Goal: Information Seeking & Learning: Find specific fact

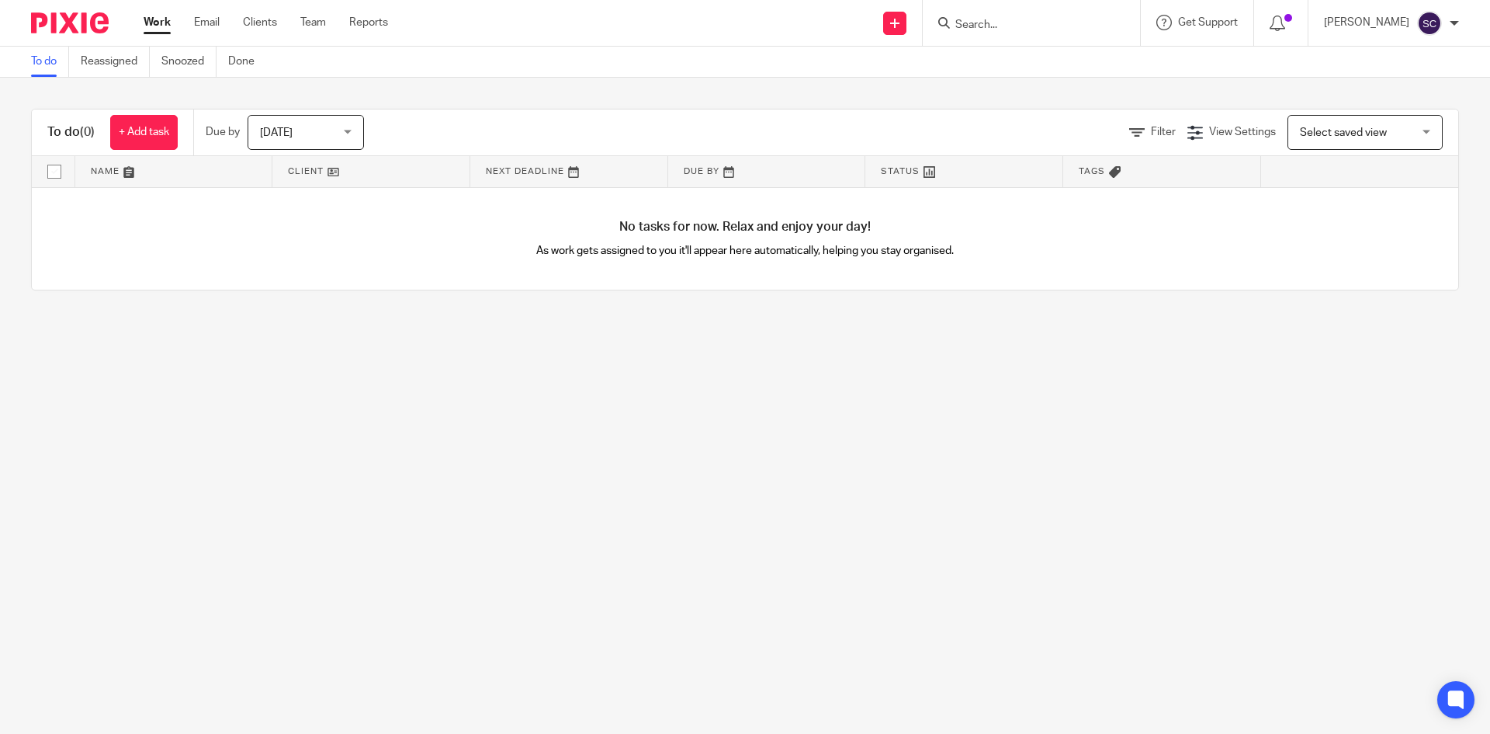
click at [980, 22] on input "Search" at bounding box center [1024, 26] width 140 height 14
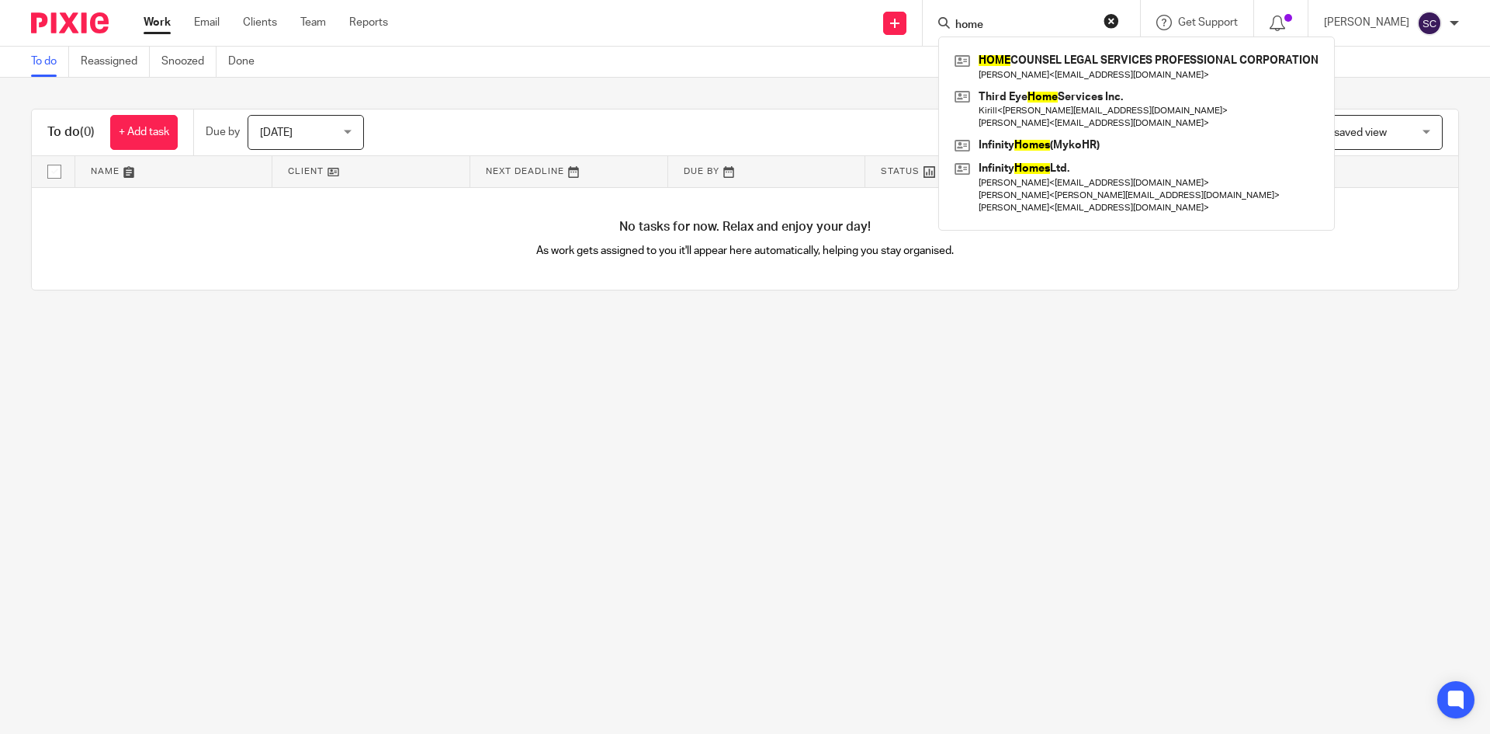
type input "home"
click at [1118, 19] on button "reset" at bounding box center [1112, 21] width 16 height 16
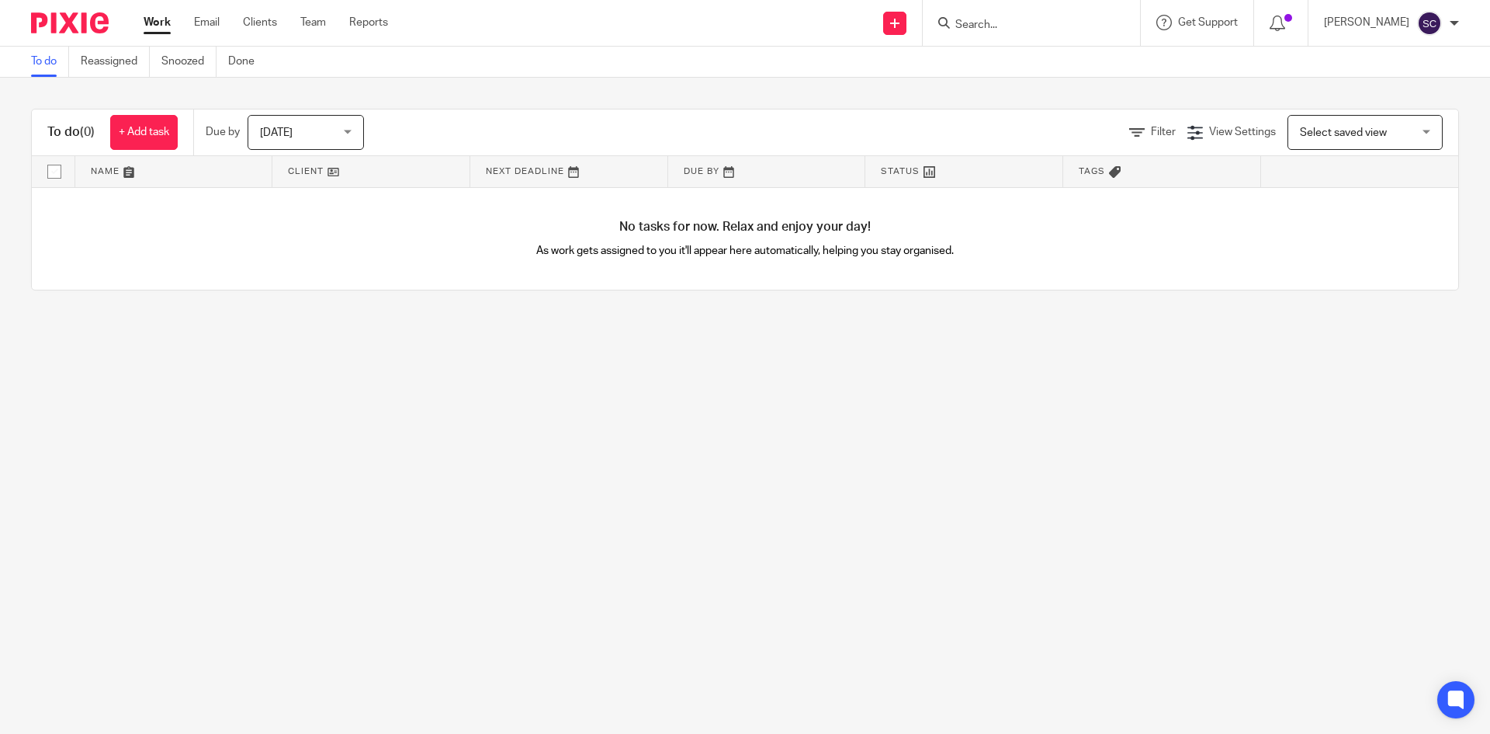
click at [1012, 27] on input "Search" at bounding box center [1024, 26] width 140 height 14
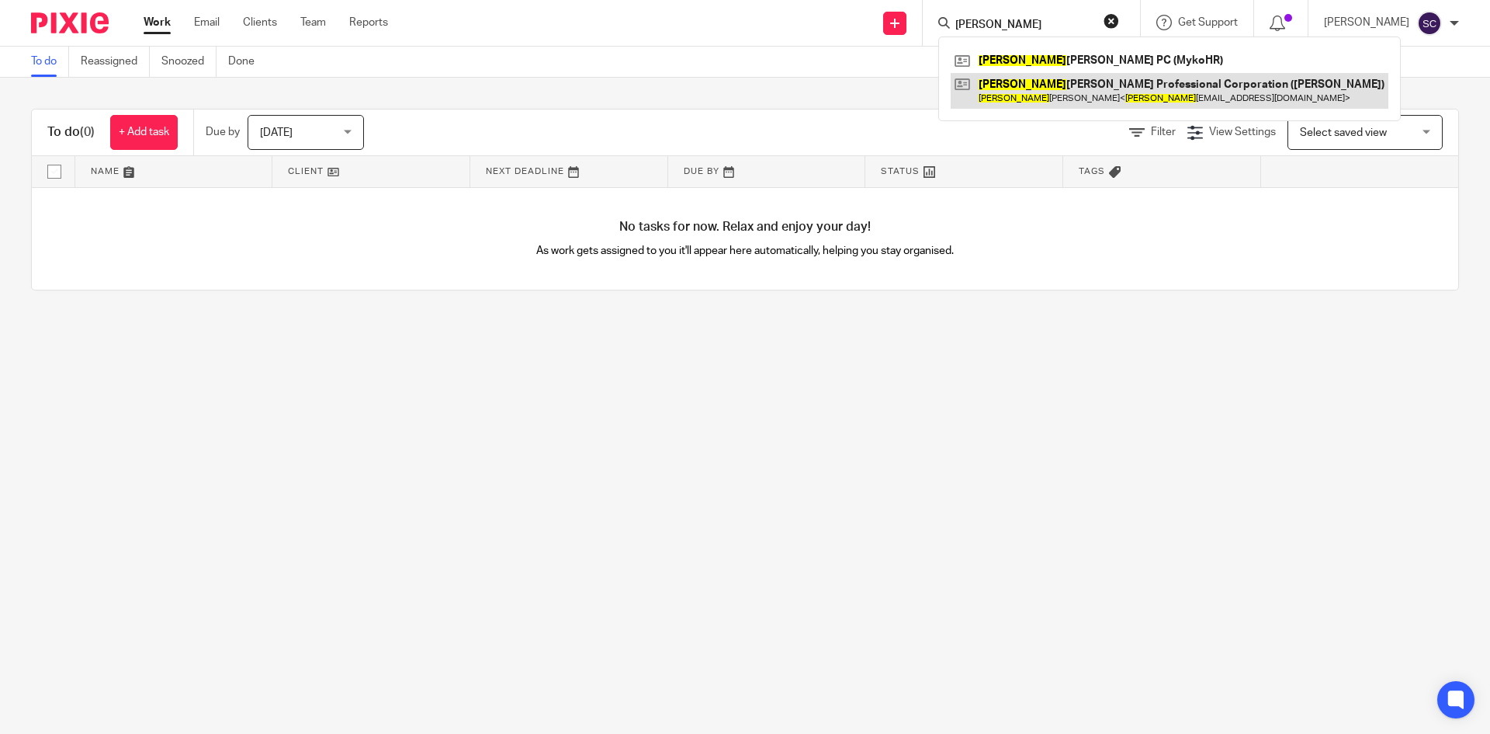
type input "alison"
click at [1060, 95] on link at bounding box center [1170, 91] width 438 height 36
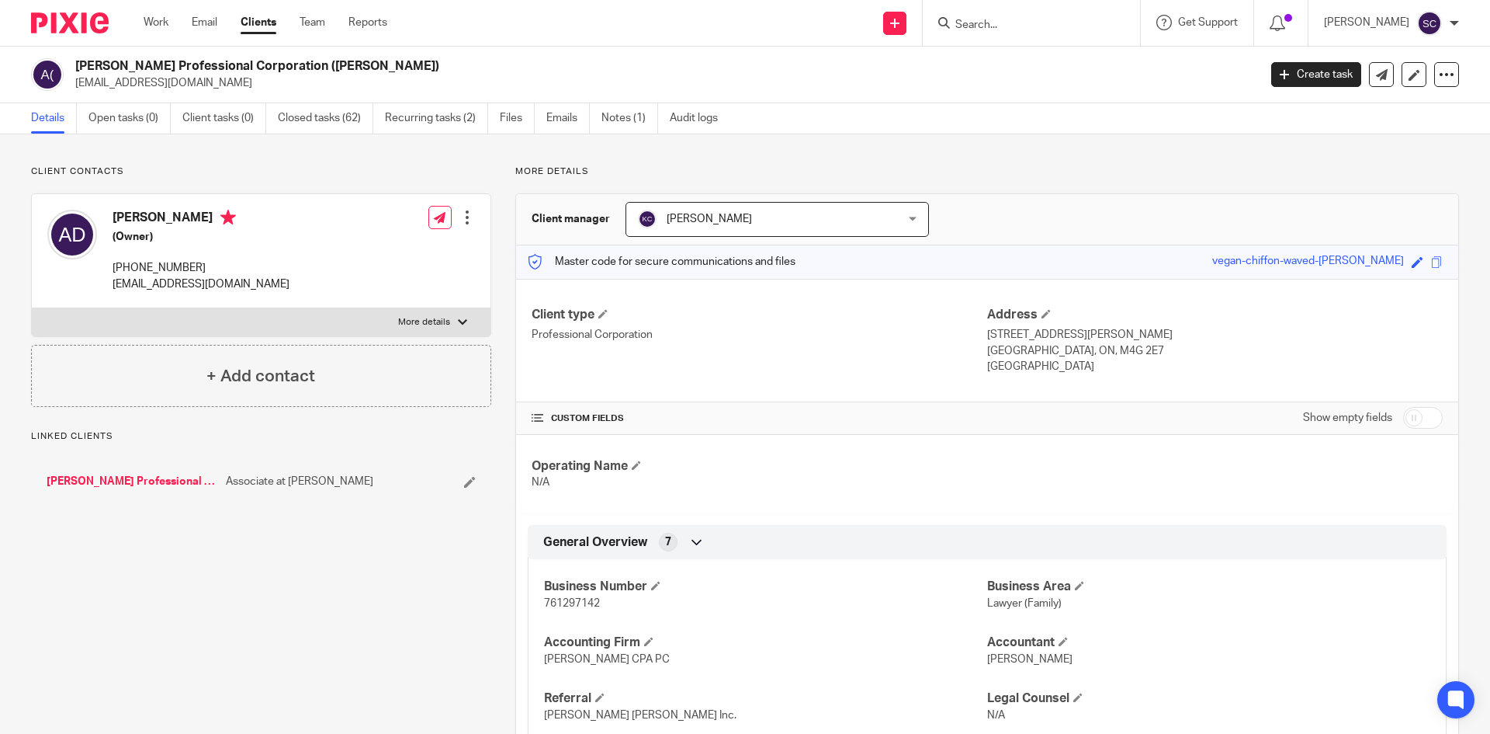
drag, startPoint x: 578, startPoint y: 607, endPoint x: 575, endPoint y: 598, distance: 9.6
click at [576, 601] on span "761297142" at bounding box center [572, 603] width 56 height 11
click at [575, 598] on span "761297142" at bounding box center [572, 603] width 56 height 11
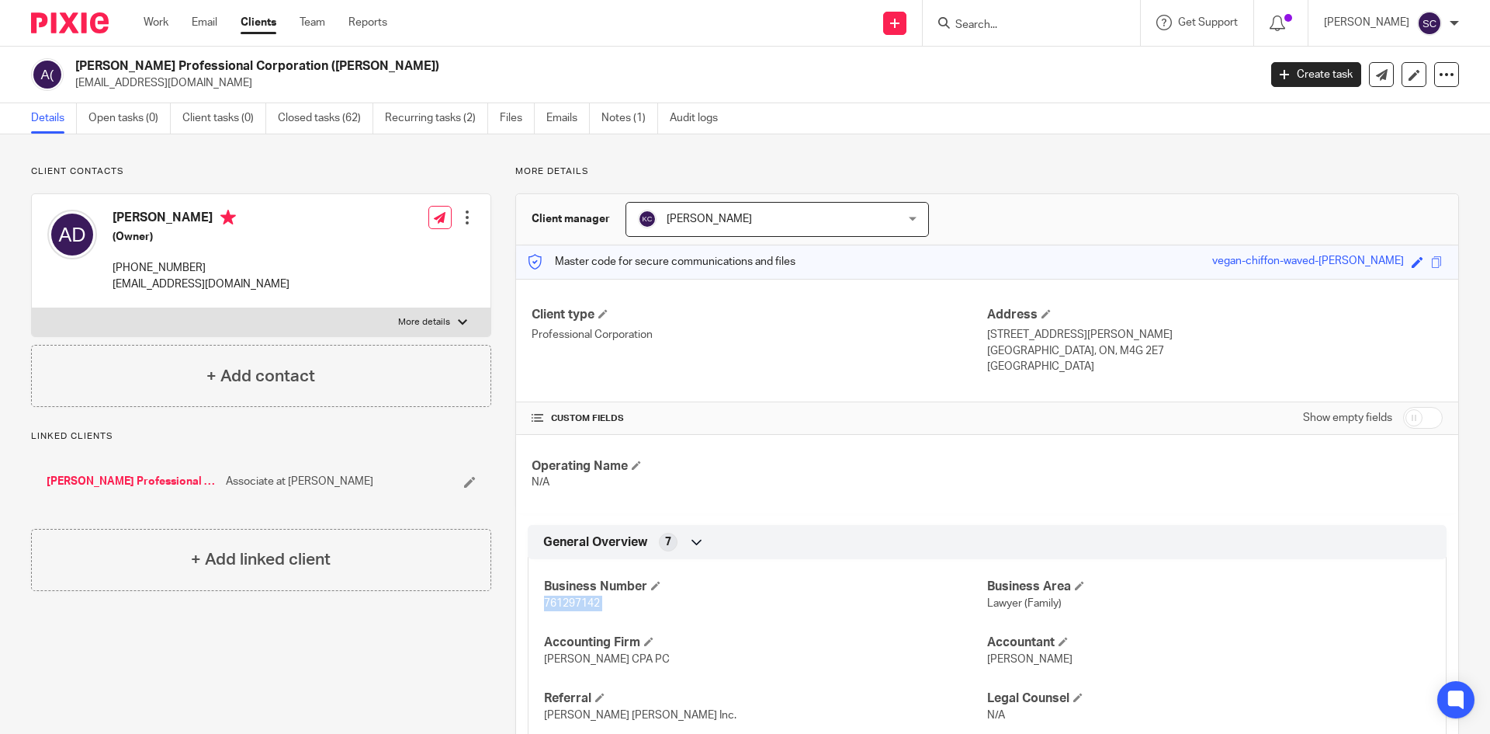
copy p "761297142"
click at [1001, 21] on input "Search" at bounding box center [1024, 26] width 140 height 14
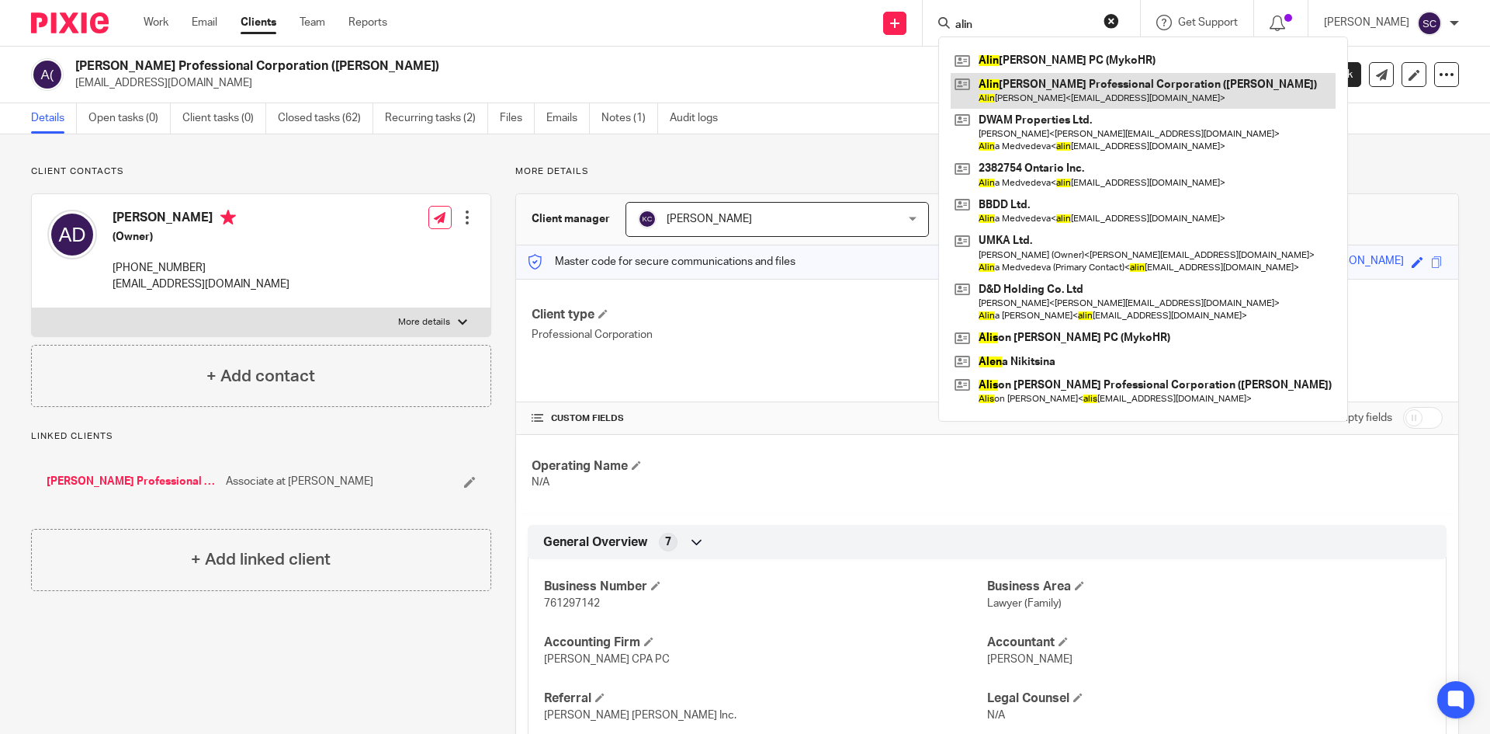
type input "alin"
click at [1099, 88] on link at bounding box center [1143, 91] width 385 height 36
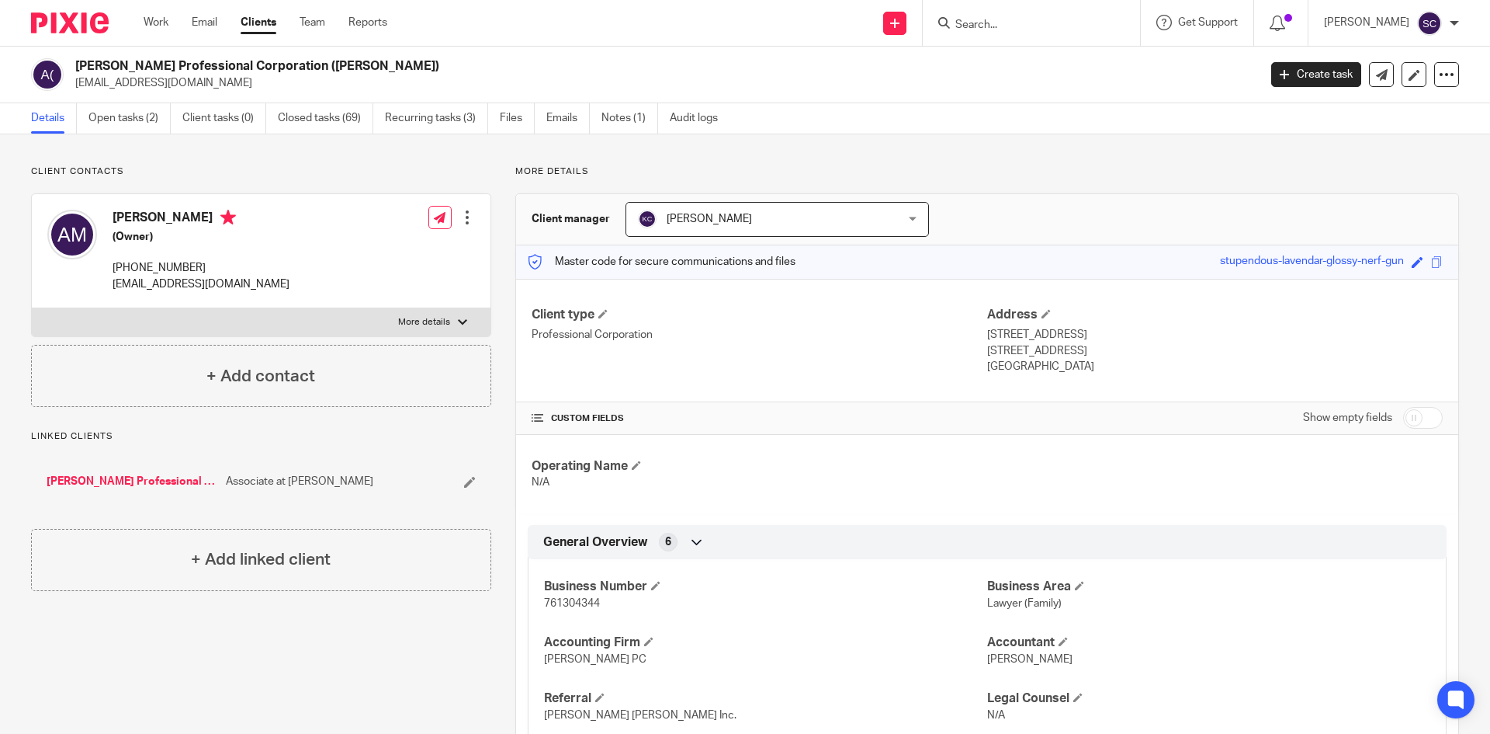
click at [594, 601] on span "761304344" at bounding box center [572, 603] width 56 height 11
copy span "761304344"
click at [1036, 12] on div at bounding box center [1031, 23] width 217 height 46
click at [1024, 25] on input "Search" at bounding box center [1024, 26] width 140 height 14
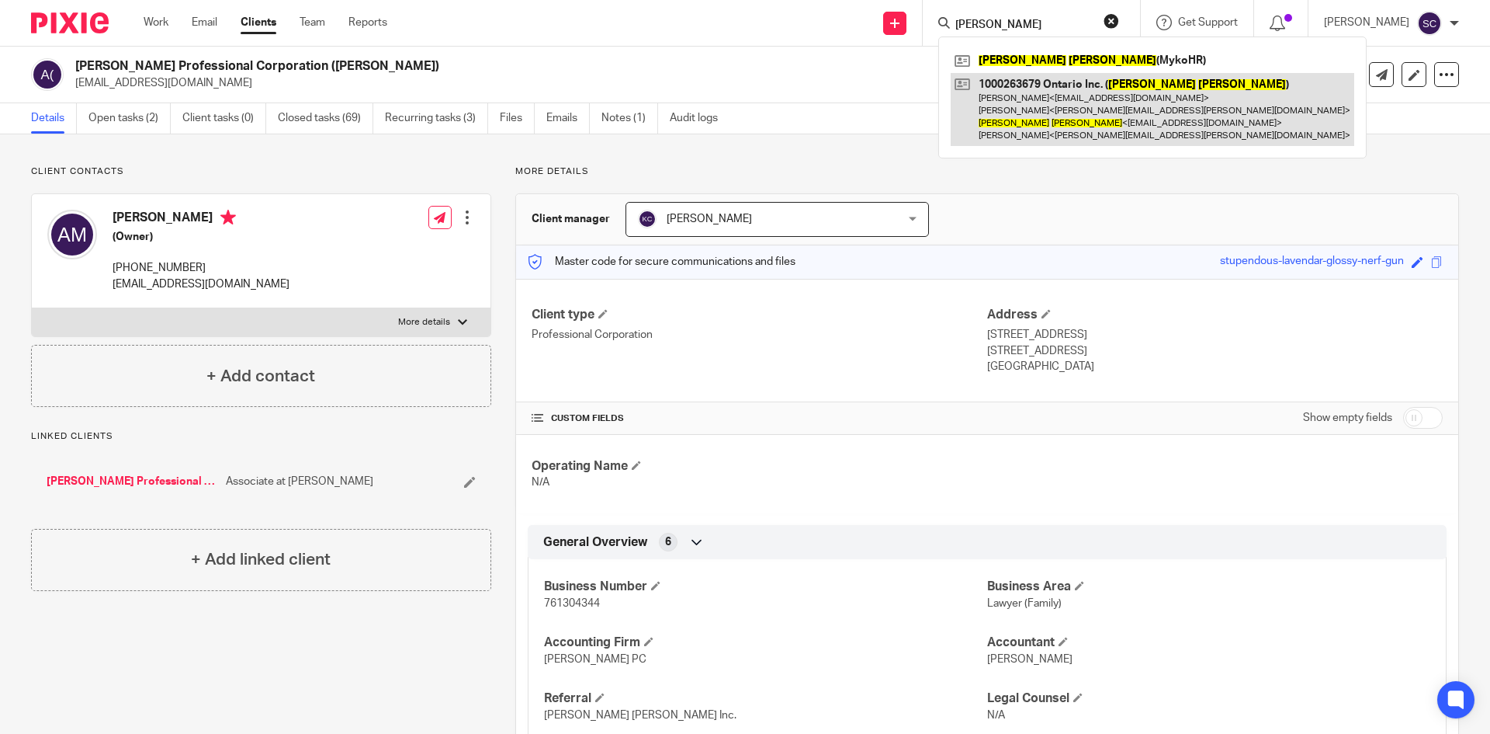
type input "kate reeve"
click at [1053, 89] on link at bounding box center [1153, 110] width 404 height 74
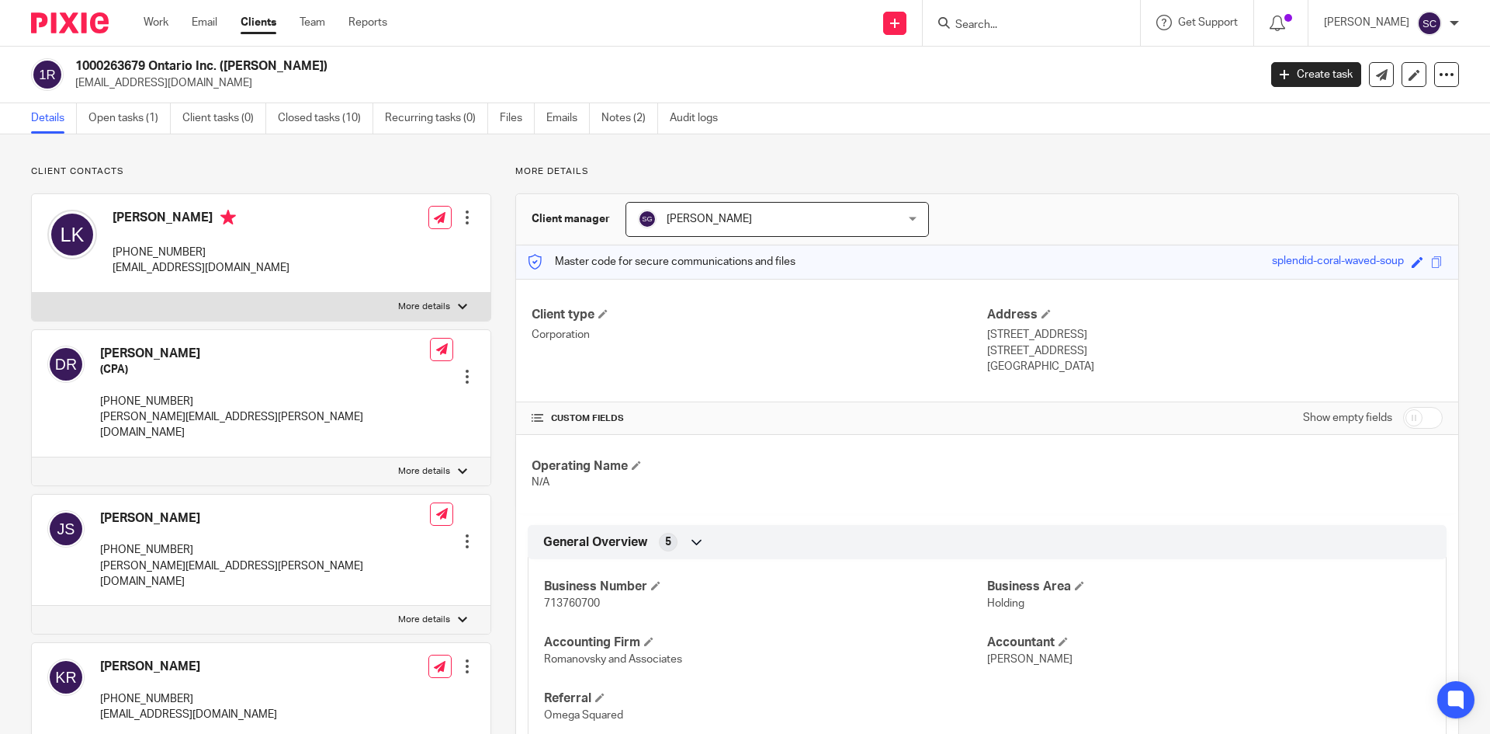
click at [567, 598] on span "713760700" at bounding box center [572, 603] width 56 height 11
copy span "713760700"
click at [973, 19] on input "Search" at bounding box center [1024, 26] width 140 height 14
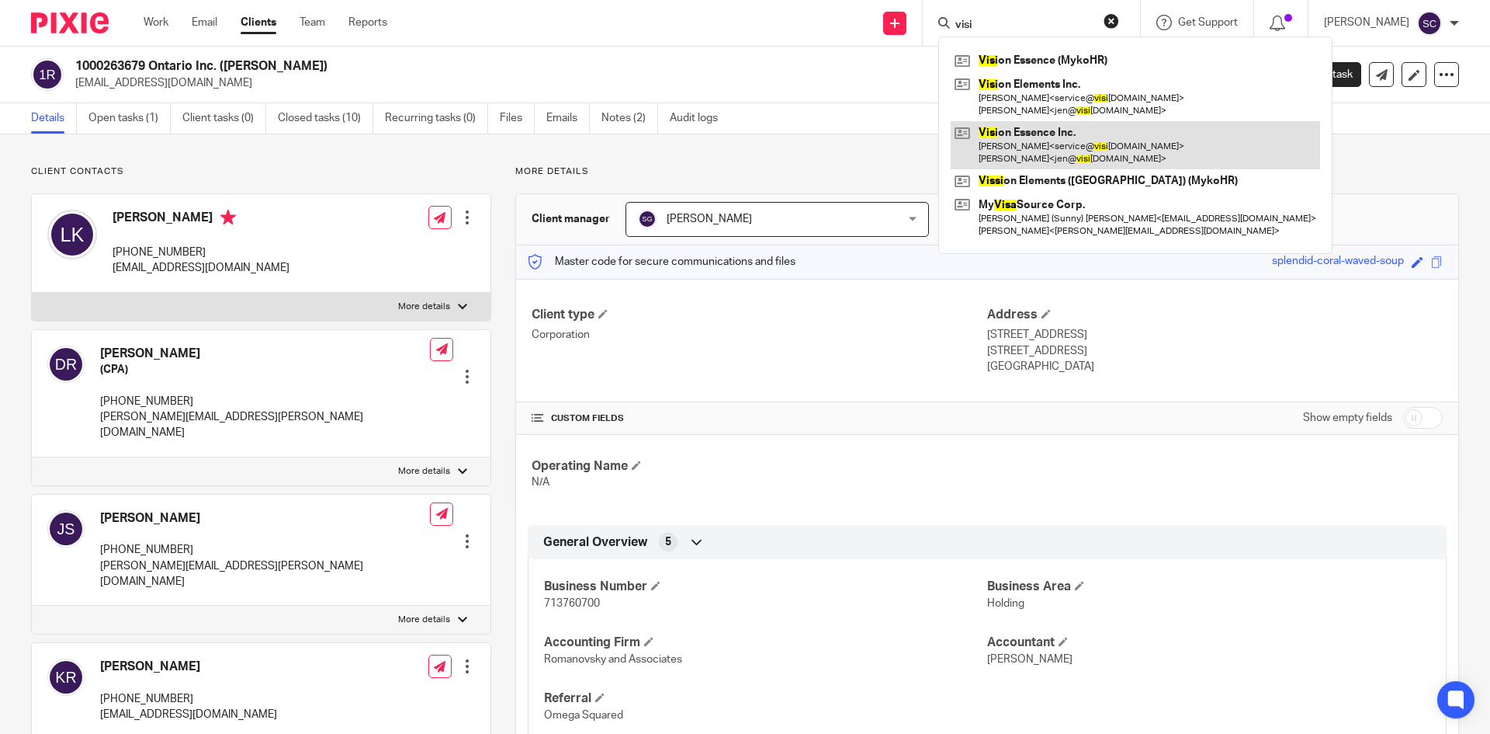
type input "visi"
click at [1043, 144] on link at bounding box center [1135, 145] width 369 height 48
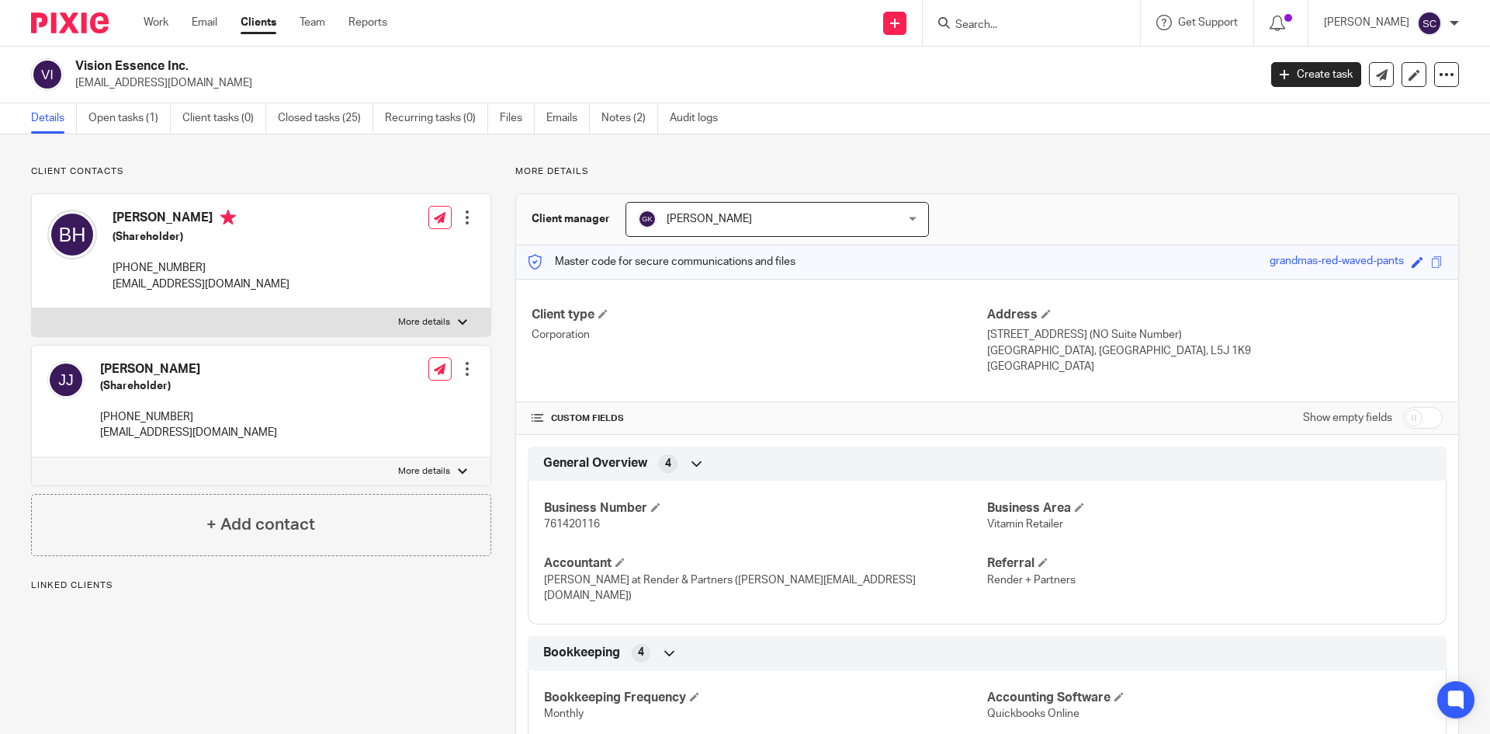
click at [577, 522] on span "761420116" at bounding box center [572, 524] width 56 height 11
copy span "761420116"
click at [986, 26] on input "Search" at bounding box center [1024, 26] width 140 height 14
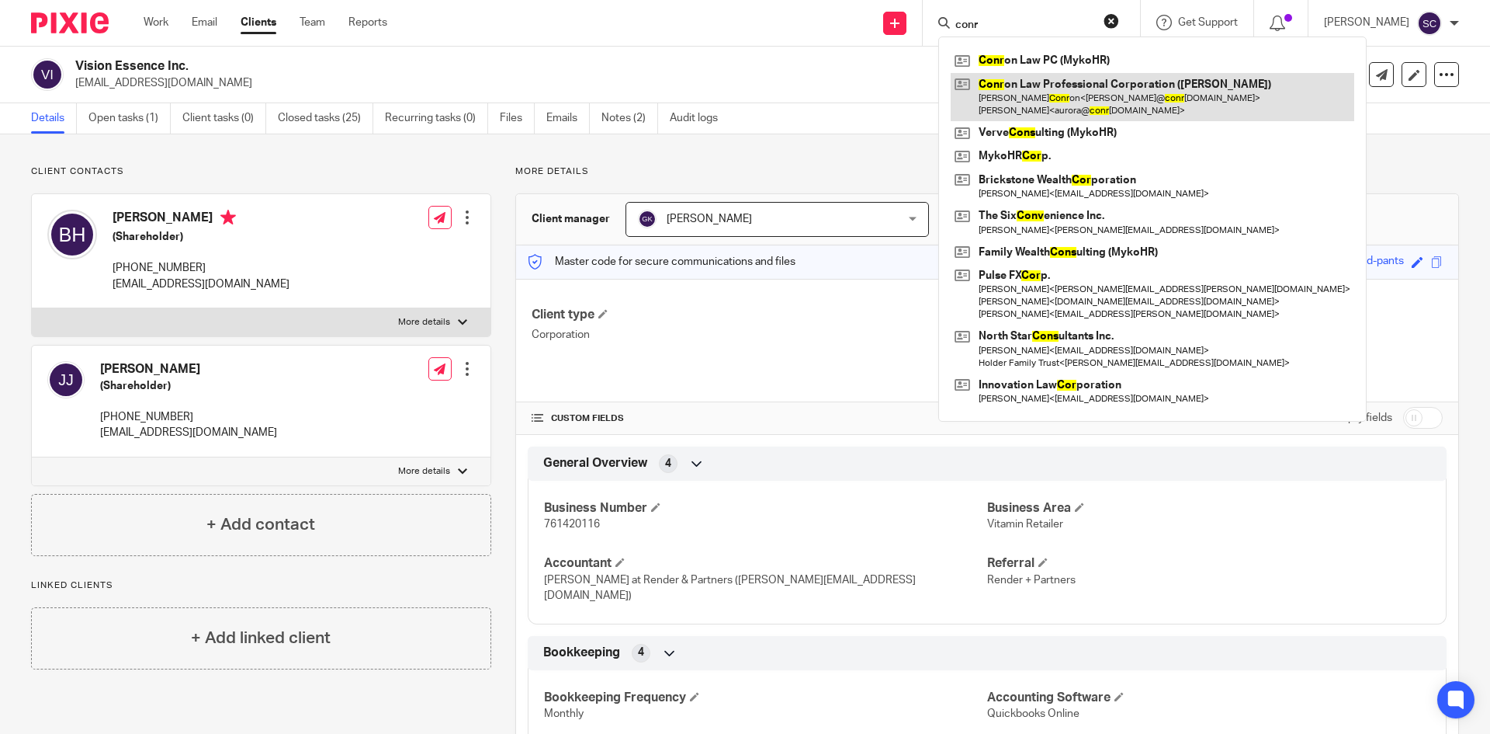
type input "conr"
click at [1027, 99] on link at bounding box center [1153, 97] width 404 height 48
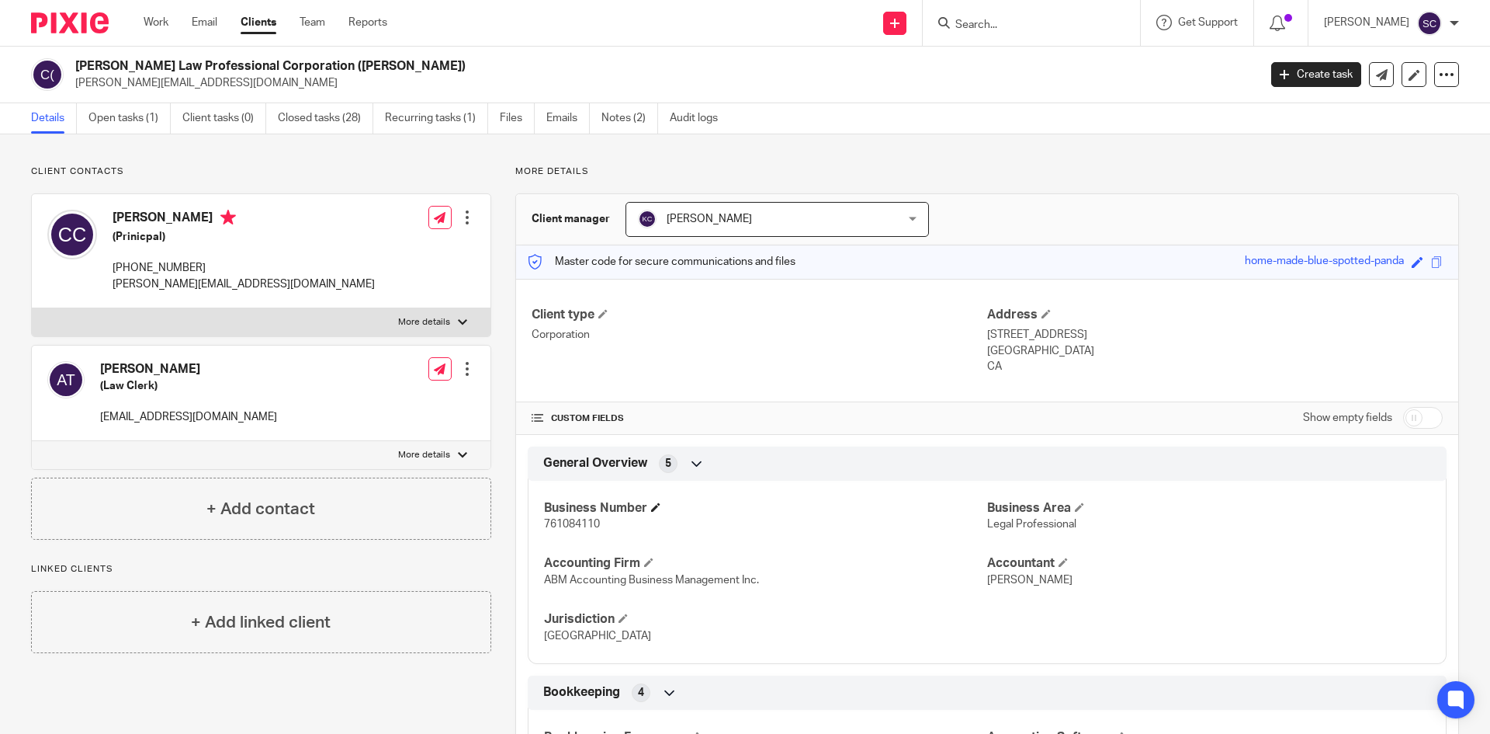
click at [574, 514] on h4 "Business Number" at bounding box center [765, 508] width 443 height 16
click at [575, 522] on span "761084110" at bounding box center [572, 524] width 56 height 11
copy span "761084110"
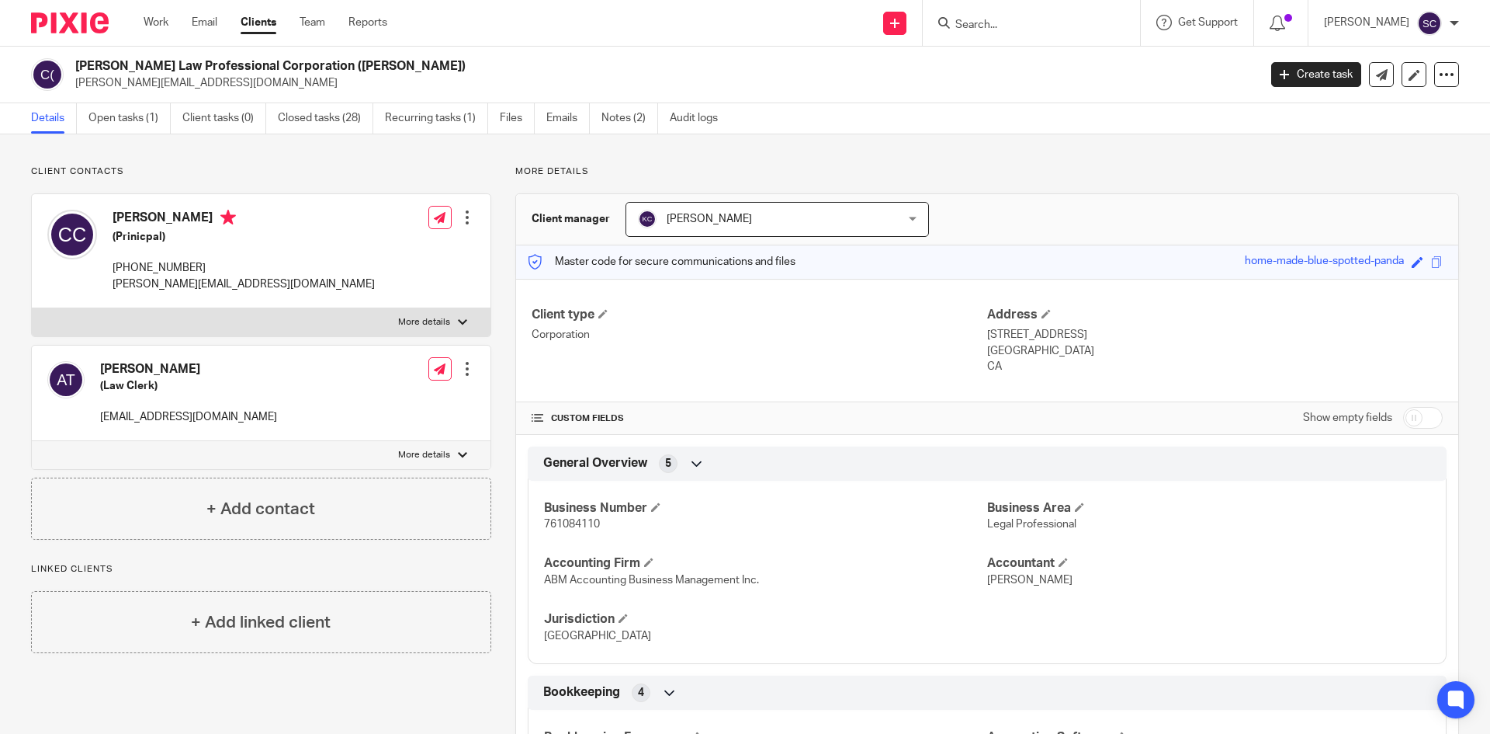
click at [982, 19] on input "Search" at bounding box center [1024, 26] width 140 height 14
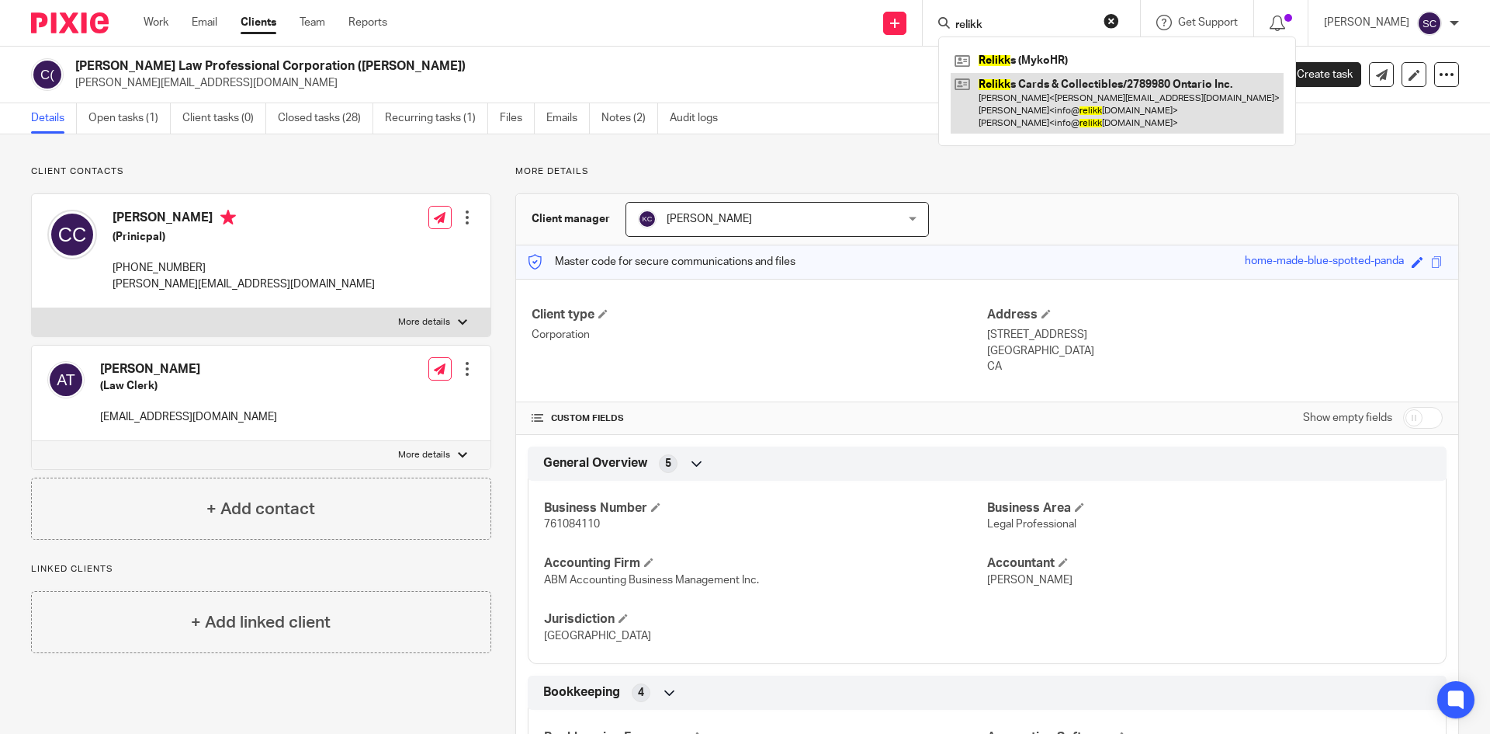
type input "relikk"
click at [1037, 108] on link at bounding box center [1117, 103] width 333 height 61
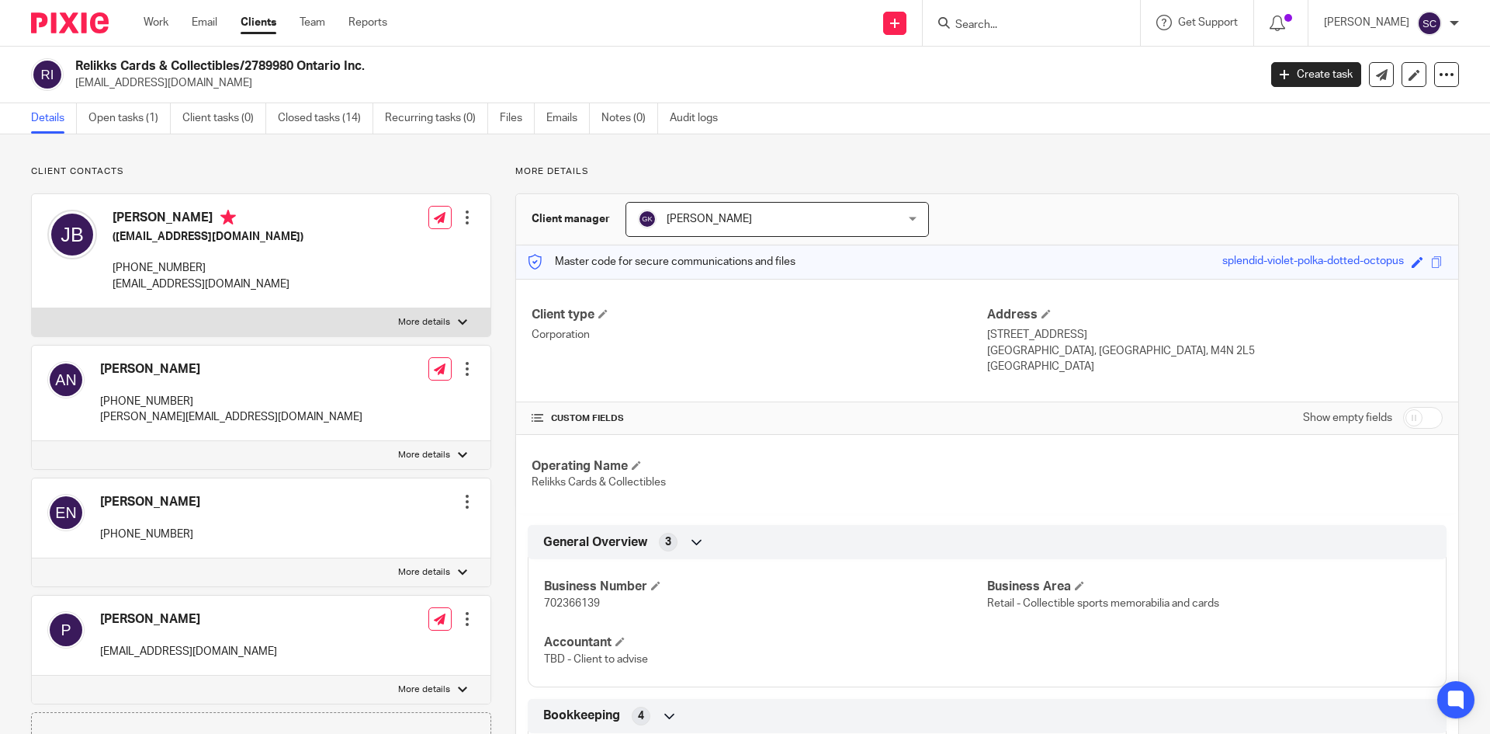
click at [558, 608] on span "702366139" at bounding box center [572, 603] width 56 height 11
copy span "702366139"
click at [975, 16] on form at bounding box center [1036, 22] width 165 height 19
click at [974, 22] on input "Search" at bounding box center [1024, 26] width 140 height 14
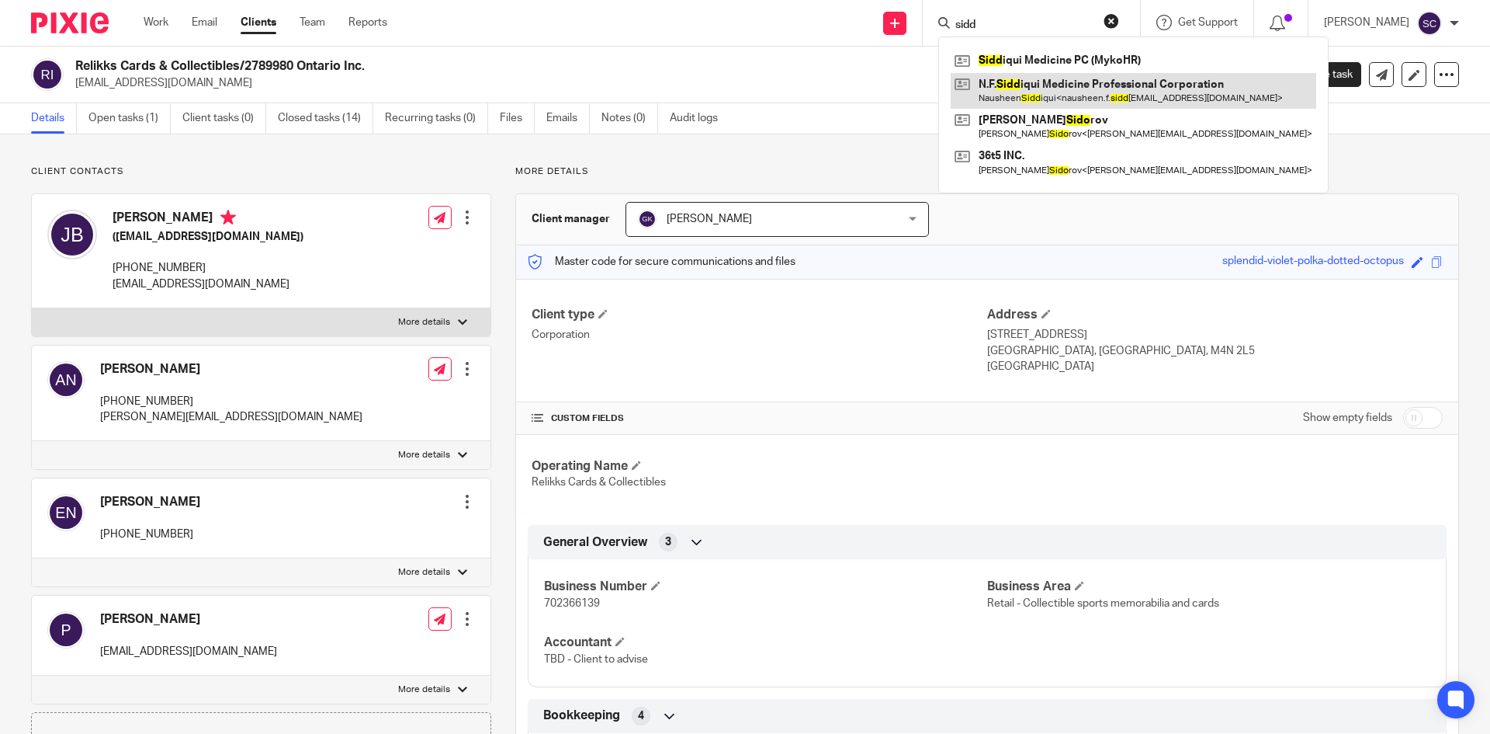
type input "sidd"
click at [1060, 88] on link at bounding box center [1134, 91] width 366 height 36
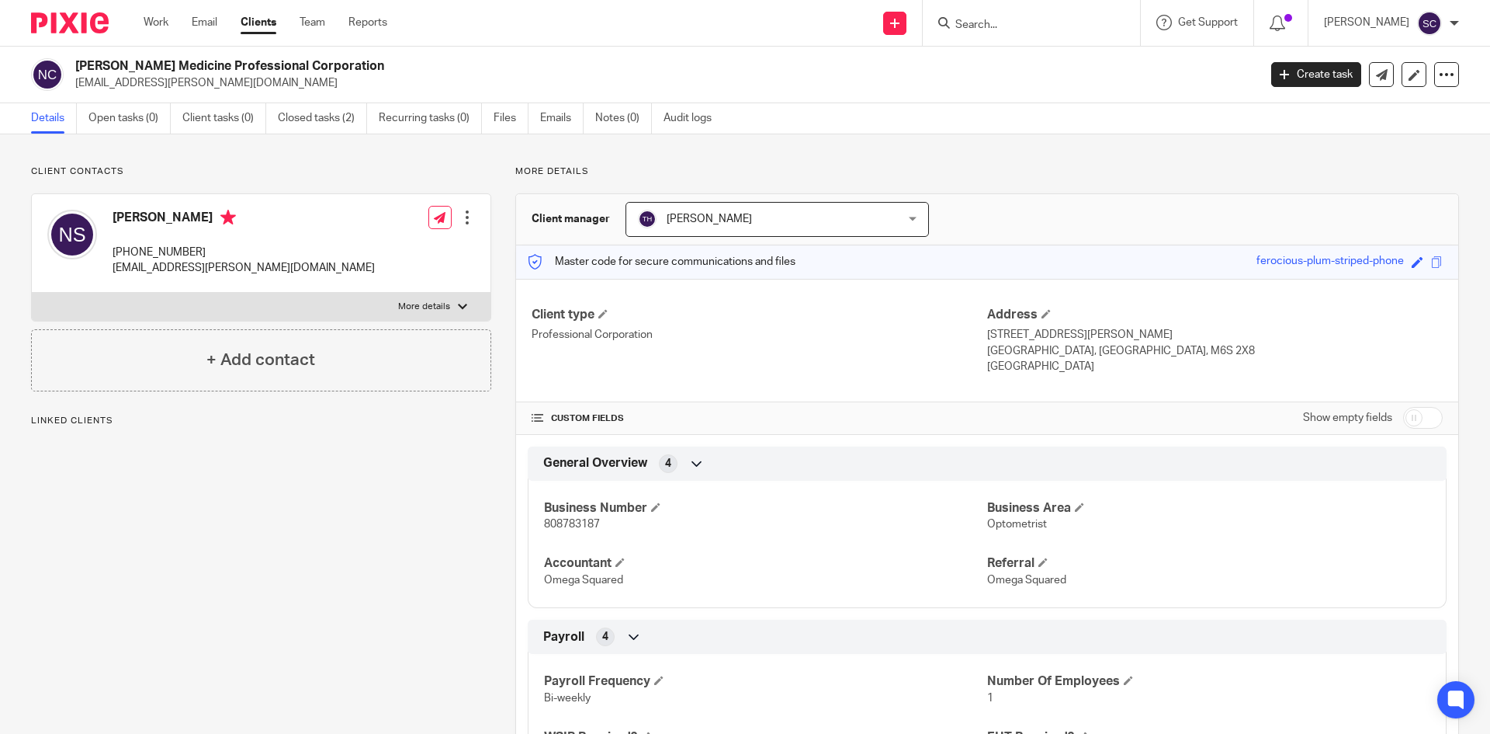
click at [584, 521] on span "808783187" at bounding box center [572, 524] width 56 height 11
copy span "808783187"
click at [998, 23] on input "Search" at bounding box center [1024, 26] width 140 height 14
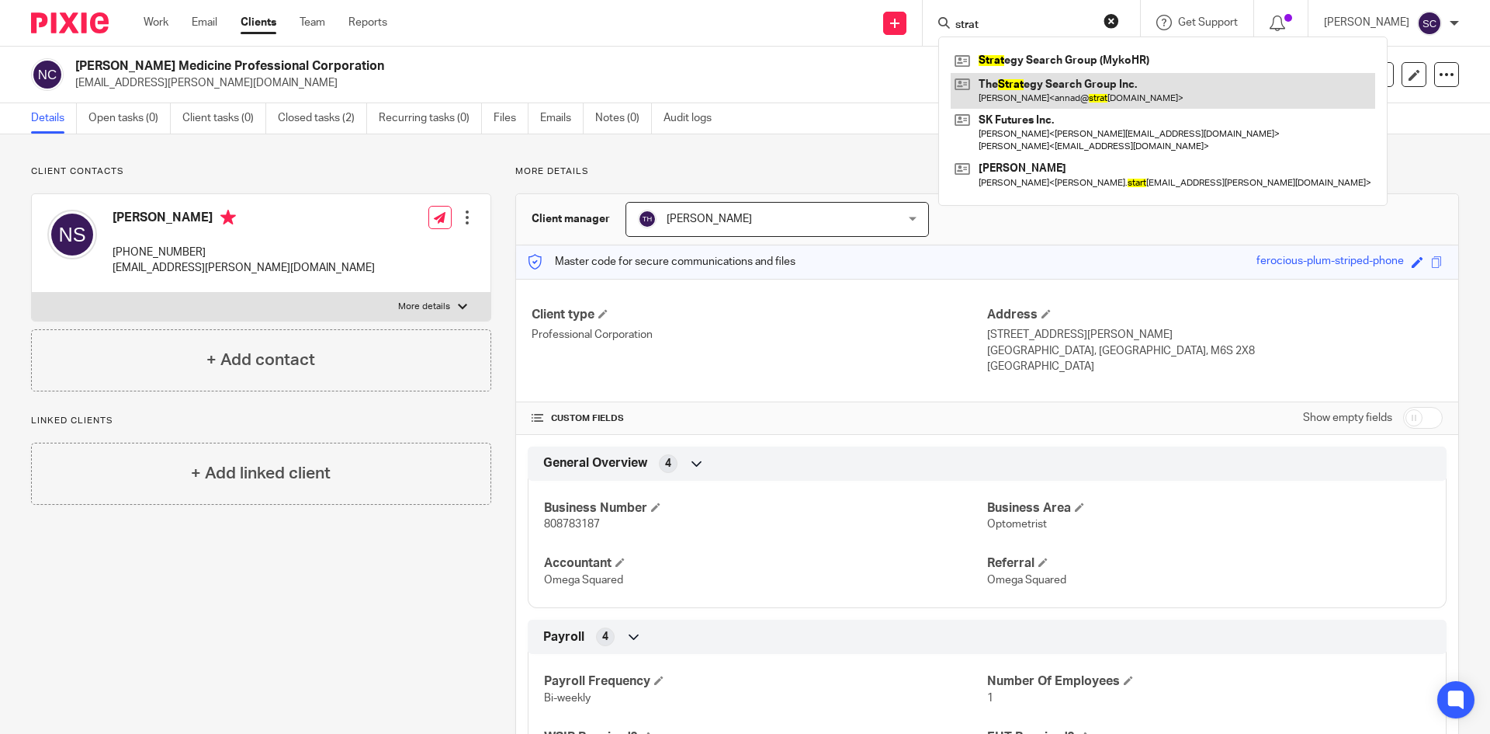
type input "strat"
click at [1045, 88] on link at bounding box center [1163, 91] width 425 height 36
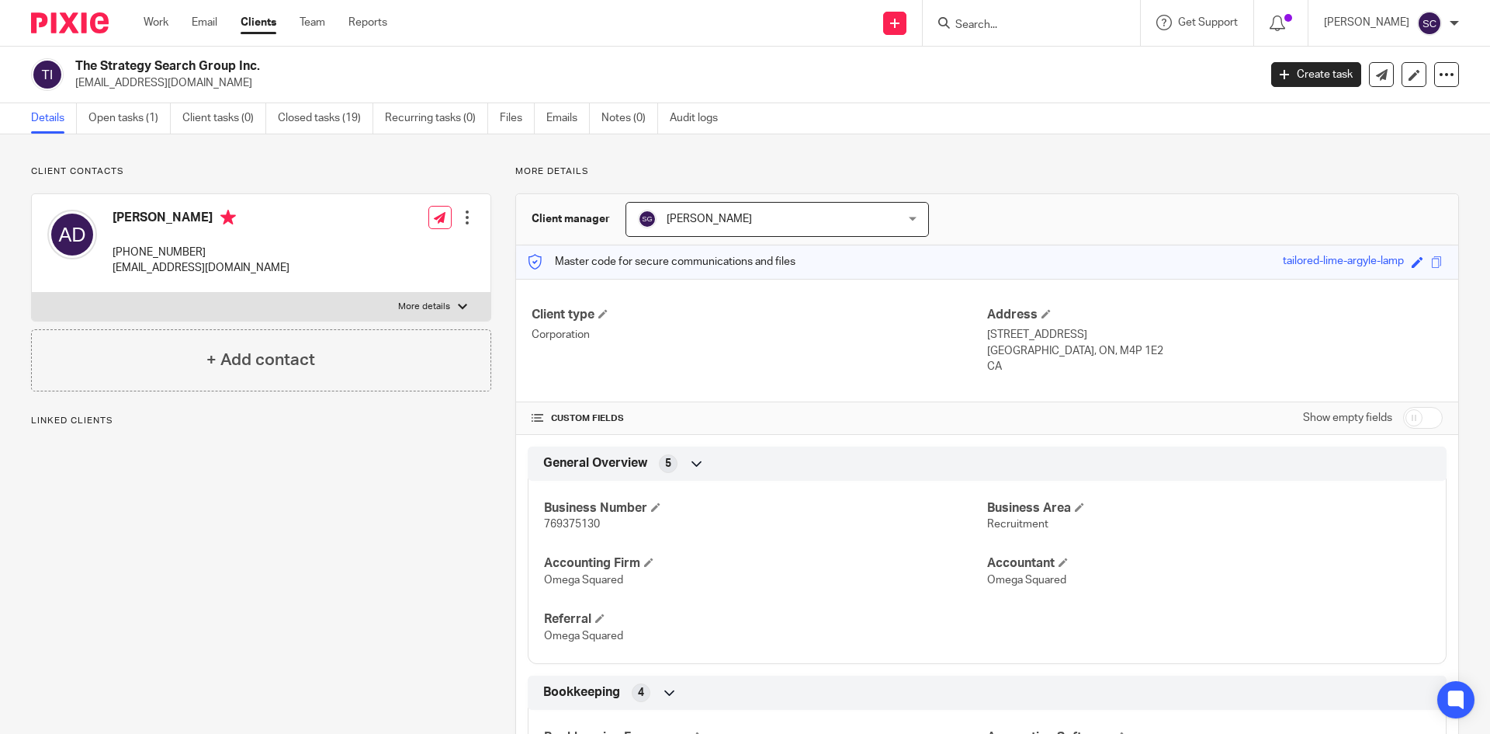
click at [579, 519] on span "769375130" at bounding box center [572, 524] width 56 height 11
copy span "769375130"
click at [1052, 19] on input "Search" at bounding box center [1024, 26] width 140 height 14
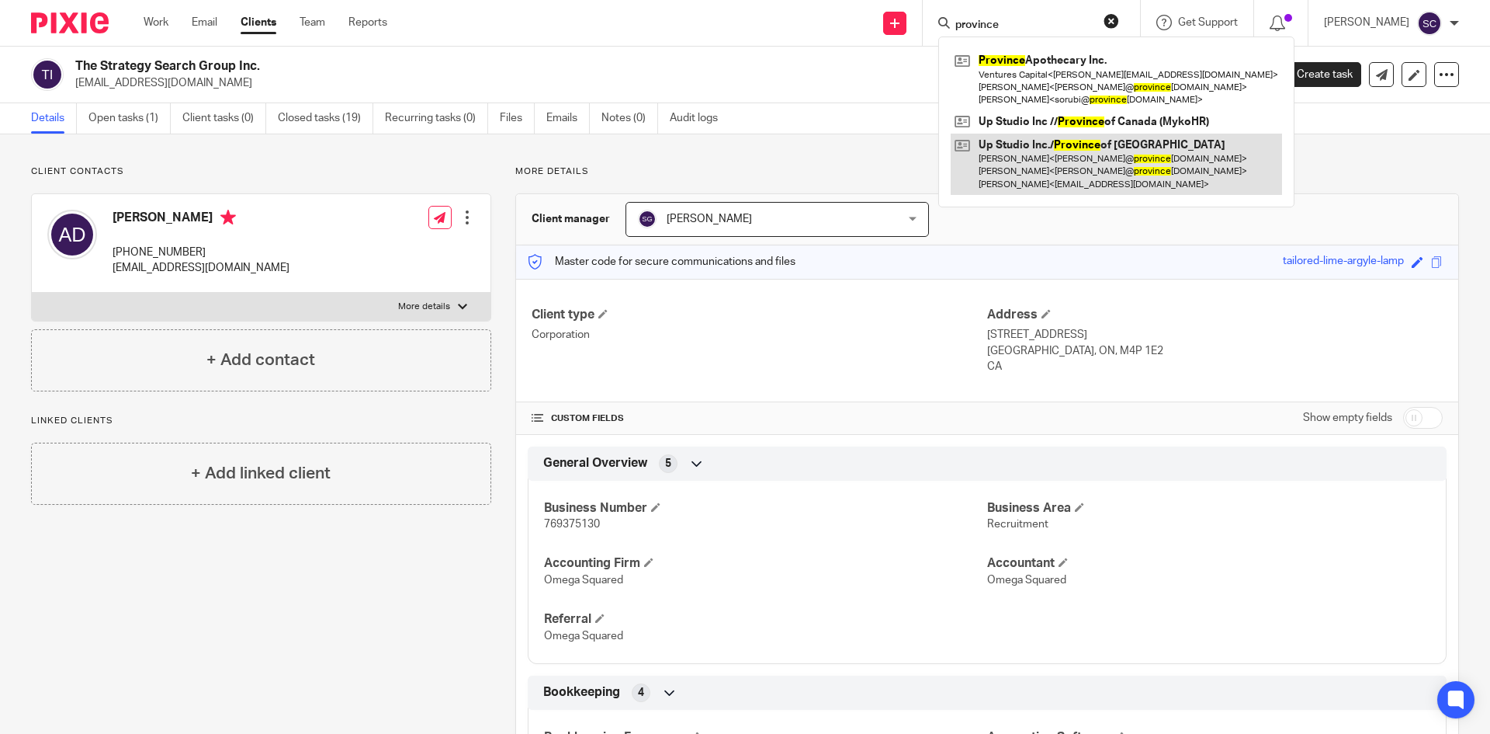
type input "province"
click at [1074, 144] on link at bounding box center [1116, 164] width 331 height 61
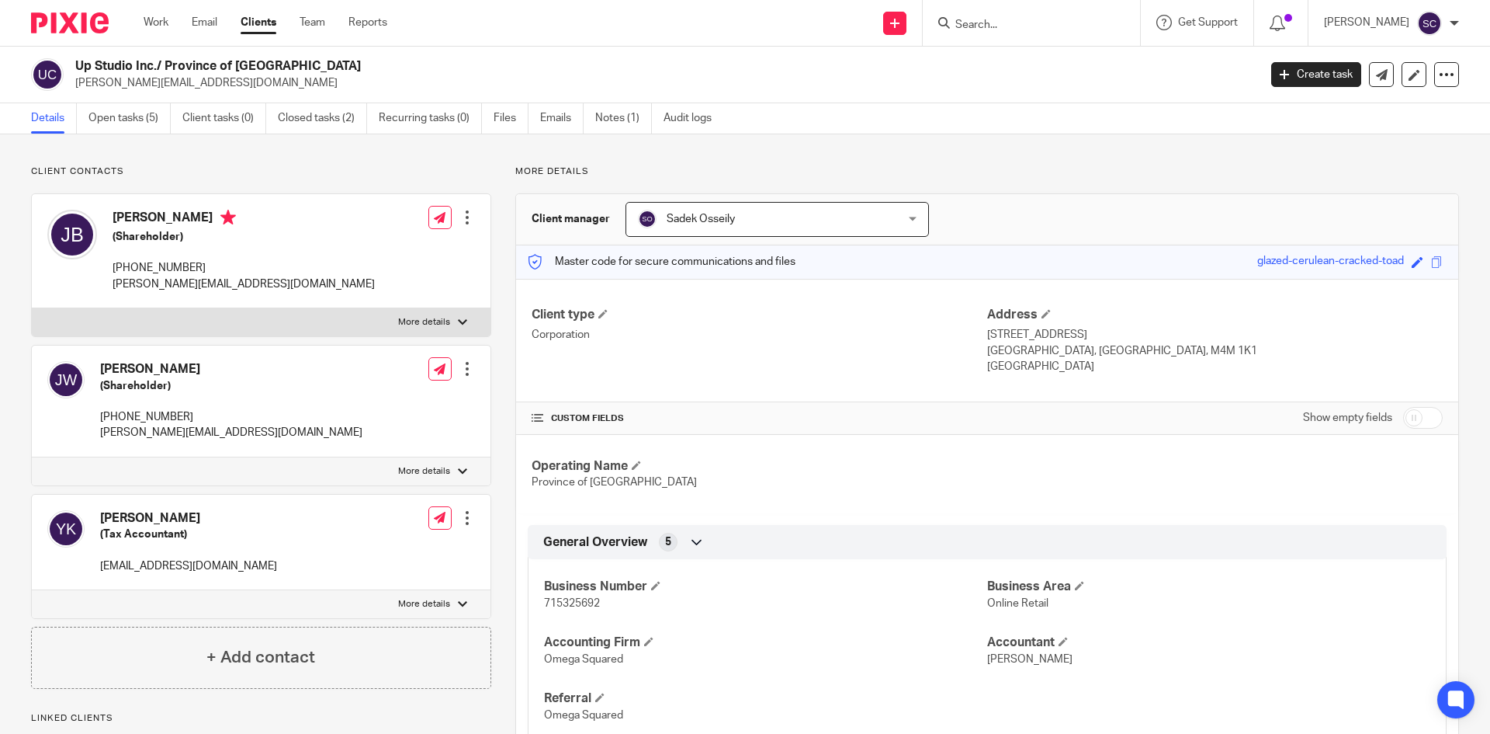
click at [564, 601] on span "715325692" at bounding box center [572, 603] width 56 height 11
copy span "715325692"
click at [997, 20] on input "Search" at bounding box center [1024, 26] width 140 height 14
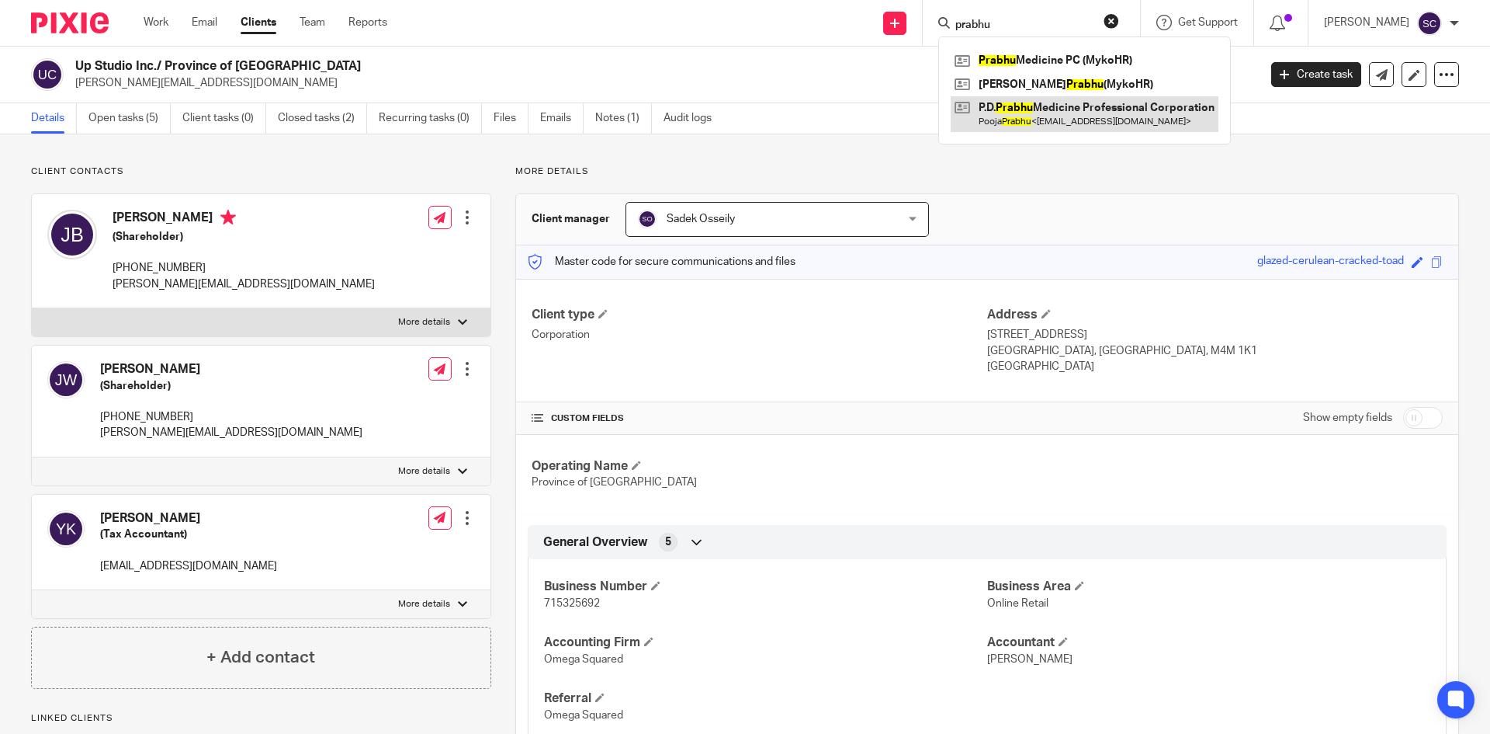
type input "prabhu"
click at [964, 128] on link at bounding box center [1085, 114] width 268 height 36
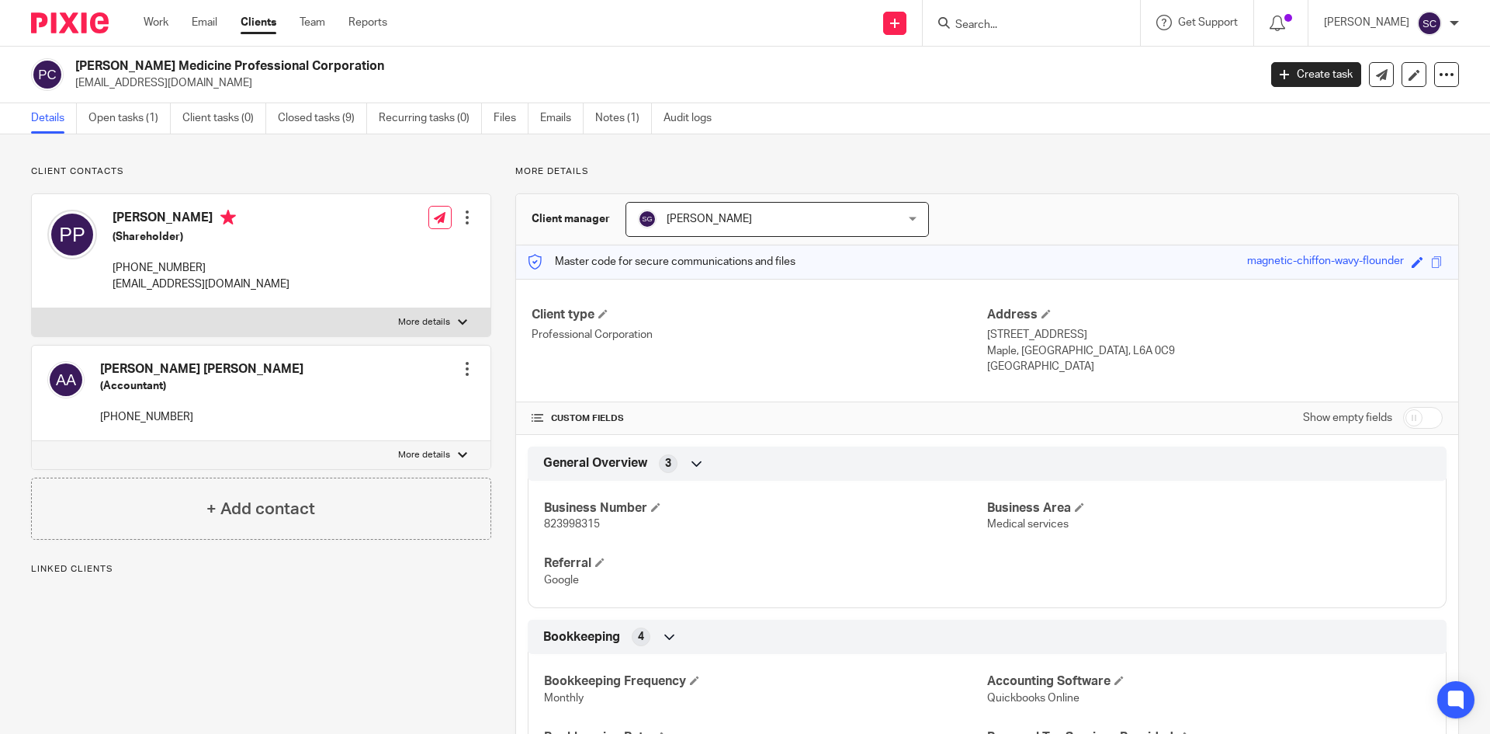
click at [567, 518] on p "823998315" at bounding box center [765, 524] width 443 height 16
copy span "823998315"
click at [984, 16] on form at bounding box center [1036, 22] width 165 height 19
click at [979, 27] on input "Search" at bounding box center [1024, 26] width 140 height 14
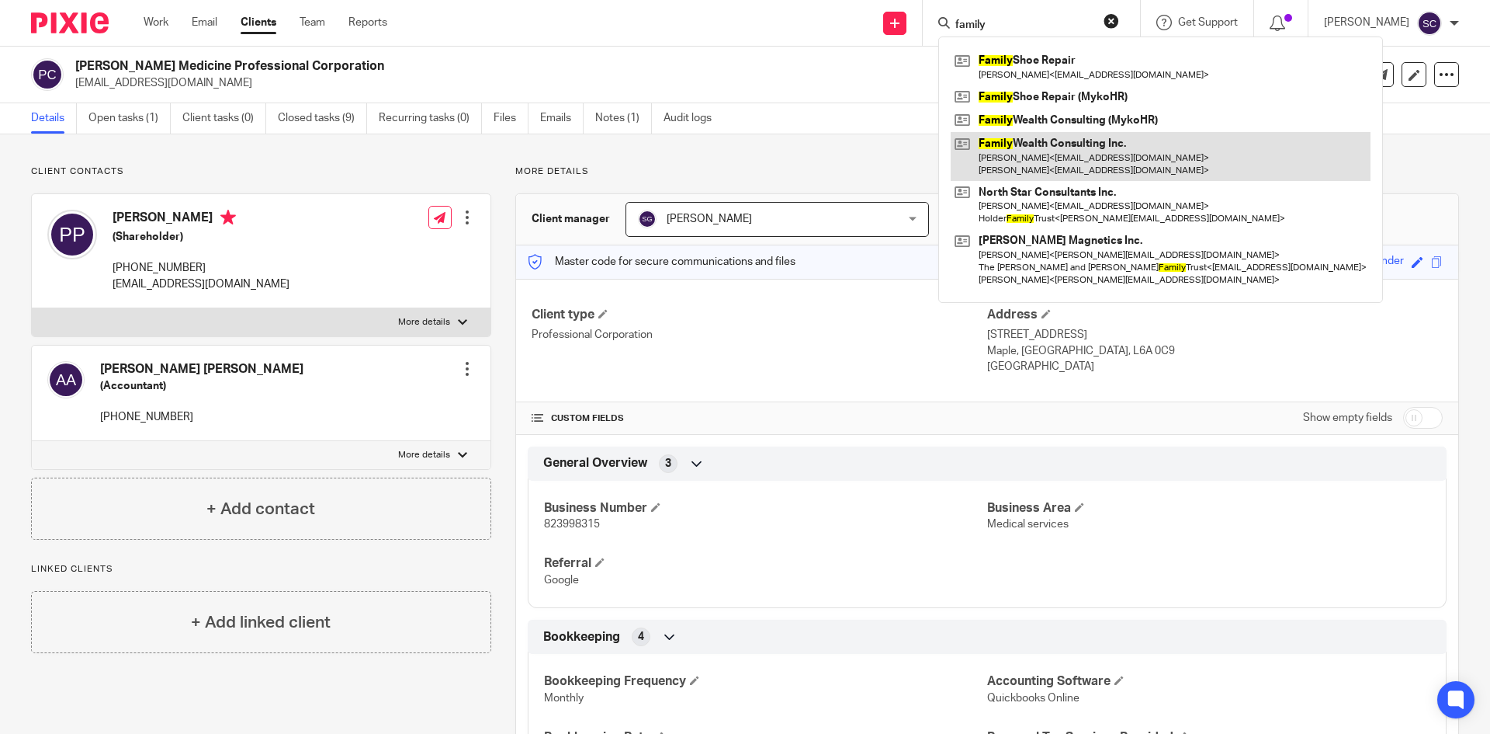
type input "family"
click at [1086, 150] on link at bounding box center [1161, 156] width 420 height 48
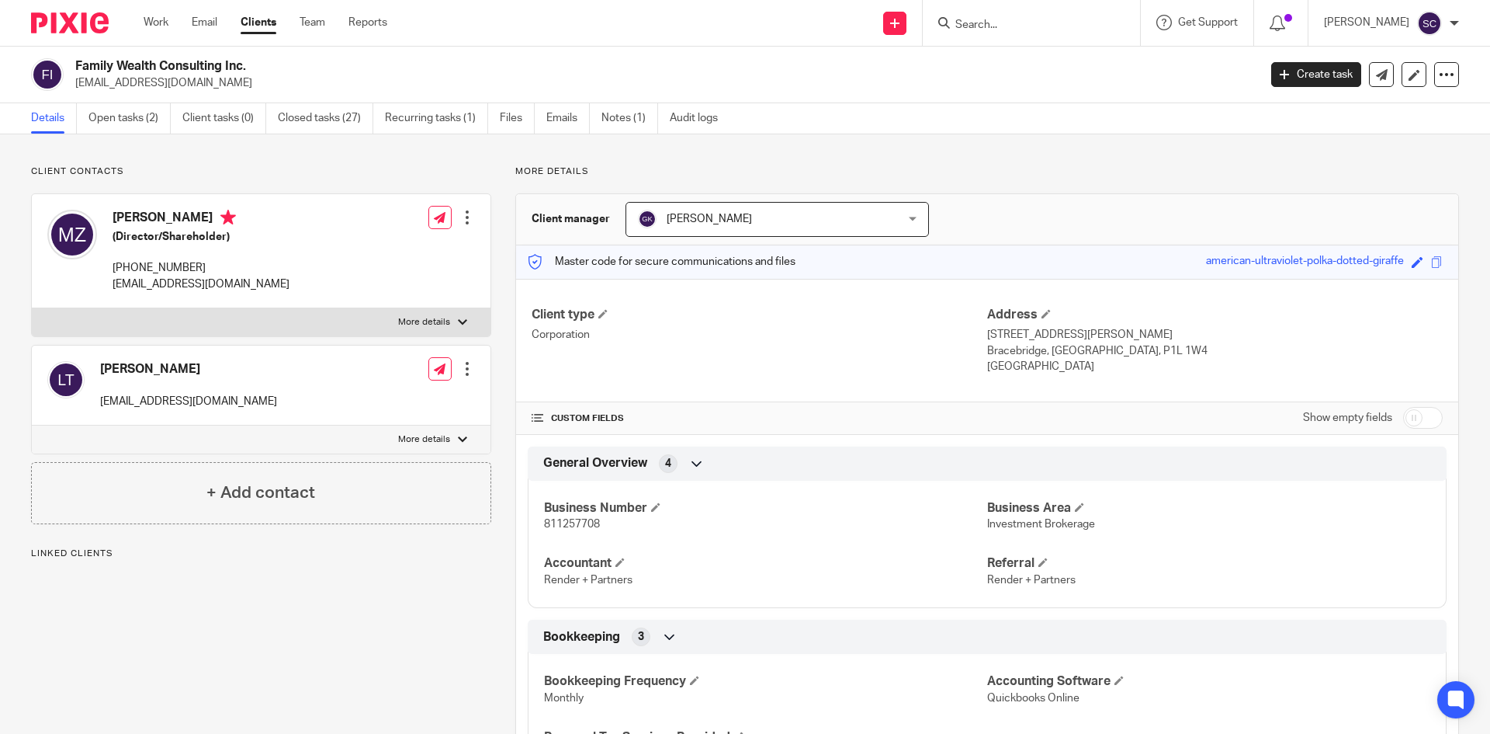
click at [567, 528] on span "811257708" at bounding box center [572, 524] width 56 height 11
copy span "811257708"
click at [1024, 30] on input "Search" at bounding box center [1024, 26] width 140 height 14
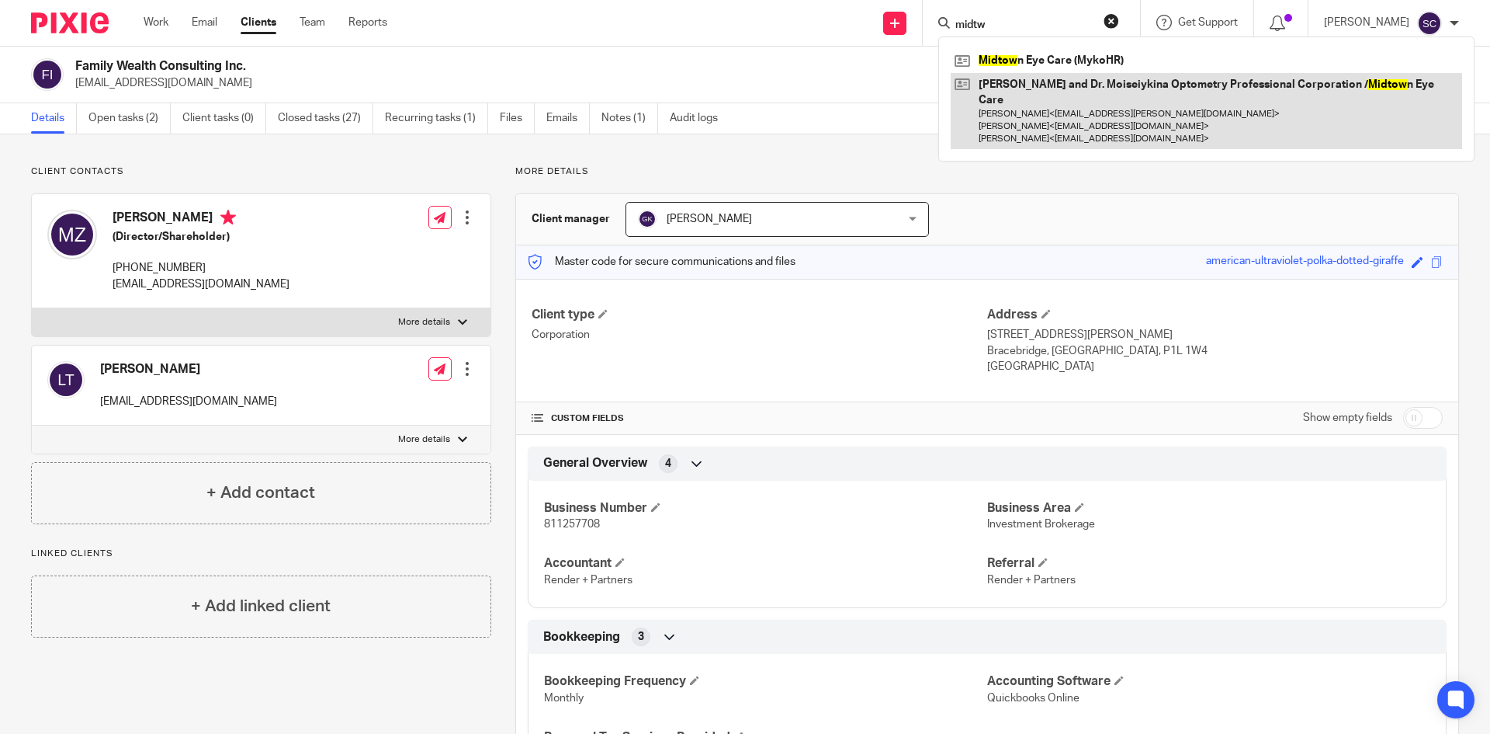
type input "midtw"
click at [1043, 95] on link at bounding box center [1207, 111] width 512 height 77
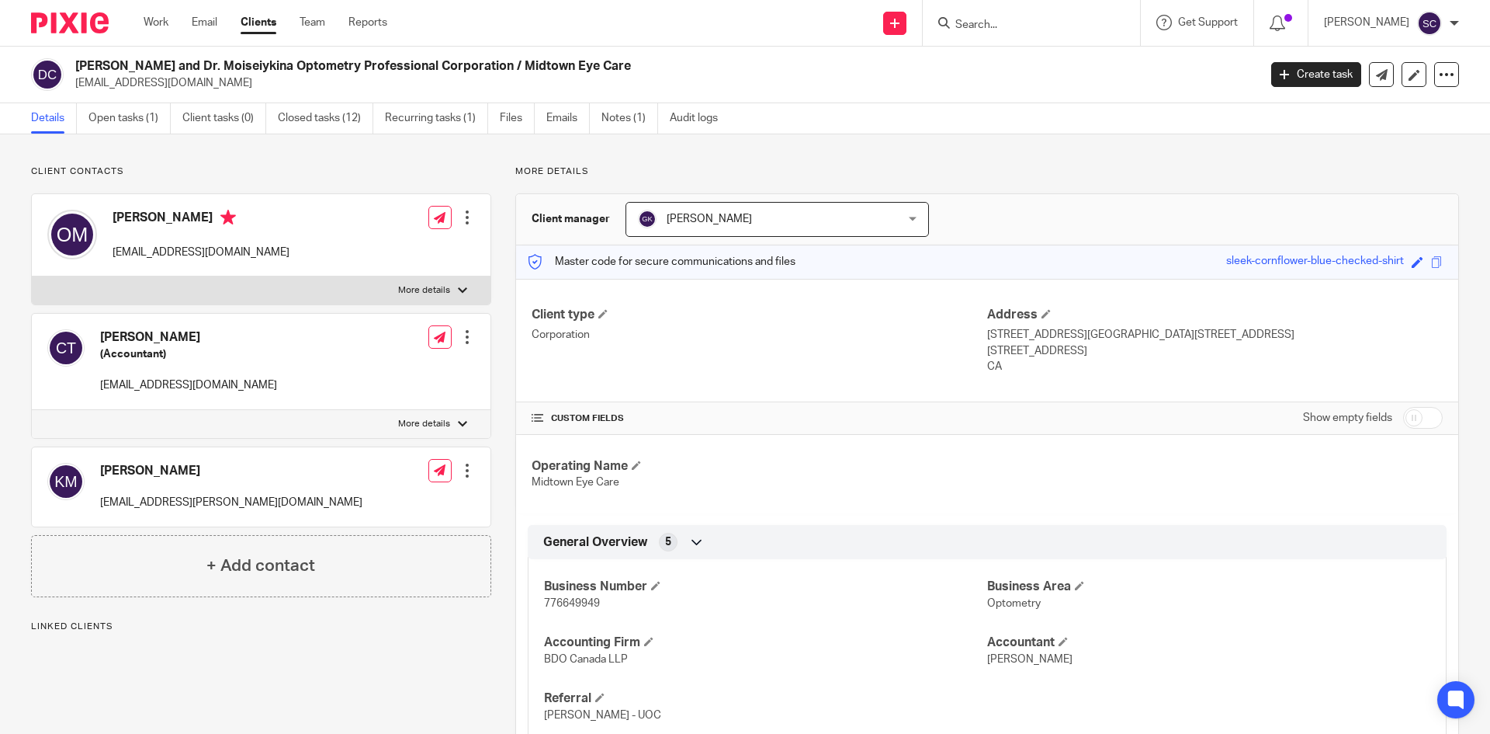
click at [581, 604] on span "776649949" at bounding box center [572, 603] width 56 height 11
copy span "776649949"
click at [994, 17] on form at bounding box center [1036, 22] width 165 height 19
click at [994, 23] on input "Search" at bounding box center [1024, 26] width 140 height 14
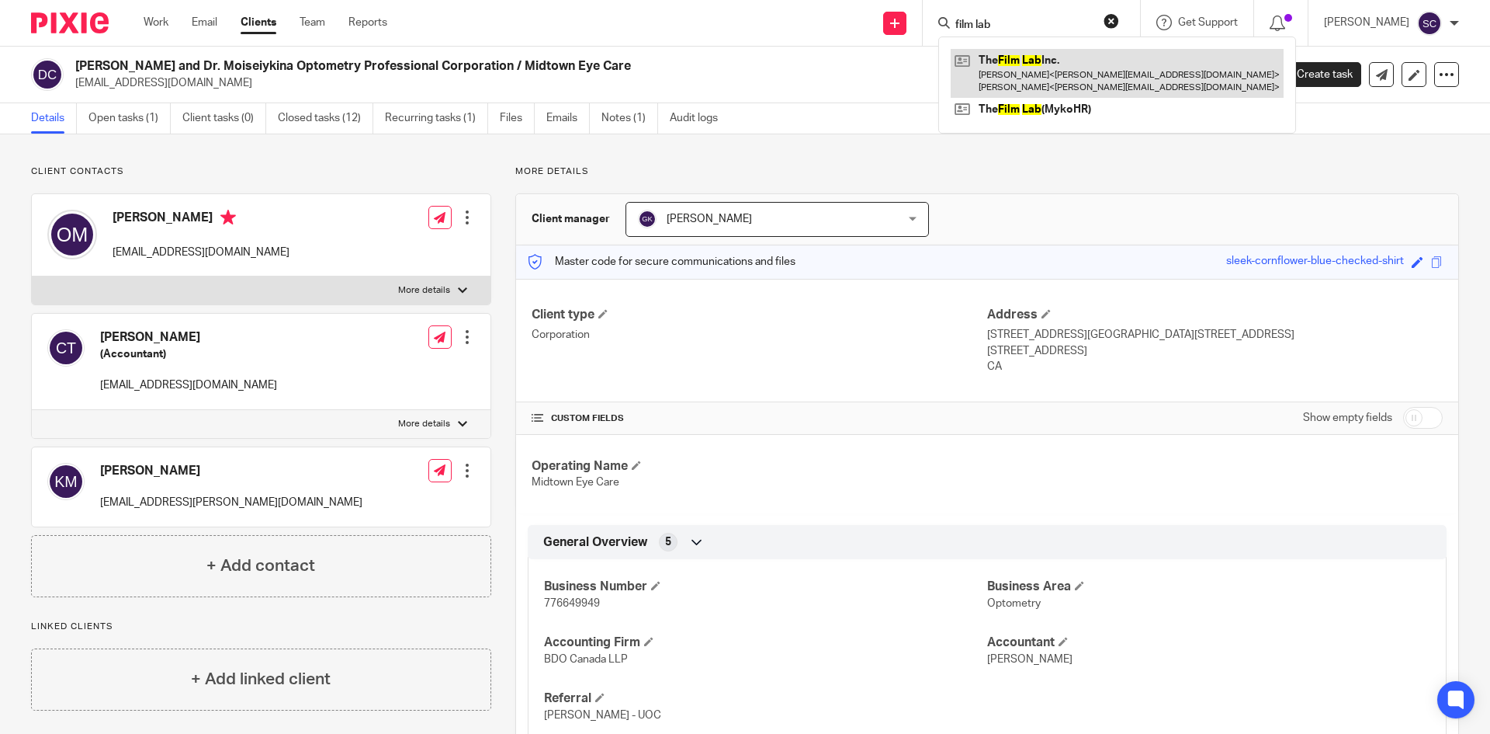
type input "film lab"
click at [1034, 82] on link at bounding box center [1117, 73] width 333 height 48
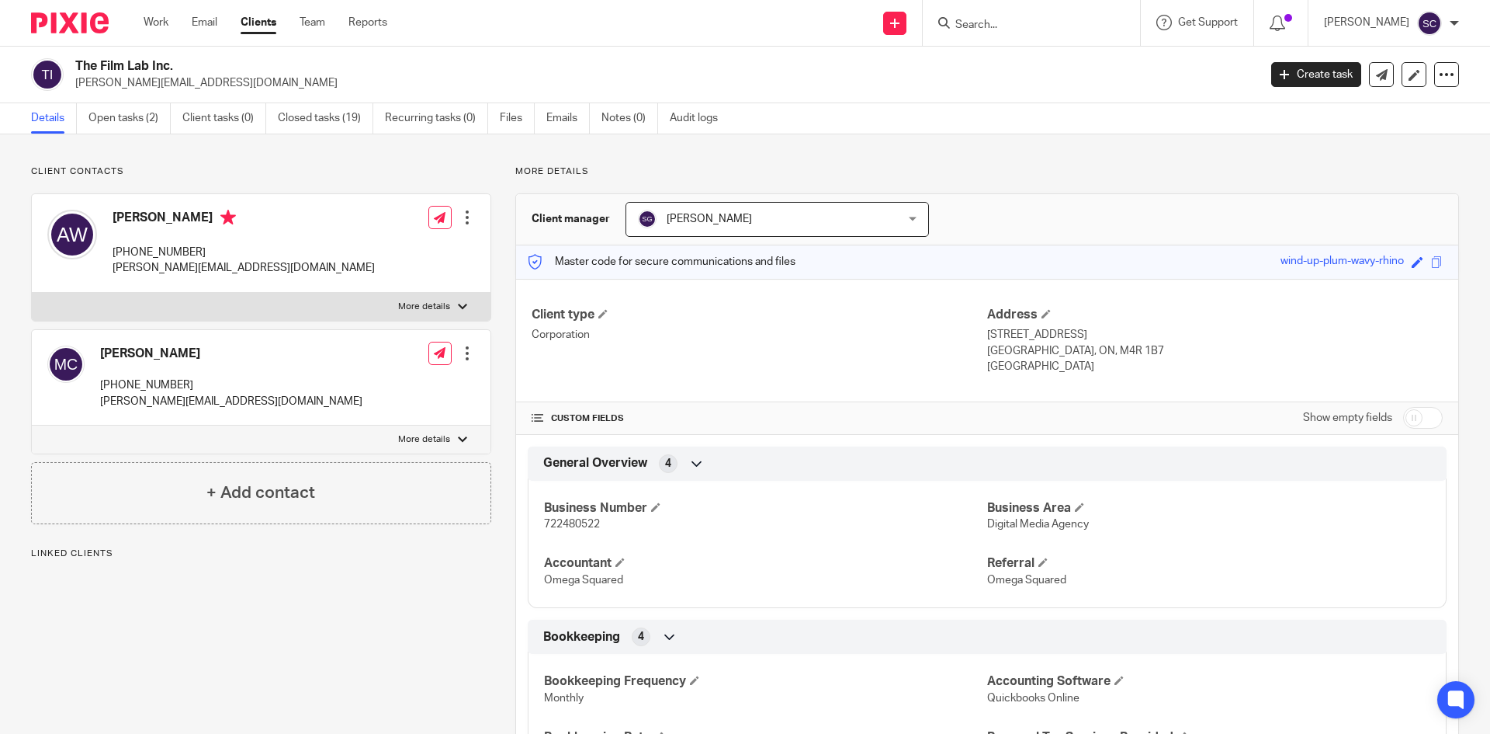
click at [568, 517] on p "722480522" at bounding box center [765, 524] width 443 height 16
copy span "722480522"
click at [1043, 23] on input "Search" at bounding box center [1024, 26] width 140 height 14
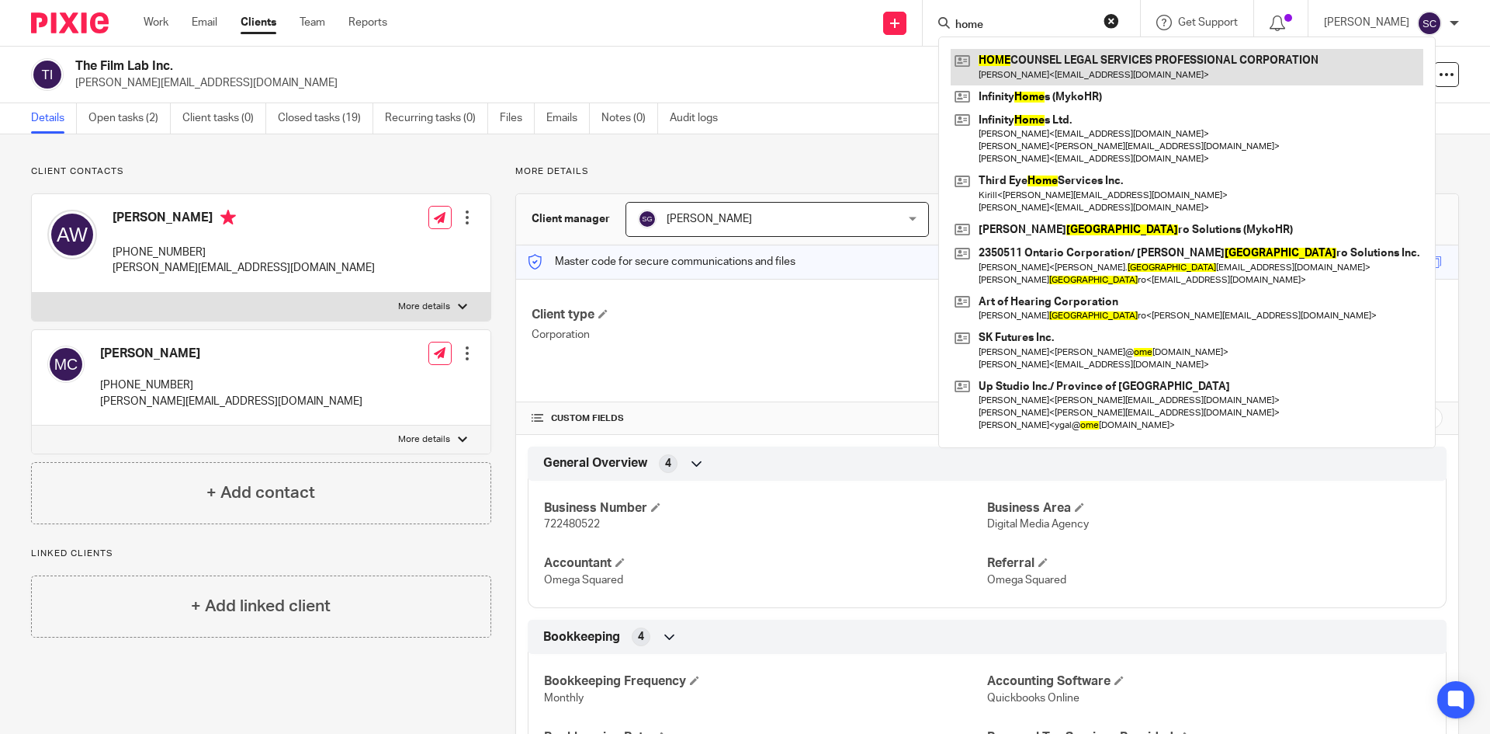
type input "home"
click at [1130, 63] on link at bounding box center [1187, 67] width 473 height 36
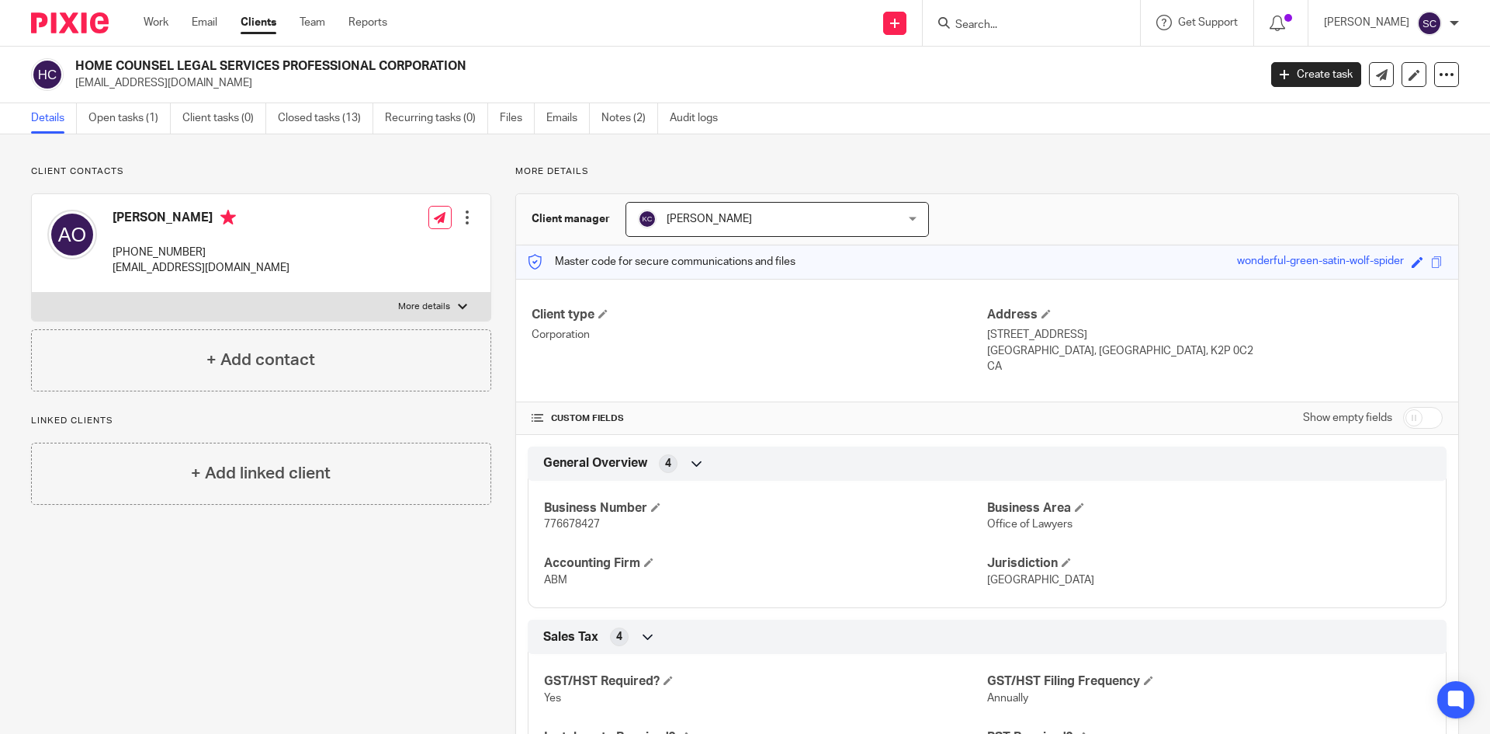
click at [604, 519] on p "776678427" at bounding box center [765, 524] width 443 height 16
click at [600, 522] on p "776678427" at bounding box center [765, 524] width 443 height 16
click at [576, 522] on span "776678427" at bounding box center [572, 524] width 56 height 11
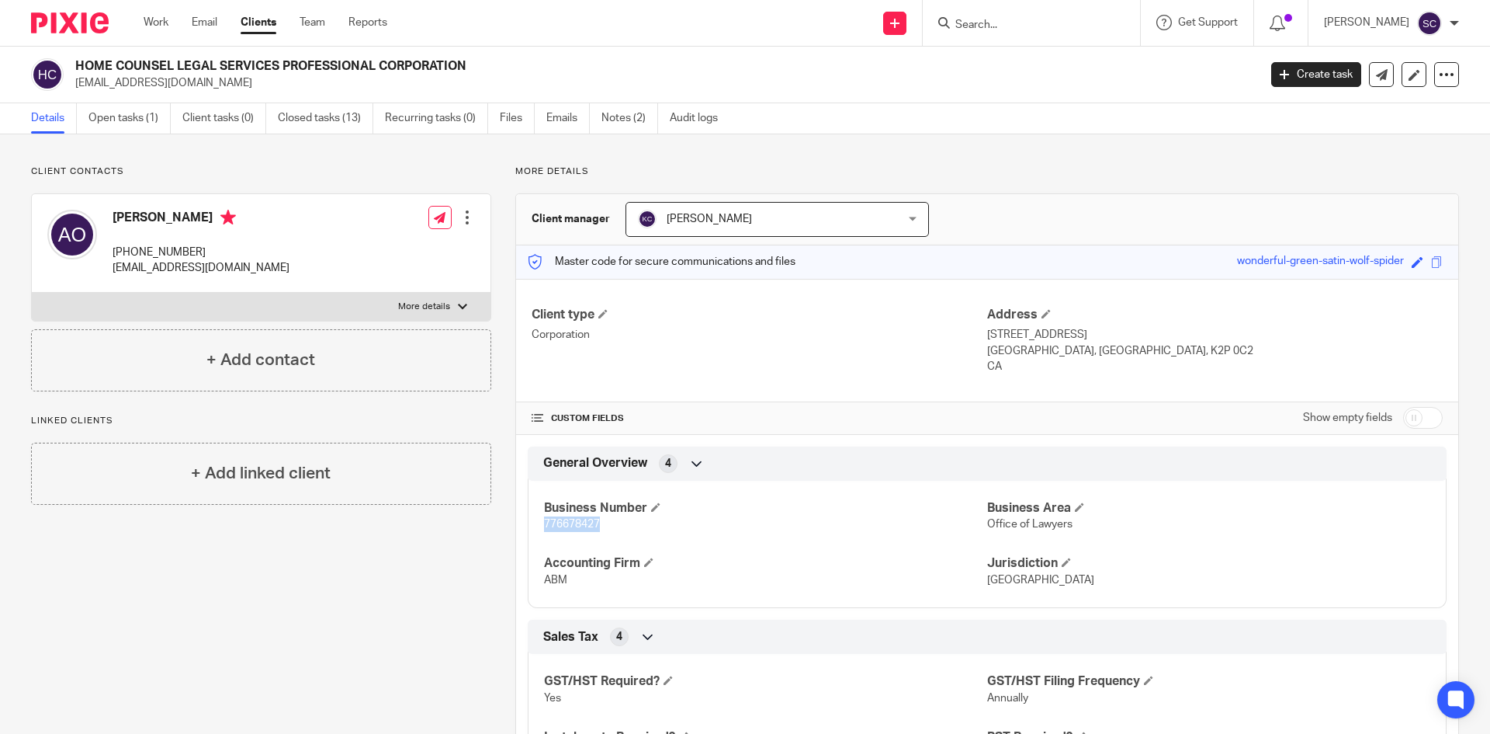
click at [576, 522] on span "776678427" at bounding box center [572, 524] width 56 height 11
copy span "776678427"
click at [1049, 20] on input "Search" at bounding box center [1024, 26] width 140 height 14
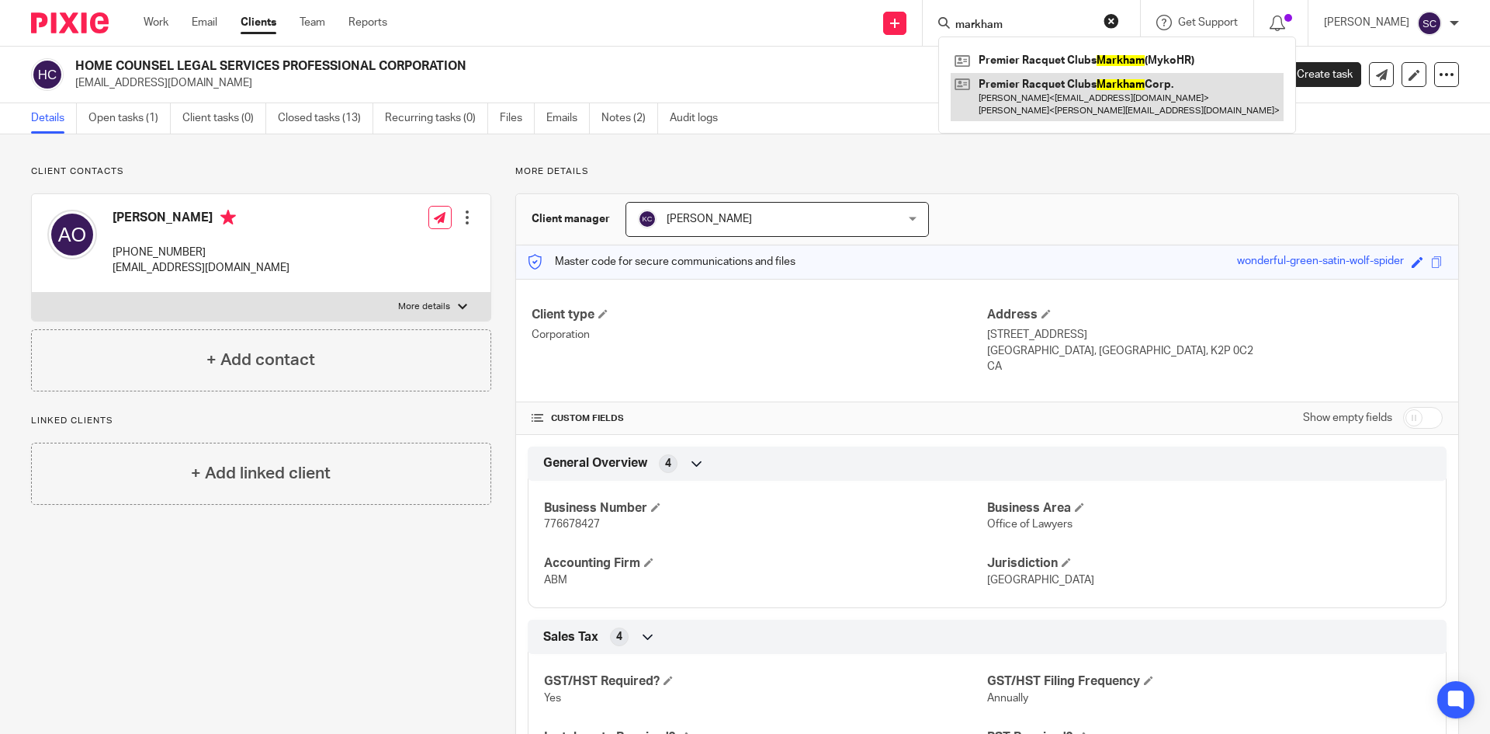
type input "markham"
click at [1098, 94] on link at bounding box center [1117, 97] width 333 height 48
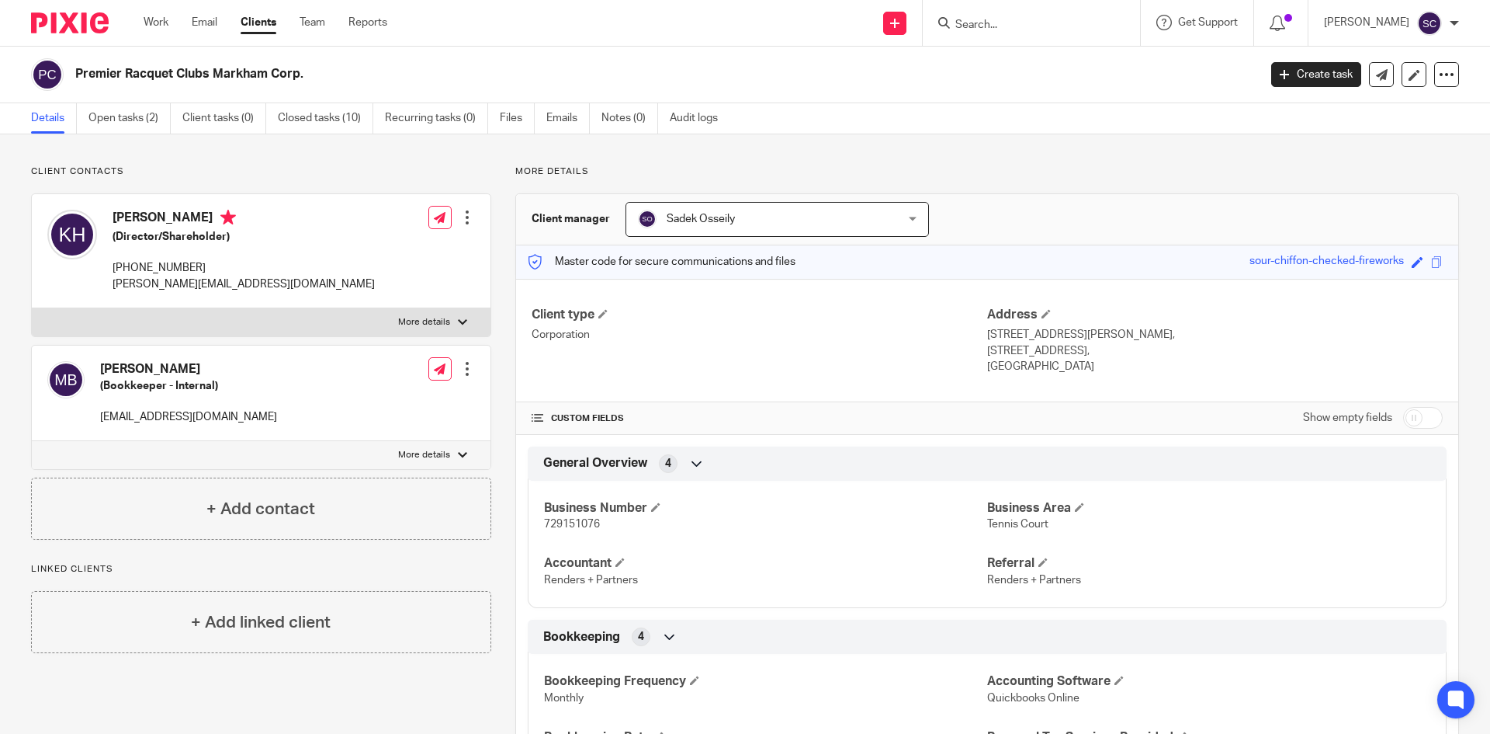
click at [547, 526] on span "729151076" at bounding box center [572, 524] width 56 height 11
copy span "729151076"
click at [1001, 23] on input "Search" at bounding box center [1024, 26] width 140 height 14
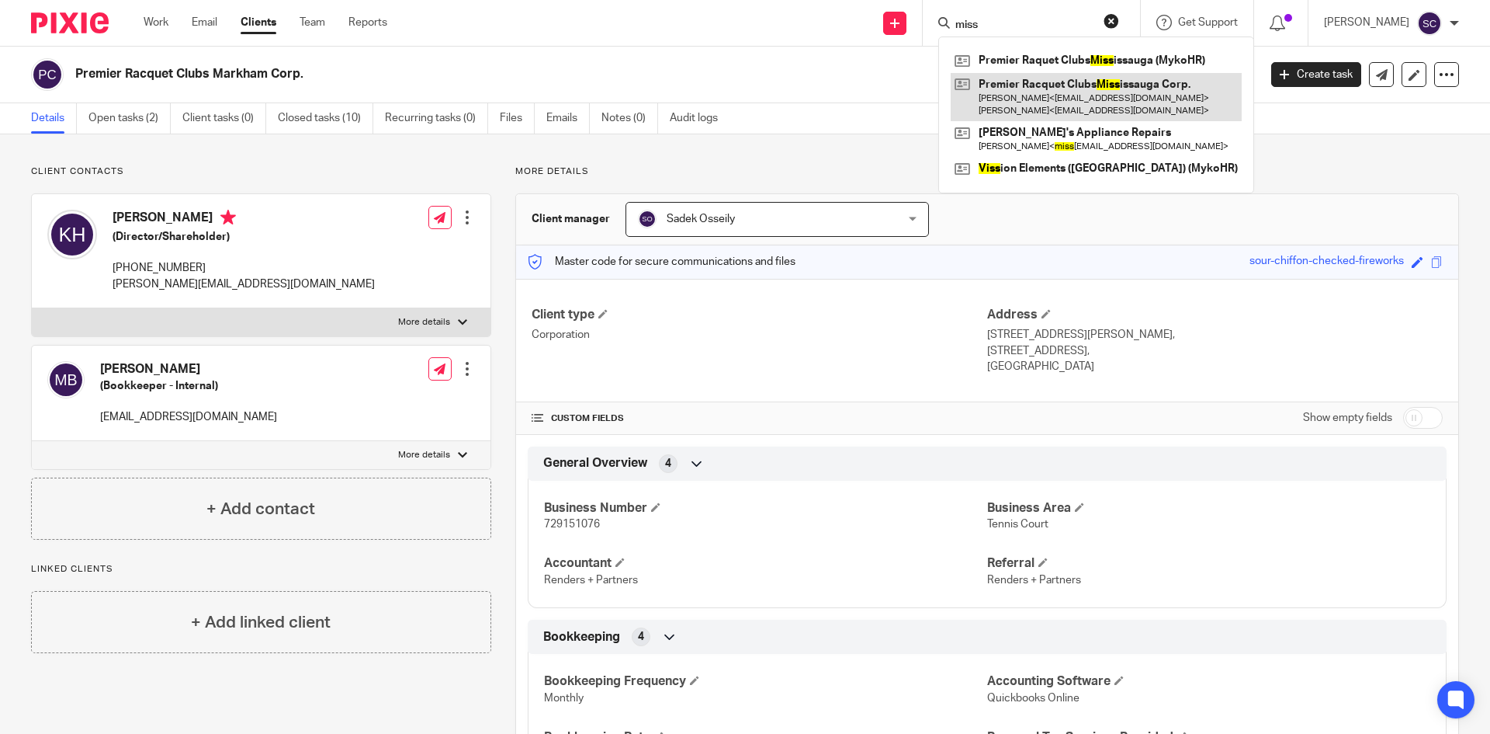
type input "miss"
click at [1029, 84] on link at bounding box center [1096, 97] width 291 height 48
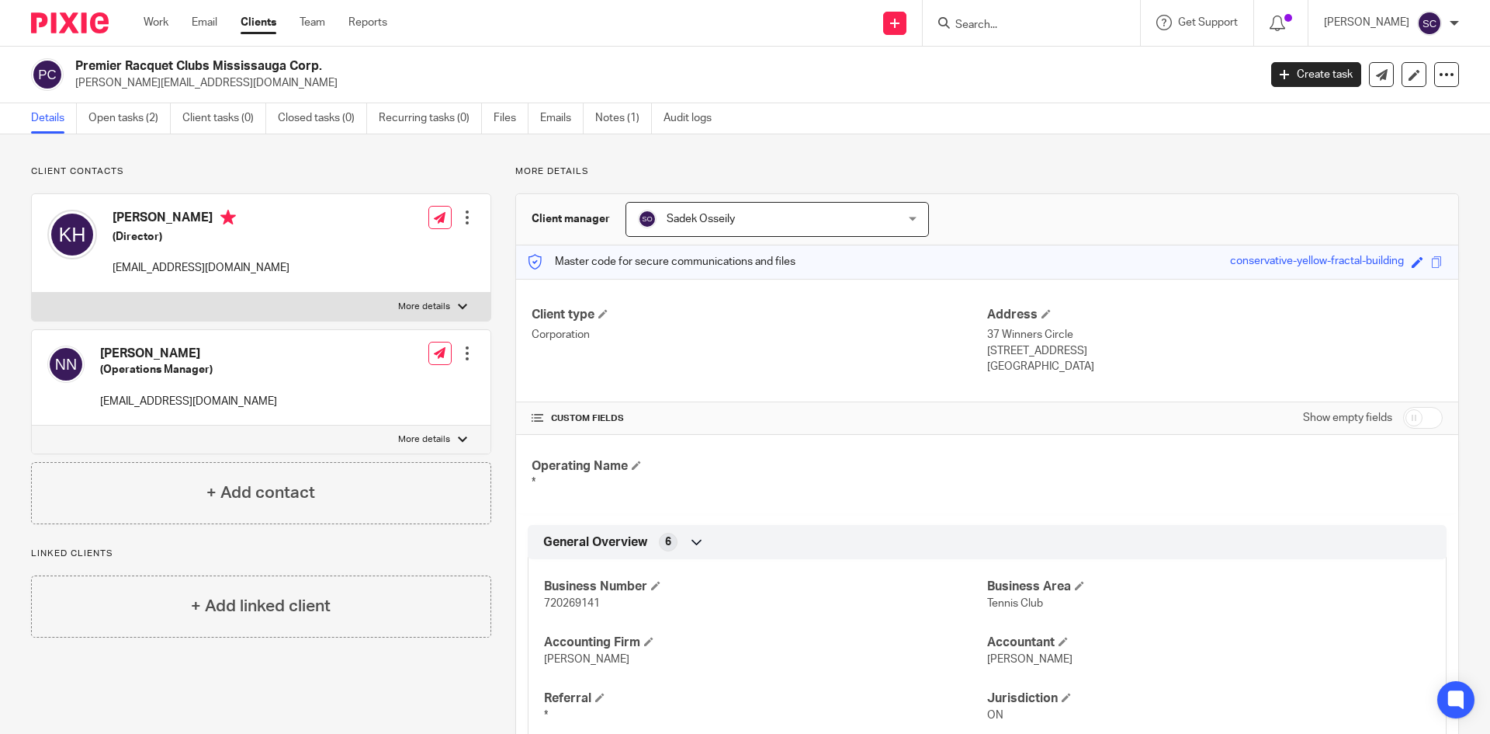
click at [595, 598] on span "720269141" at bounding box center [572, 603] width 56 height 11
click at [594, 602] on span "720269141" at bounding box center [572, 603] width 56 height 11
copy p "720269141"
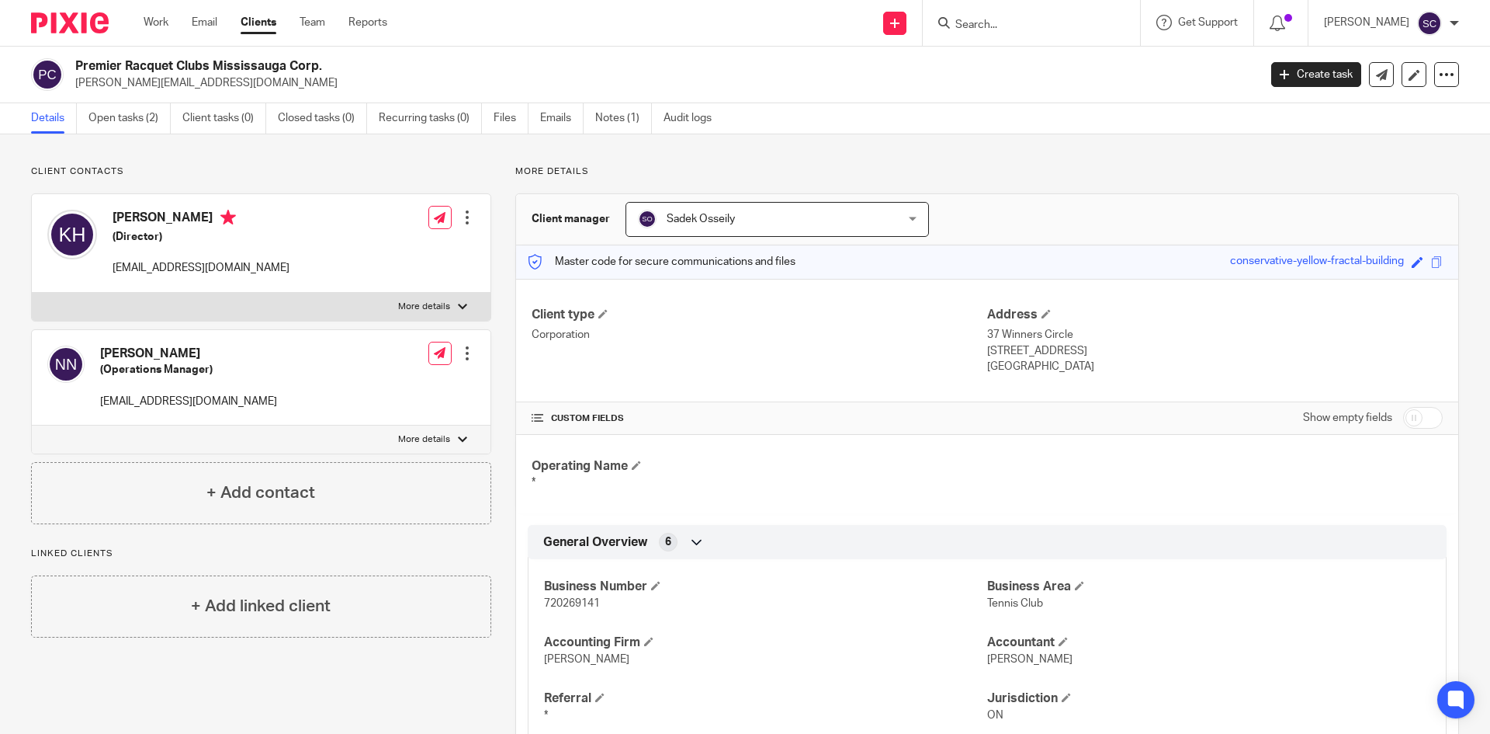
click at [978, 31] on input "Search" at bounding box center [1024, 26] width 140 height 14
type input "v"
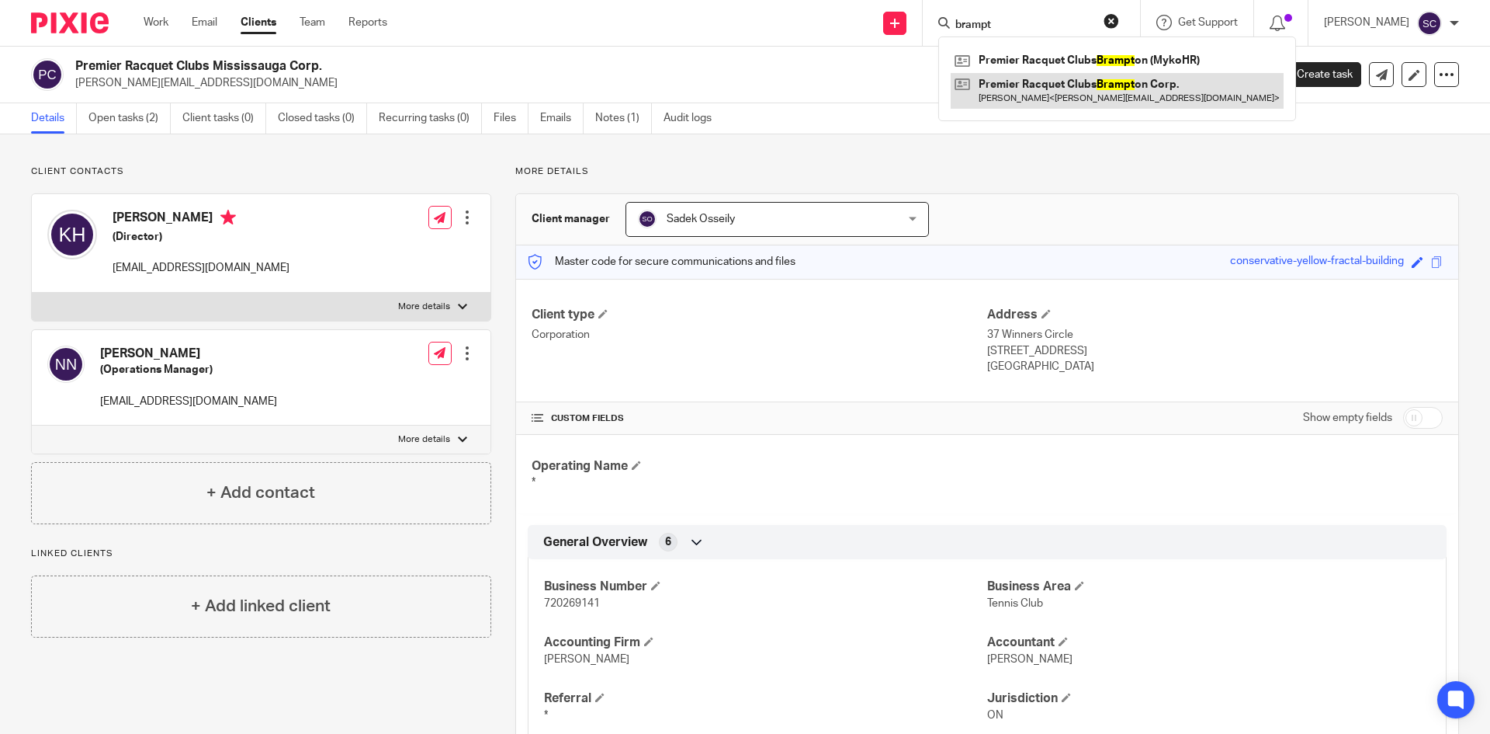
type input "brampt"
click at [1009, 85] on link at bounding box center [1117, 91] width 333 height 36
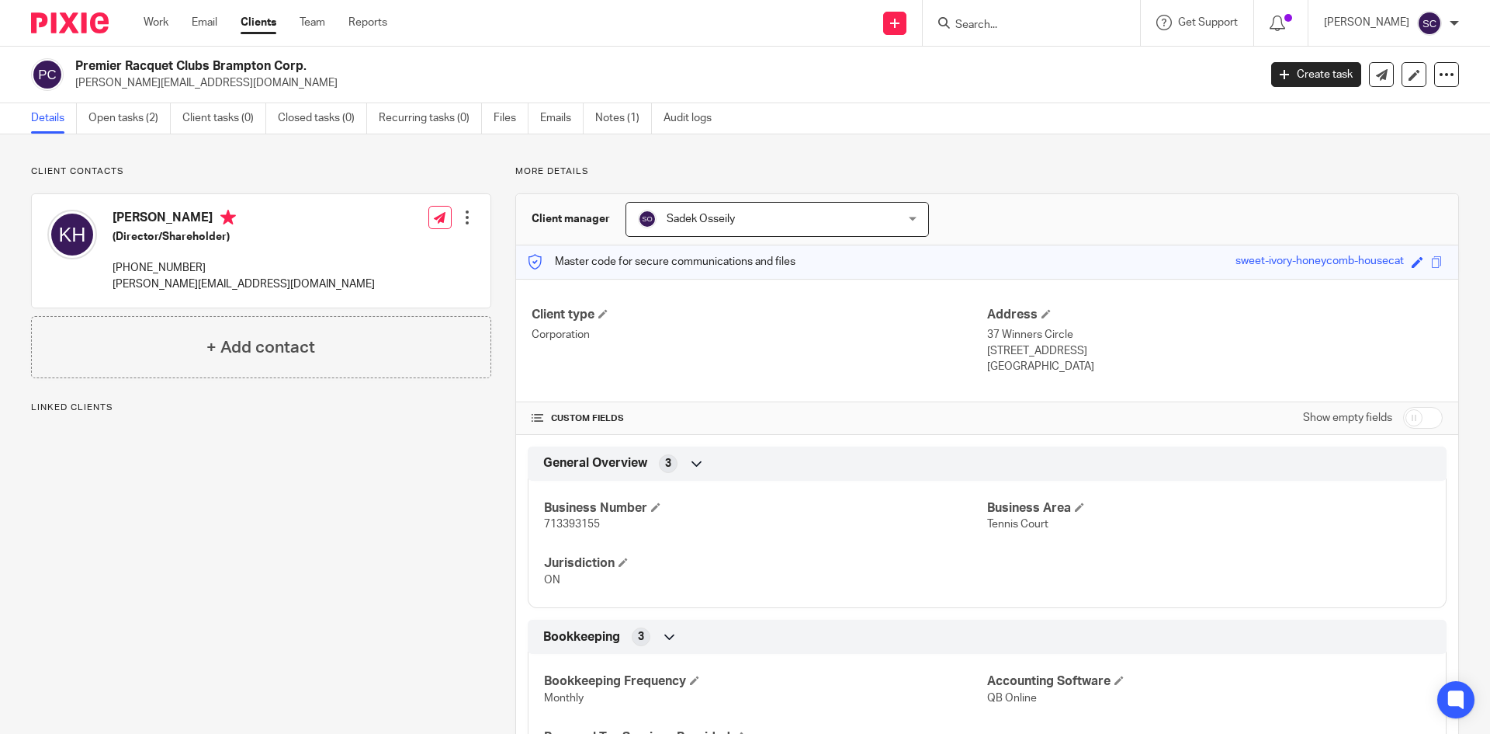
click at [544, 527] on span "713393155" at bounding box center [572, 524] width 56 height 11
copy span "713393155"
click at [1008, 27] on input "Search" at bounding box center [1024, 26] width 140 height 14
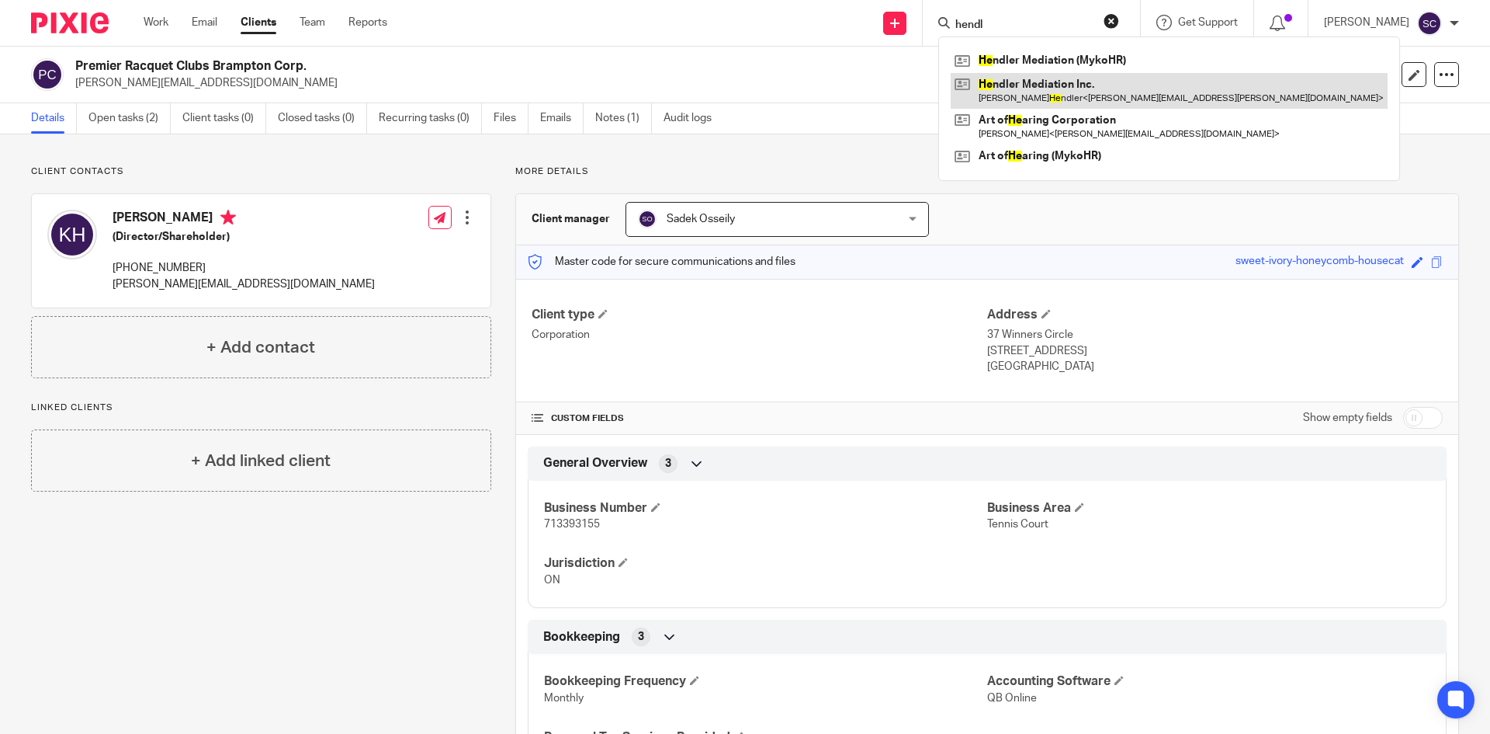
type input "hendl"
click at [1105, 84] on link at bounding box center [1169, 91] width 437 height 36
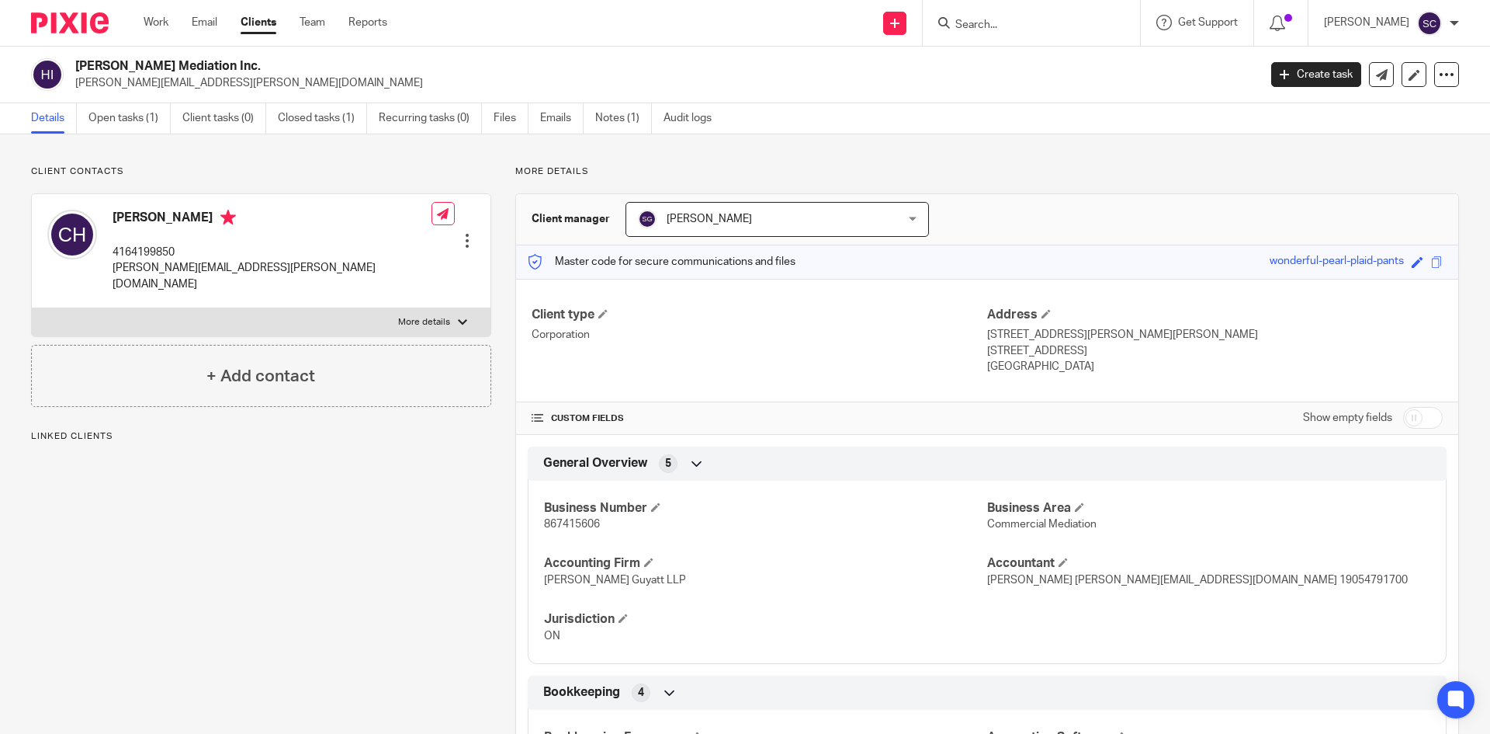
click at [570, 519] on span "867415606" at bounding box center [572, 524] width 56 height 11
copy span "867415606"
click at [1048, 21] on input "Search" at bounding box center [1024, 26] width 140 height 14
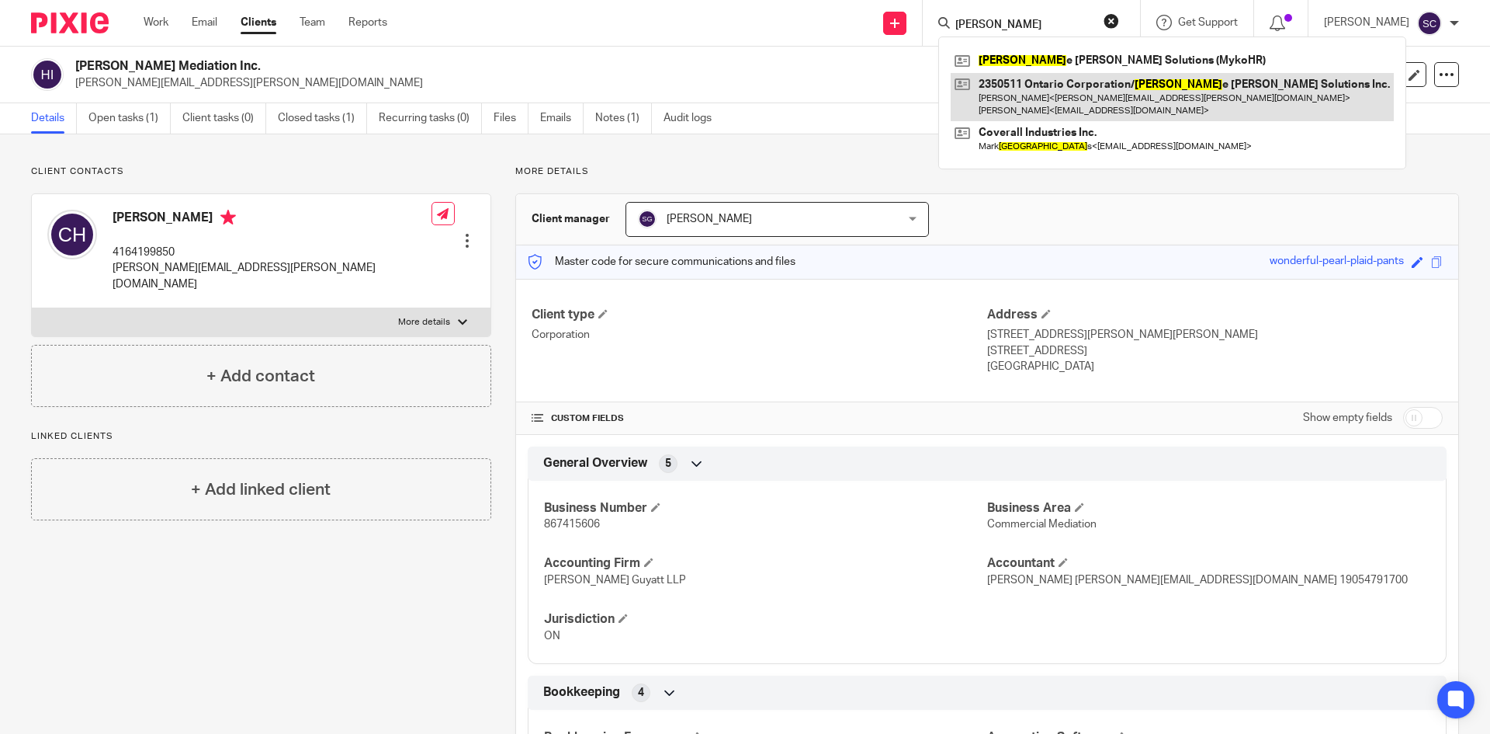
type input "[PERSON_NAME]"
click at [1120, 95] on link at bounding box center [1172, 97] width 443 height 48
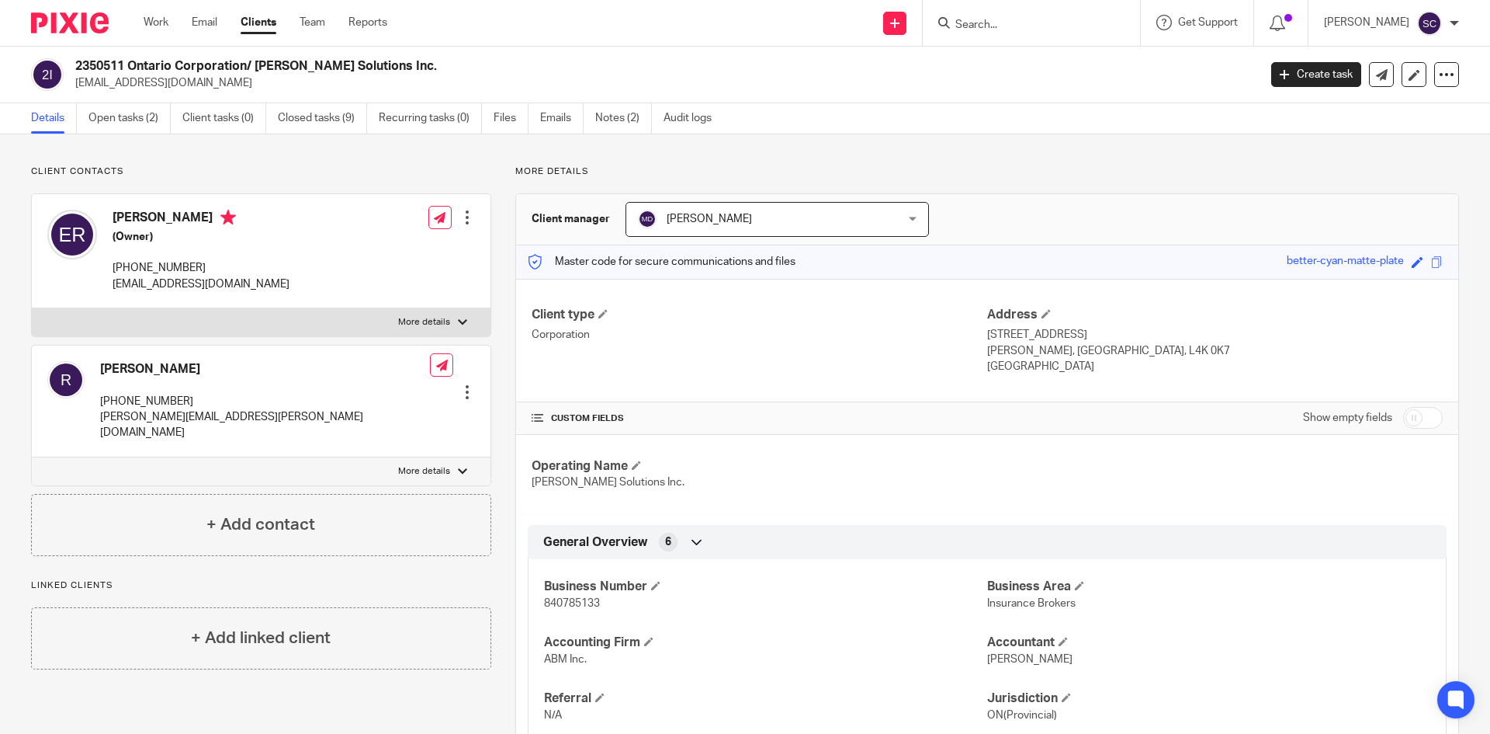
click at [584, 599] on span "840785133" at bounding box center [572, 603] width 56 height 11
copy span "840785133"
drag, startPoint x: 1018, startPoint y: 33, endPoint x: 1007, endPoint y: 22, distance: 15.4
click at [1018, 32] on form at bounding box center [1036, 22] width 165 height 19
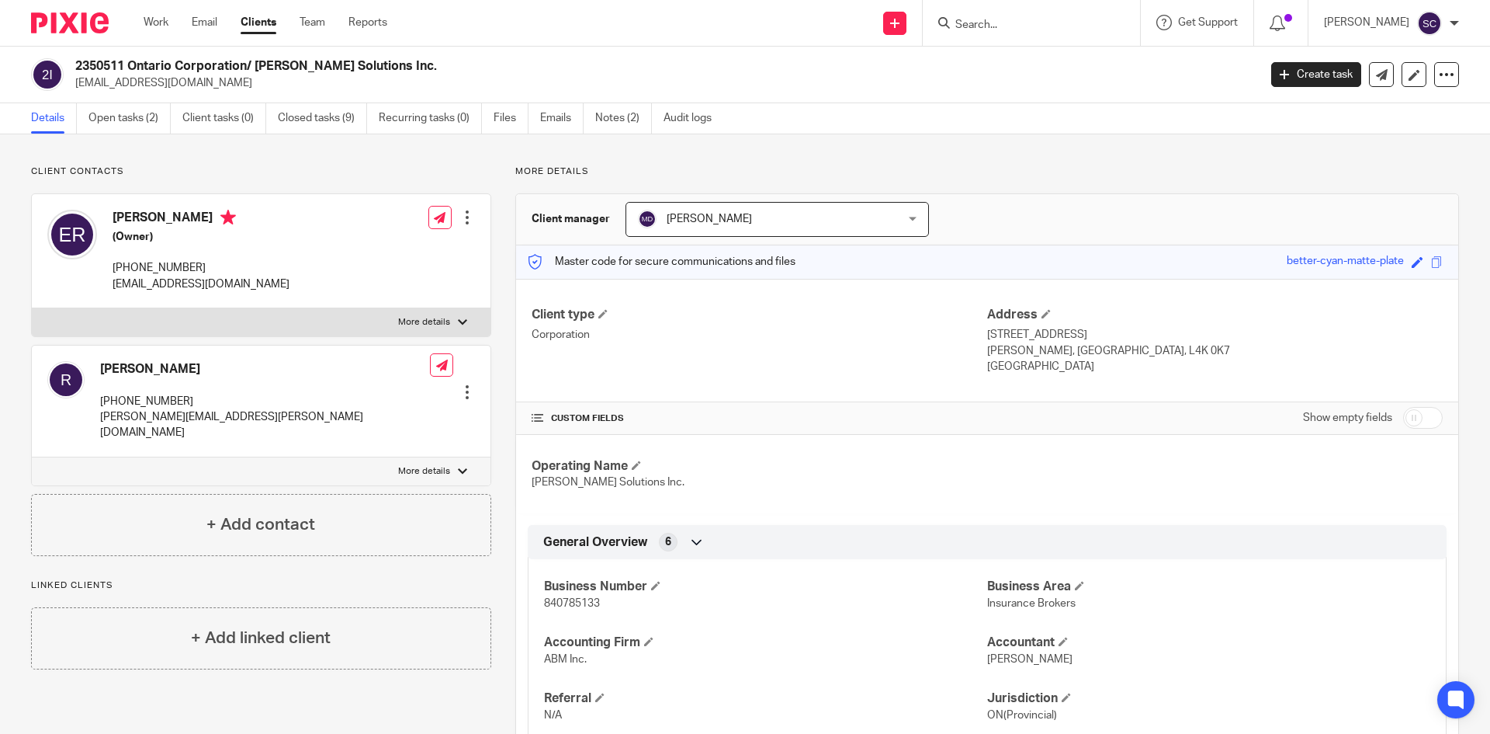
click at [1005, 22] on input "Search" at bounding box center [1024, 26] width 140 height 14
click at [1036, 19] on input "Search" at bounding box center [1024, 26] width 140 height 14
click at [1031, 25] on input "Search" at bounding box center [1024, 26] width 140 height 14
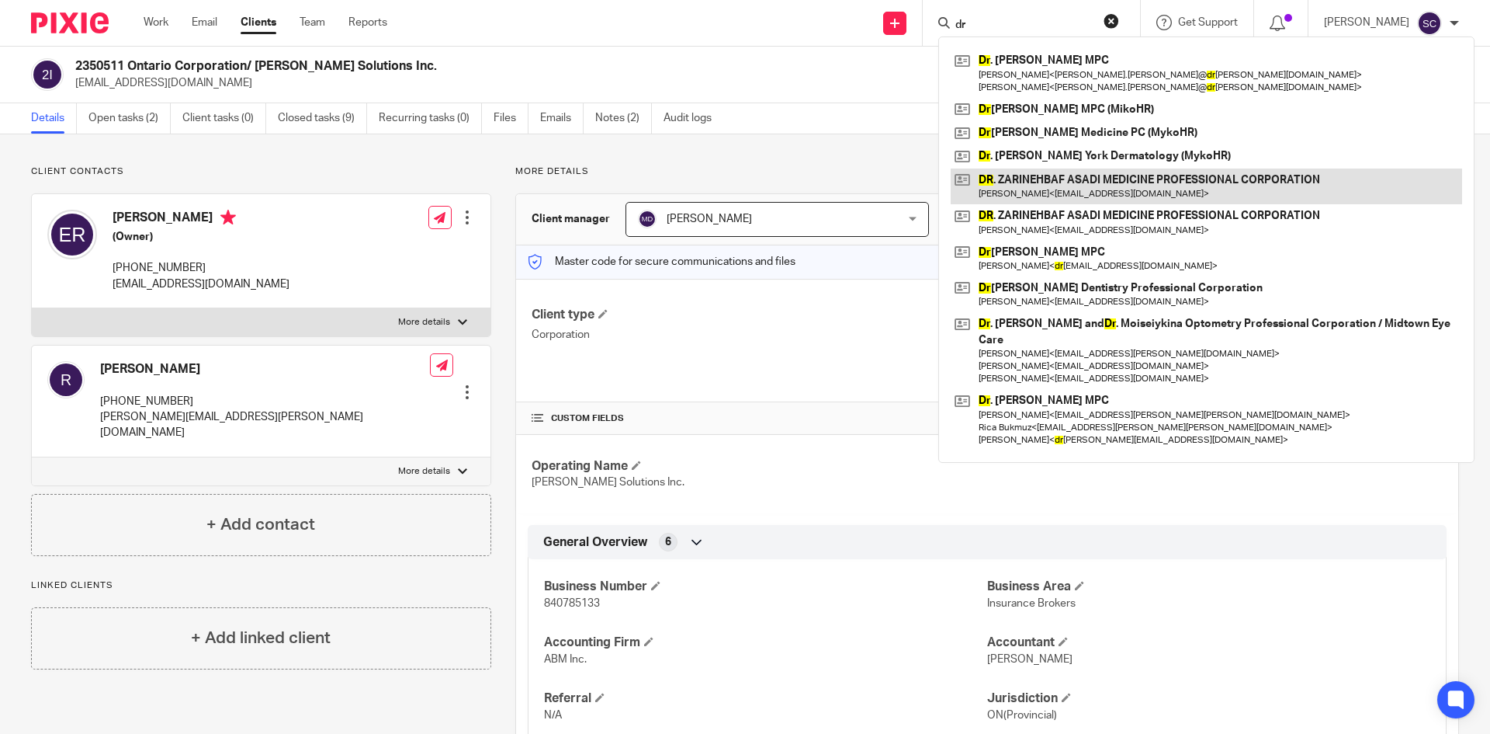
type input "dr"
click at [1124, 185] on link at bounding box center [1207, 186] width 512 height 36
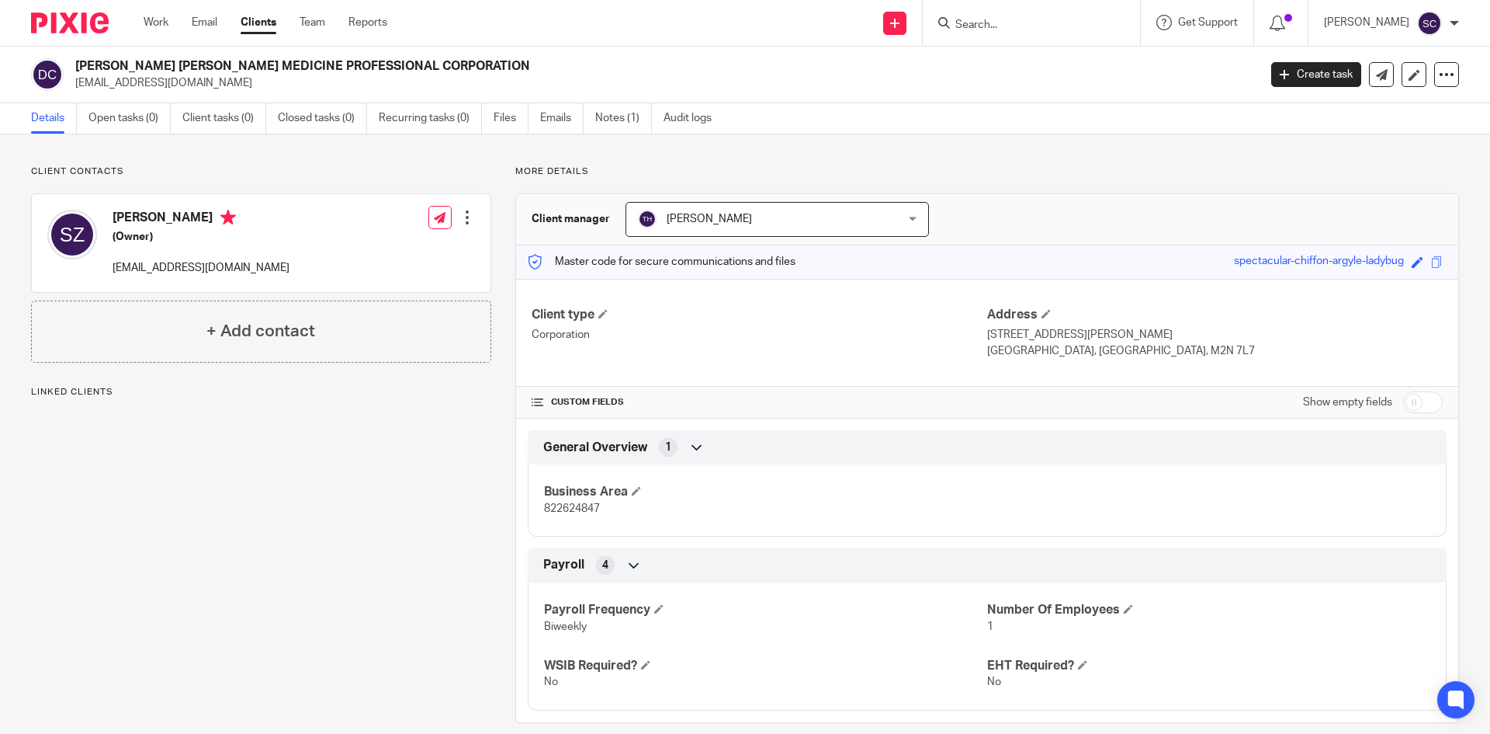
click at [557, 512] on span "822624847" at bounding box center [572, 508] width 56 height 11
copy span "822624847"
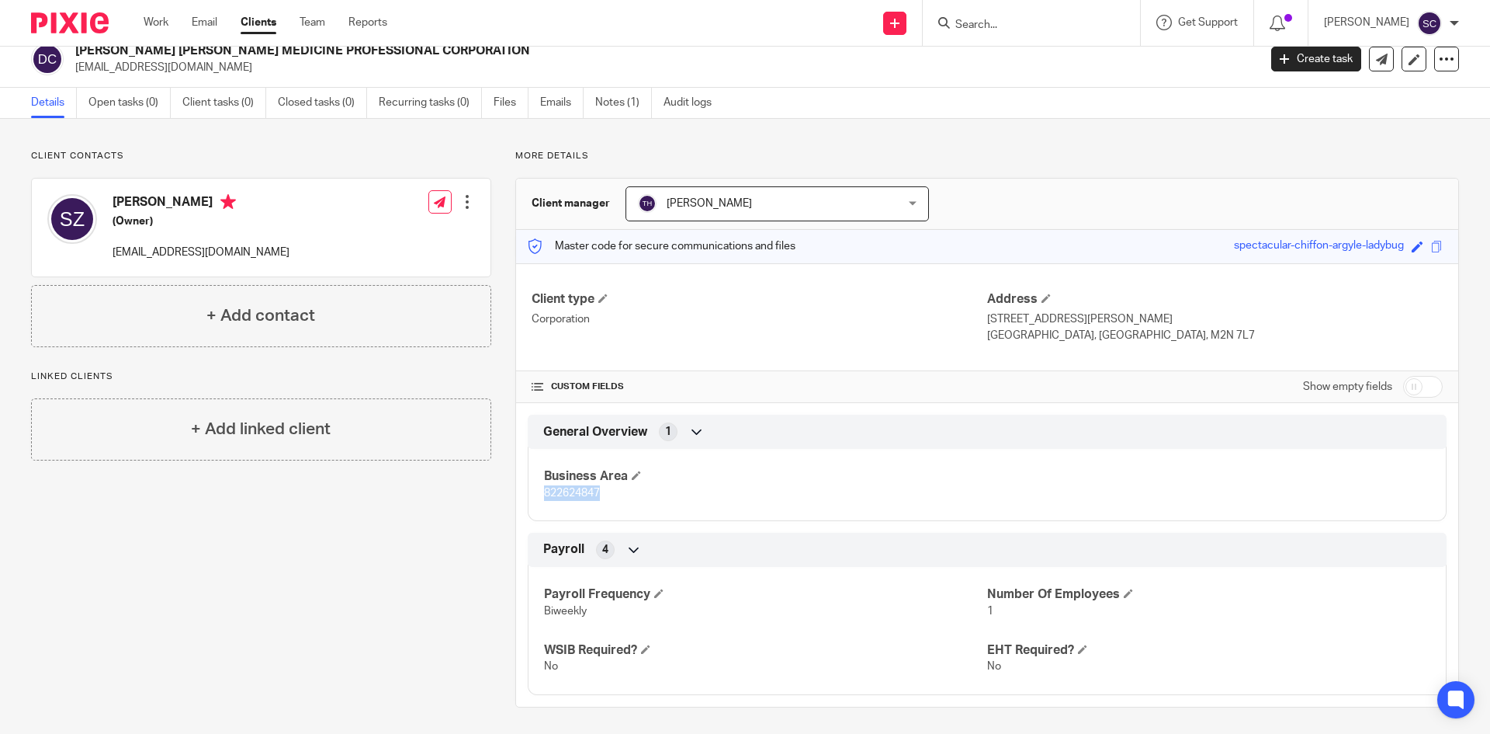
scroll to position [20, 0]
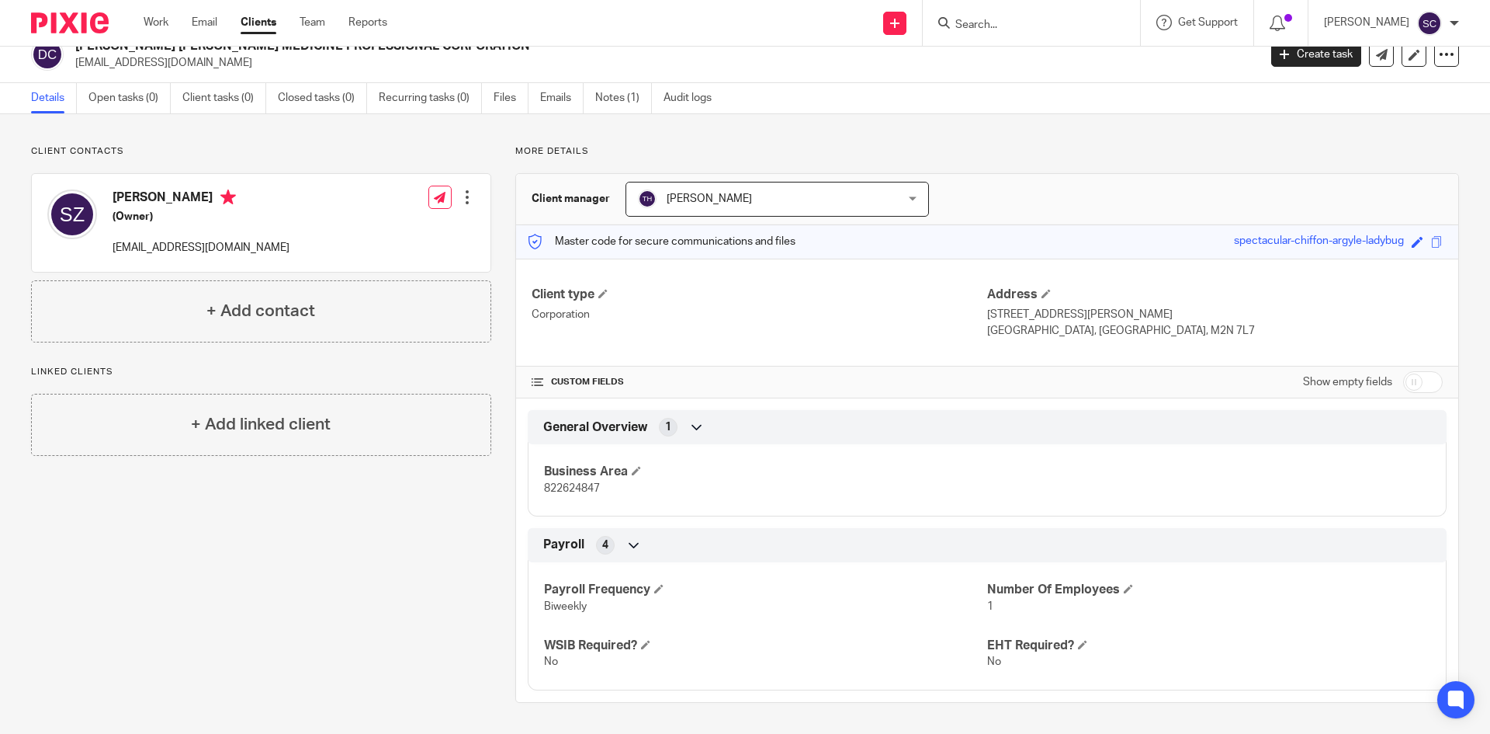
click at [997, 19] on input "Search" at bounding box center [1024, 26] width 140 height 14
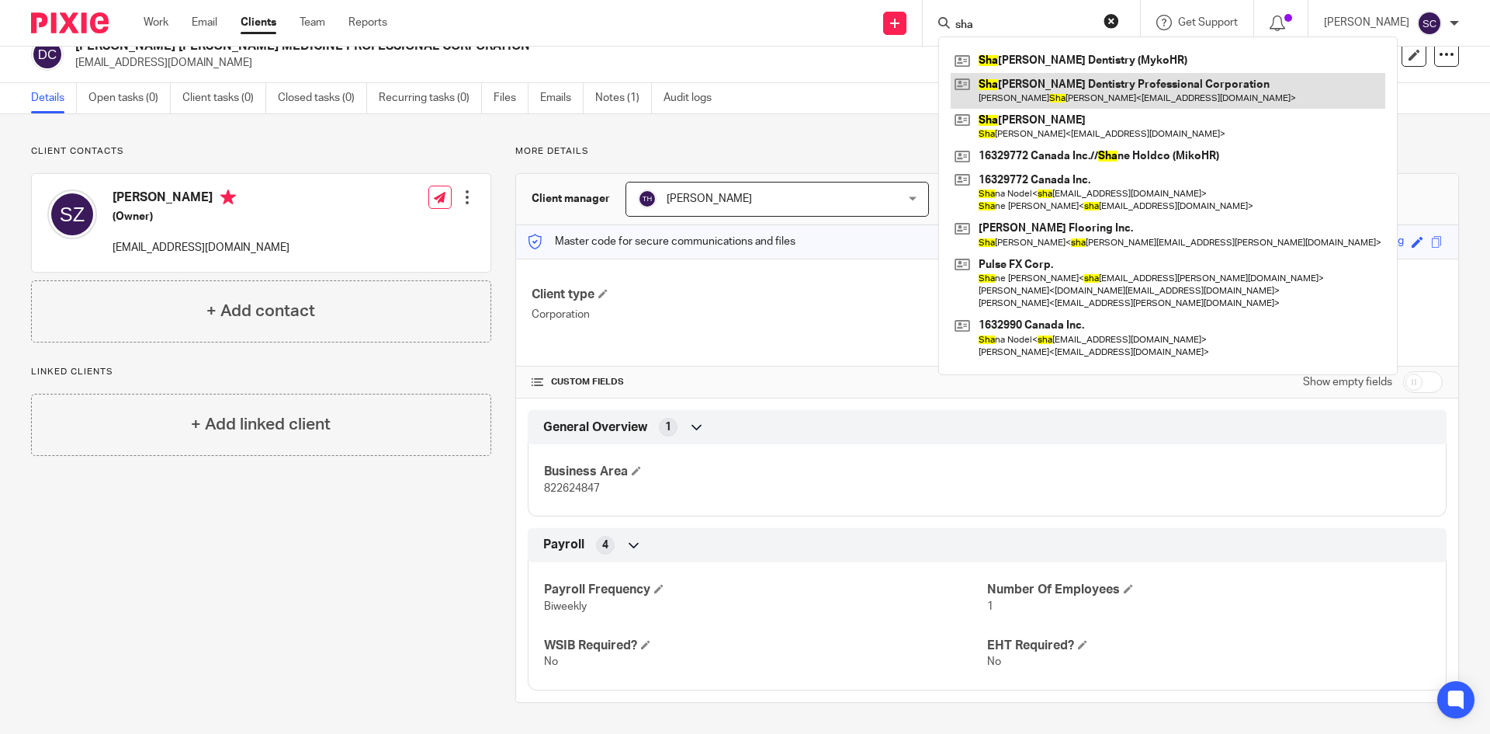
type input "sha"
click at [1063, 95] on link at bounding box center [1168, 91] width 435 height 36
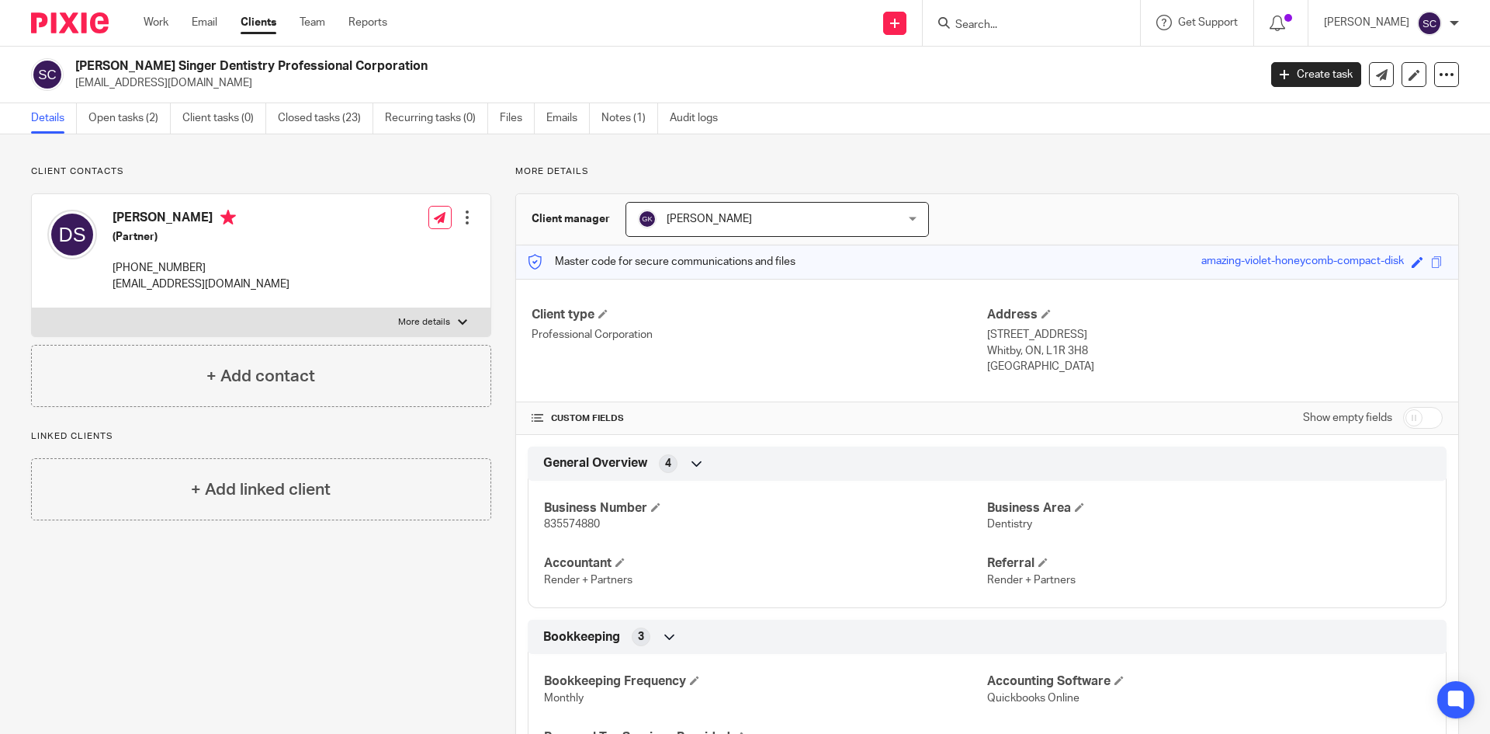
click at [550, 534] on div "Business Number 835574880 Business Area Dentistry Accountant Render + Partners …" at bounding box center [987, 539] width 919 height 140
click at [548, 528] on span "835574880" at bounding box center [572, 524] width 56 height 11
click at [550, 526] on span "835574880" at bounding box center [572, 524] width 56 height 11
copy p "835574880"
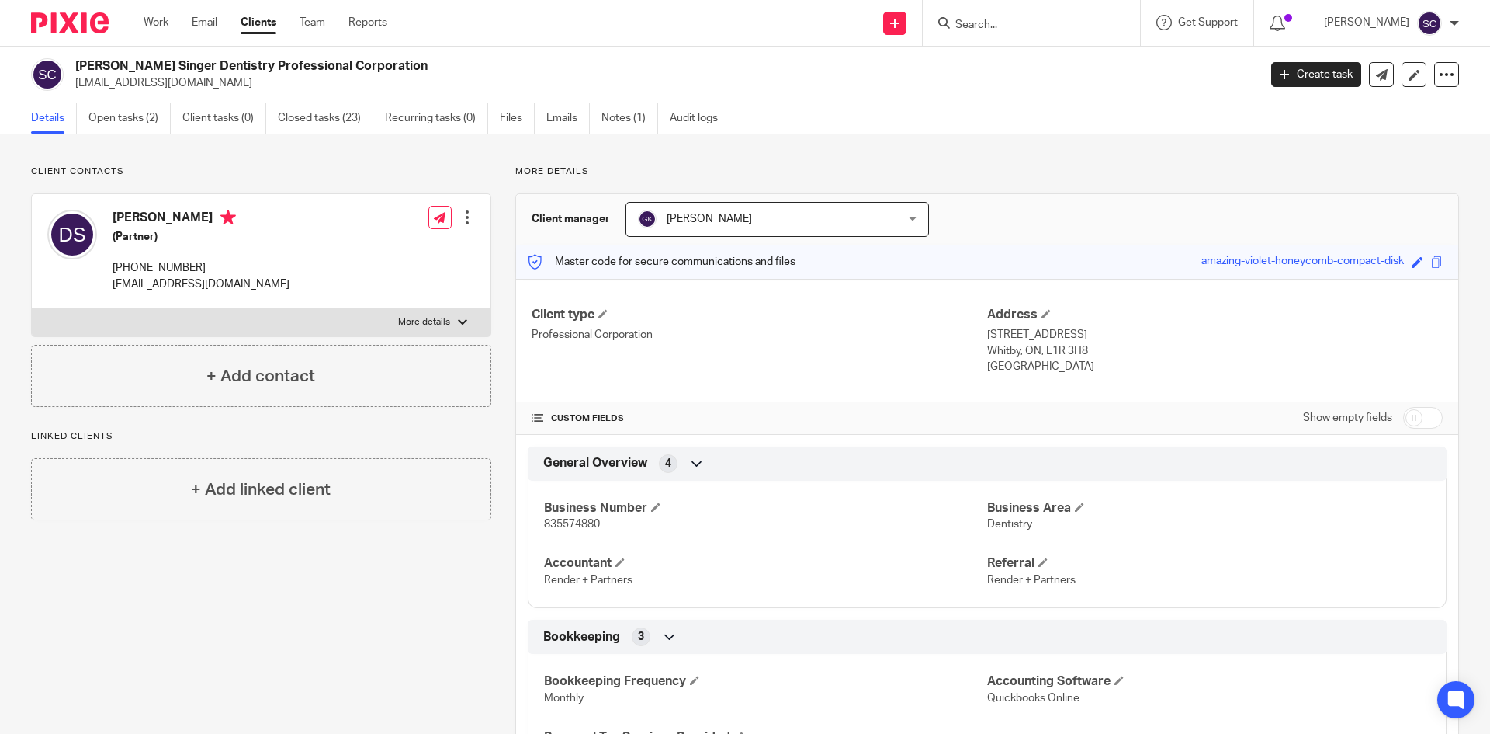
click at [995, 26] on input "Search" at bounding box center [1024, 26] width 140 height 14
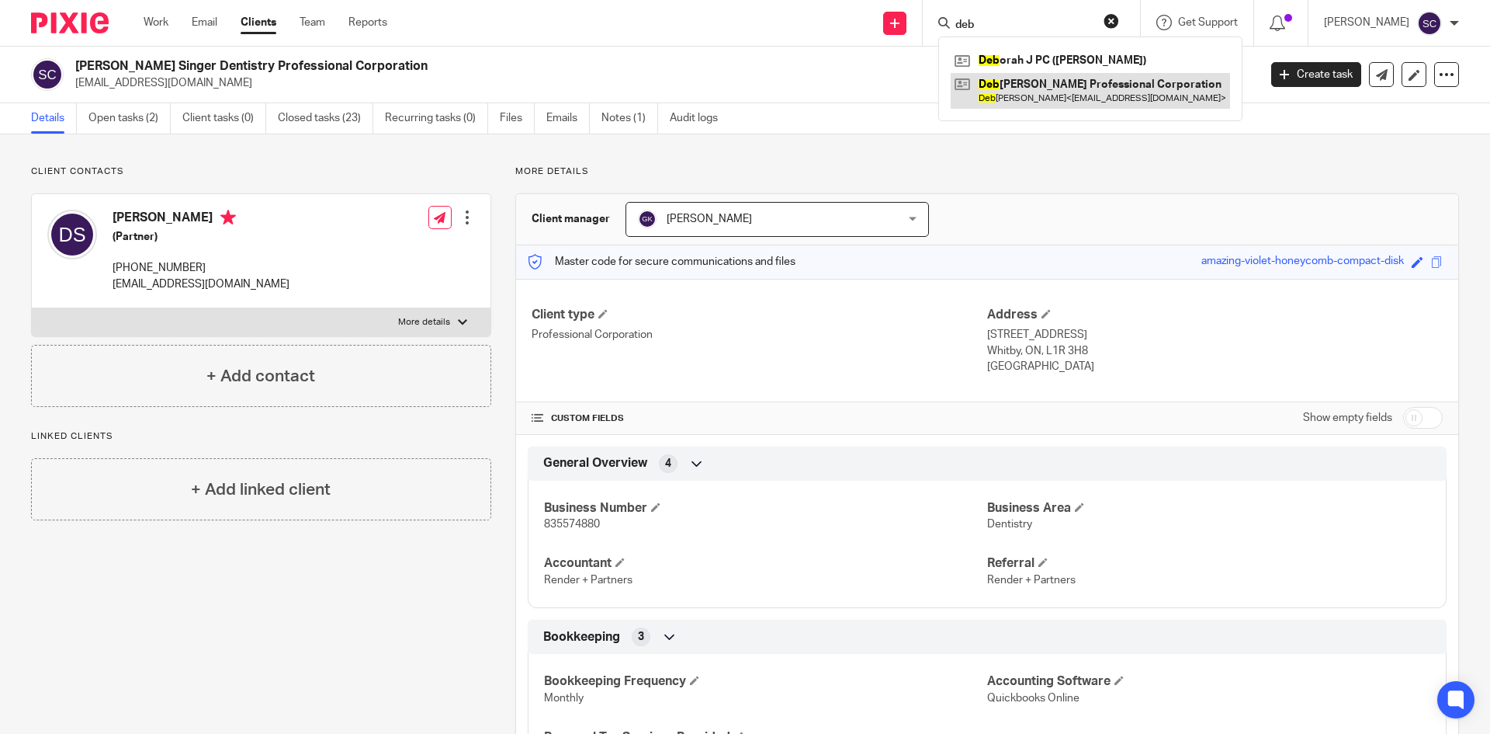
type input "deb"
click at [1080, 73] on link at bounding box center [1090, 91] width 279 height 36
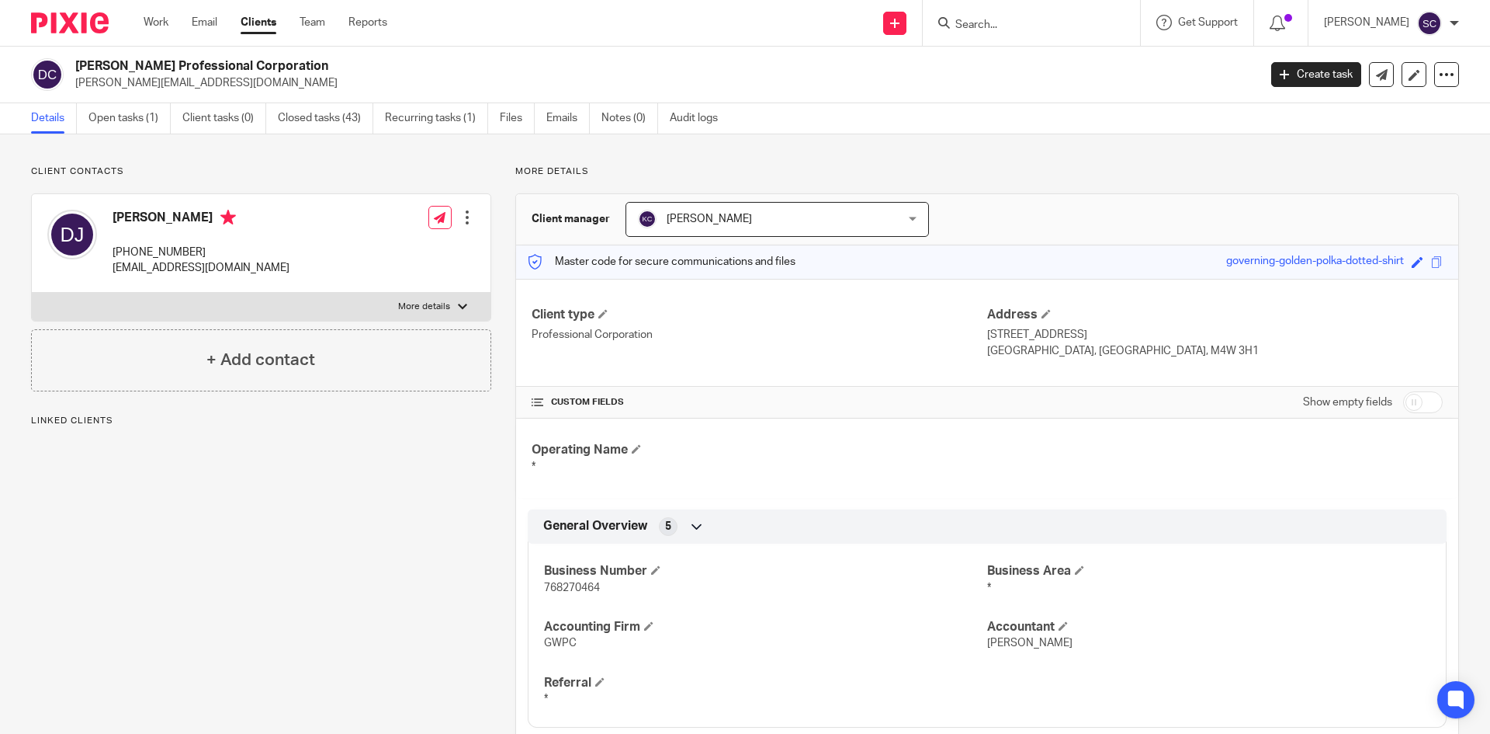
scroll to position [155, 0]
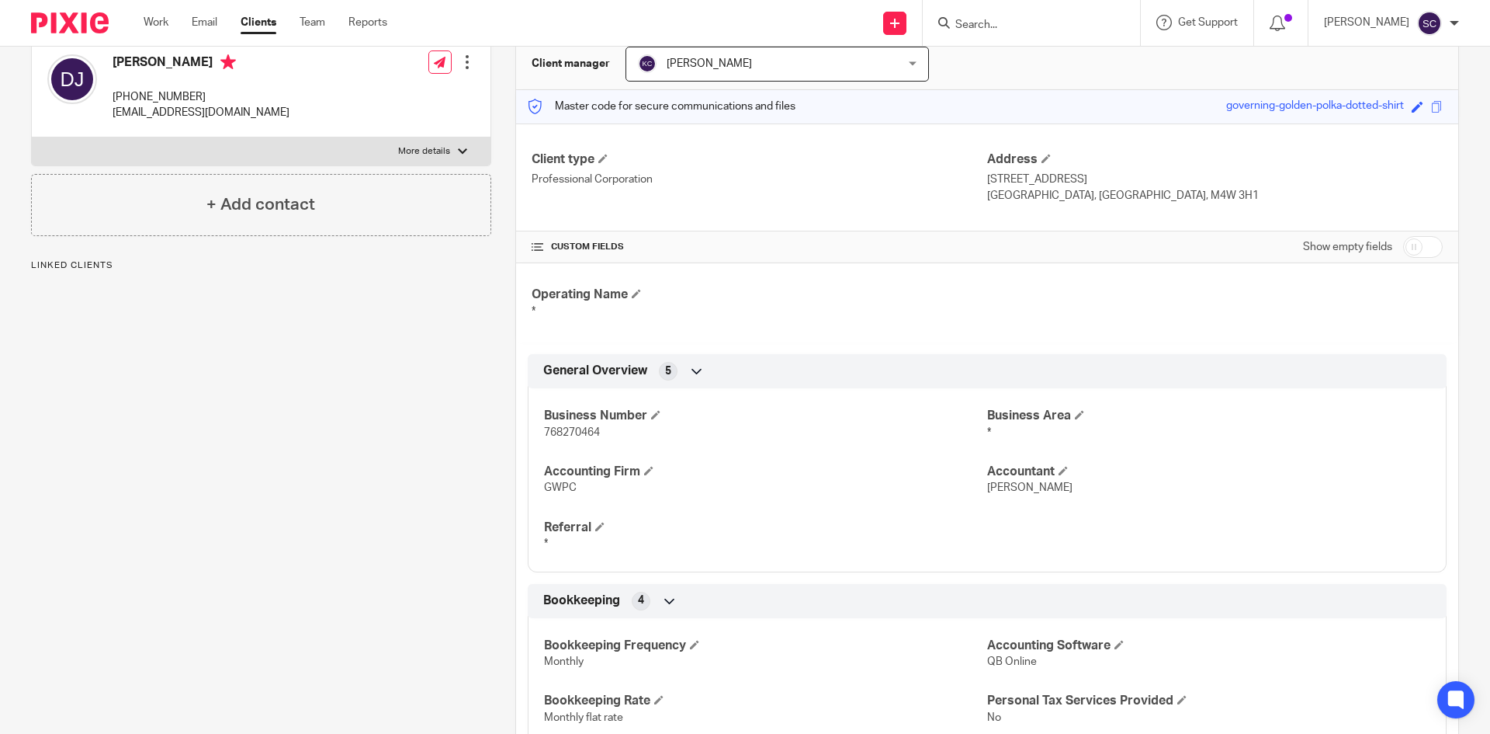
click at [573, 428] on span "768270464" at bounding box center [572, 432] width 56 height 11
copy span "768270464"
click at [1105, 13] on form at bounding box center [1036, 22] width 165 height 19
click at [1034, 26] on input "Search" at bounding box center [1024, 26] width 140 height 14
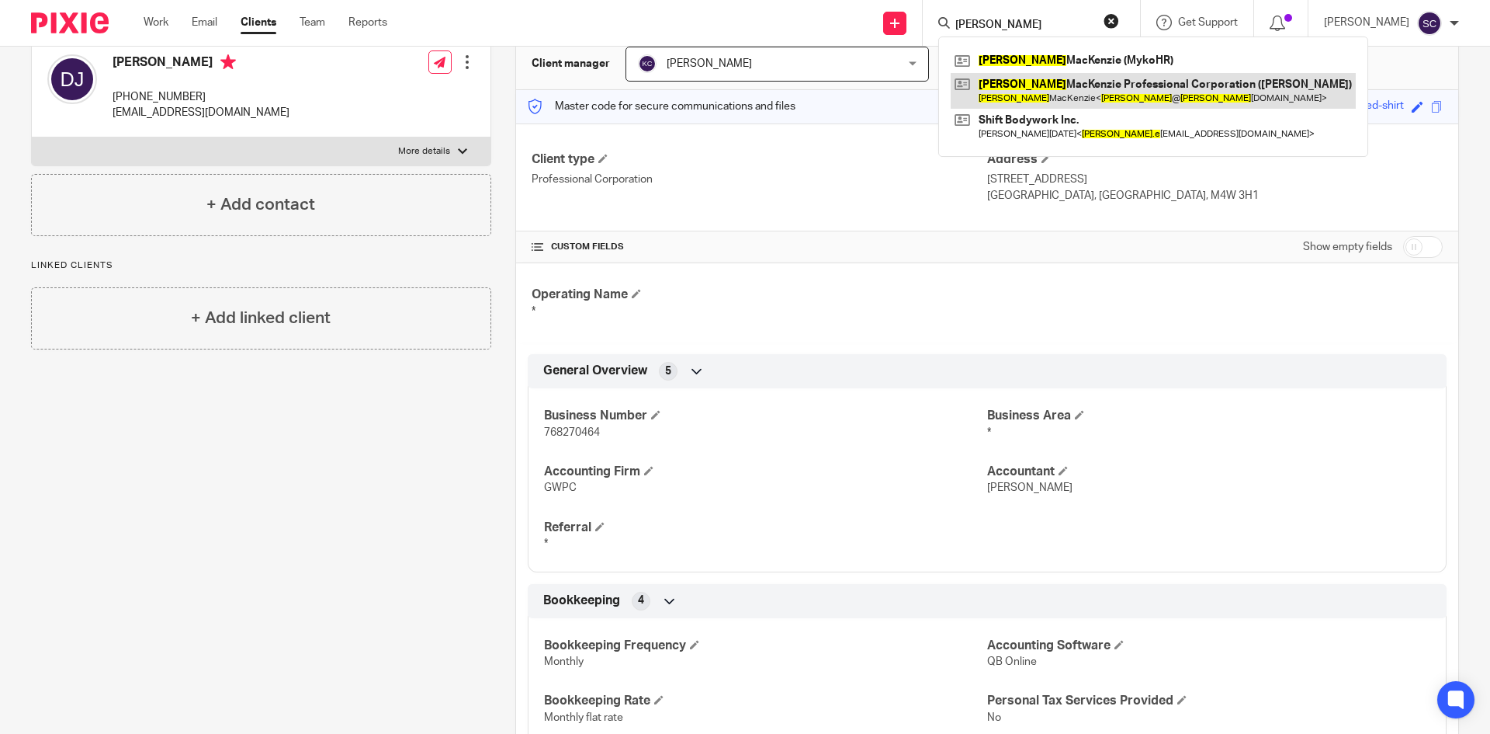
type input "brooke"
click at [1051, 87] on link at bounding box center [1153, 91] width 405 height 36
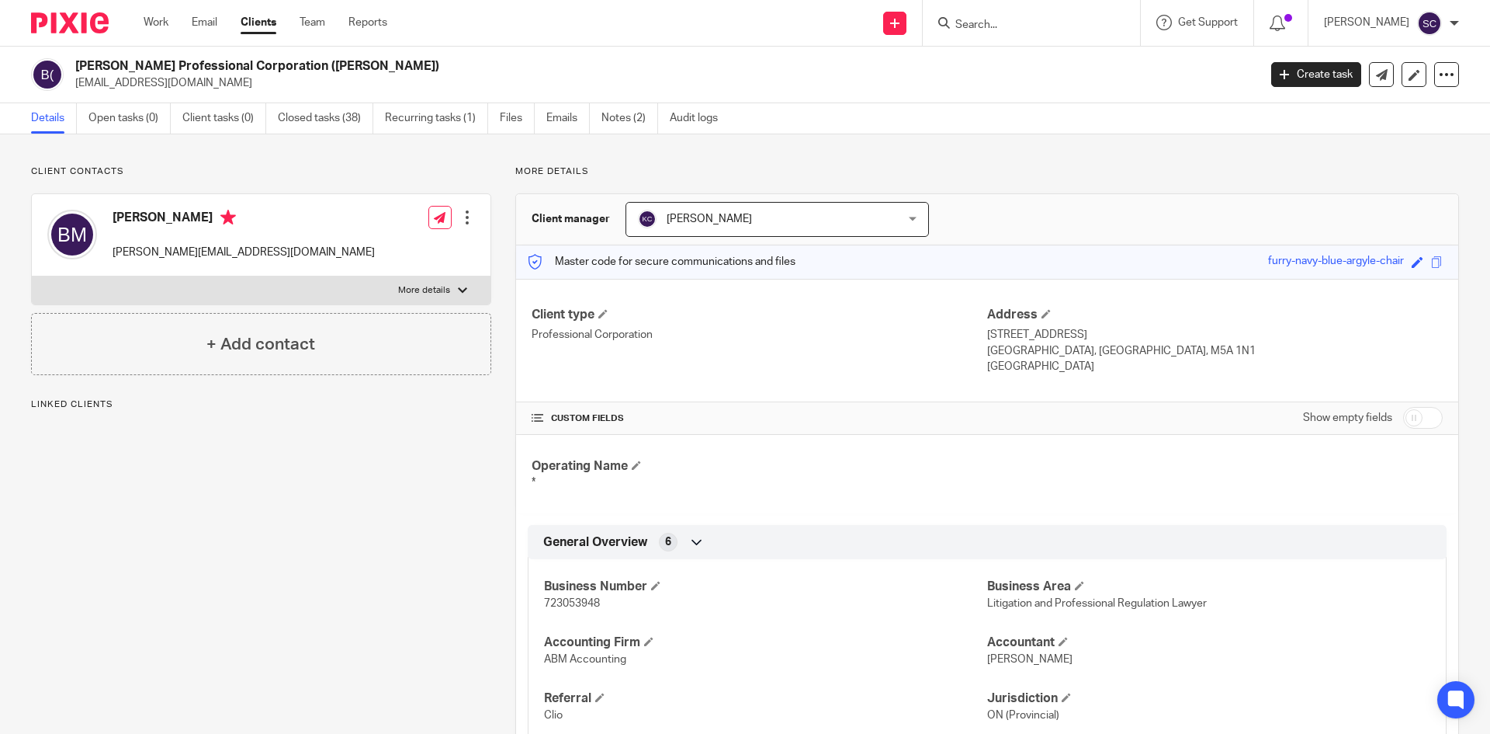
click at [574, 604] on span "723053948" at bounding box center [572, 603] width 56 height 11
click at [575, 604] on span "723053948" at bounding box center [572, 603] width 56 height 11
copy span "723053948"
click at [1043, 16] on div at bounding box center [1031, 23] width 217 height 46
click at [1019, 24] on input "Search" at bounding box center [1024, 26] width 140 height 14
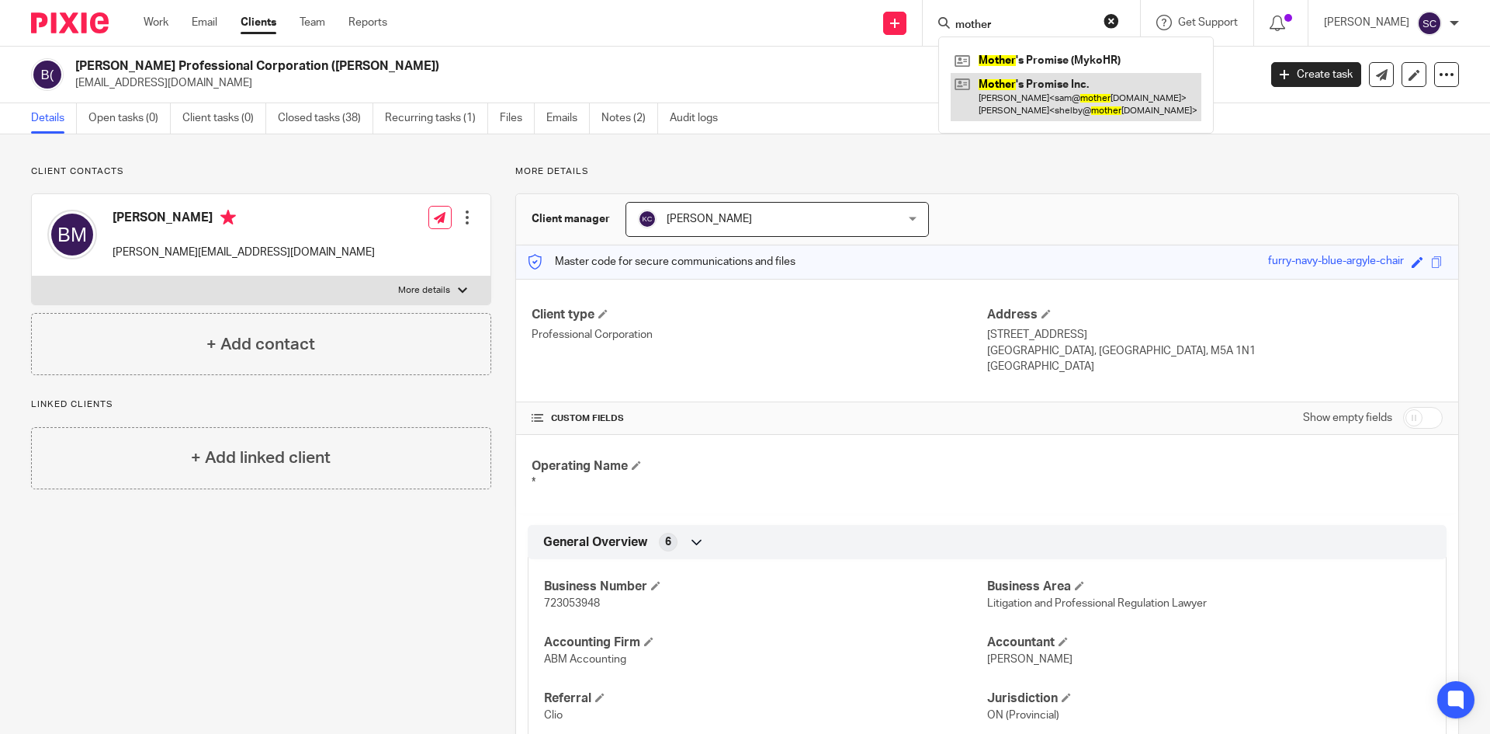
type input "mother"
click at [1027, 96] on link at bounding box center [1076, 97] width 251 height 48
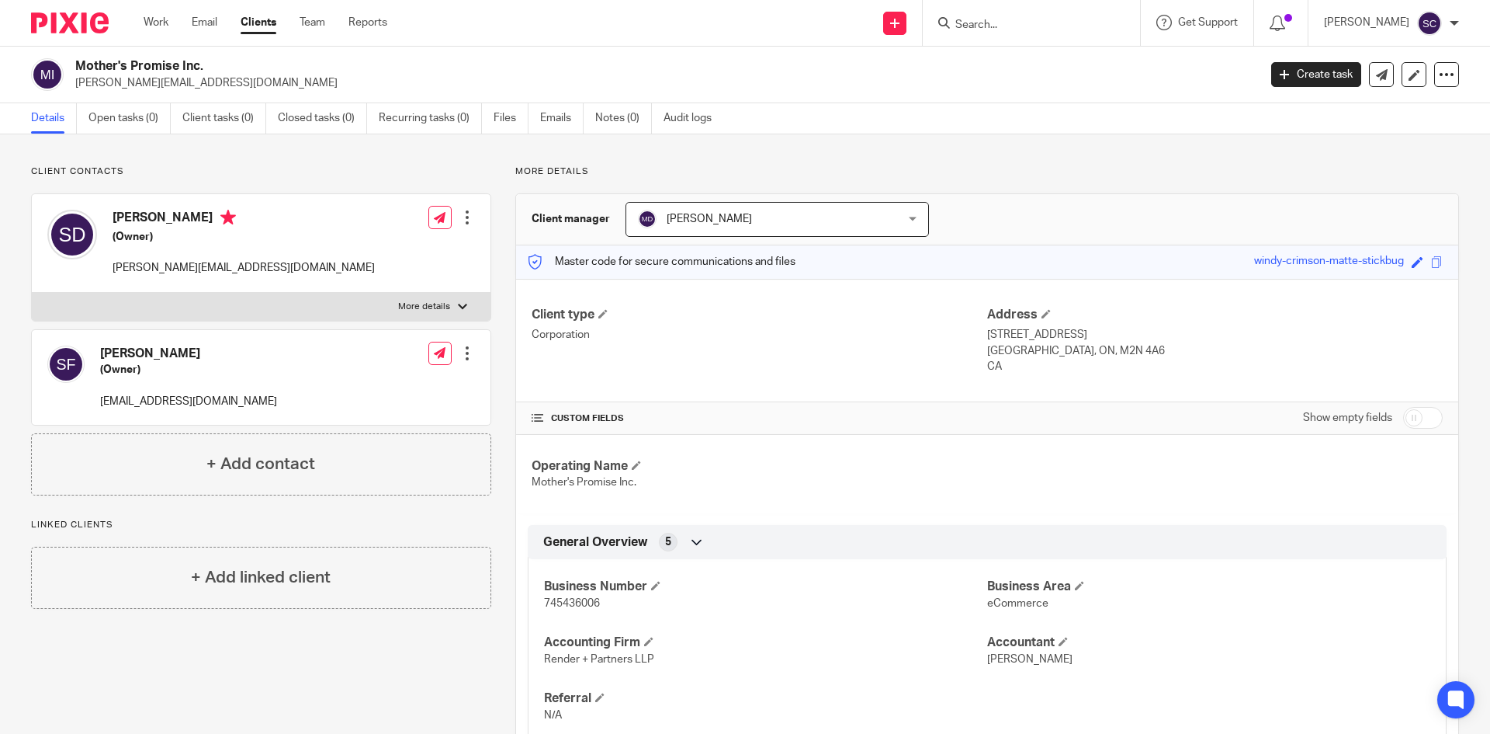
click at [581, 598] on span "745436006" at bounding box center [572, 603] width 56 height 11
copy span "745436006"
click at [976, 25] on input "Search" at bounding box center [1024, 26] width 140 height 14
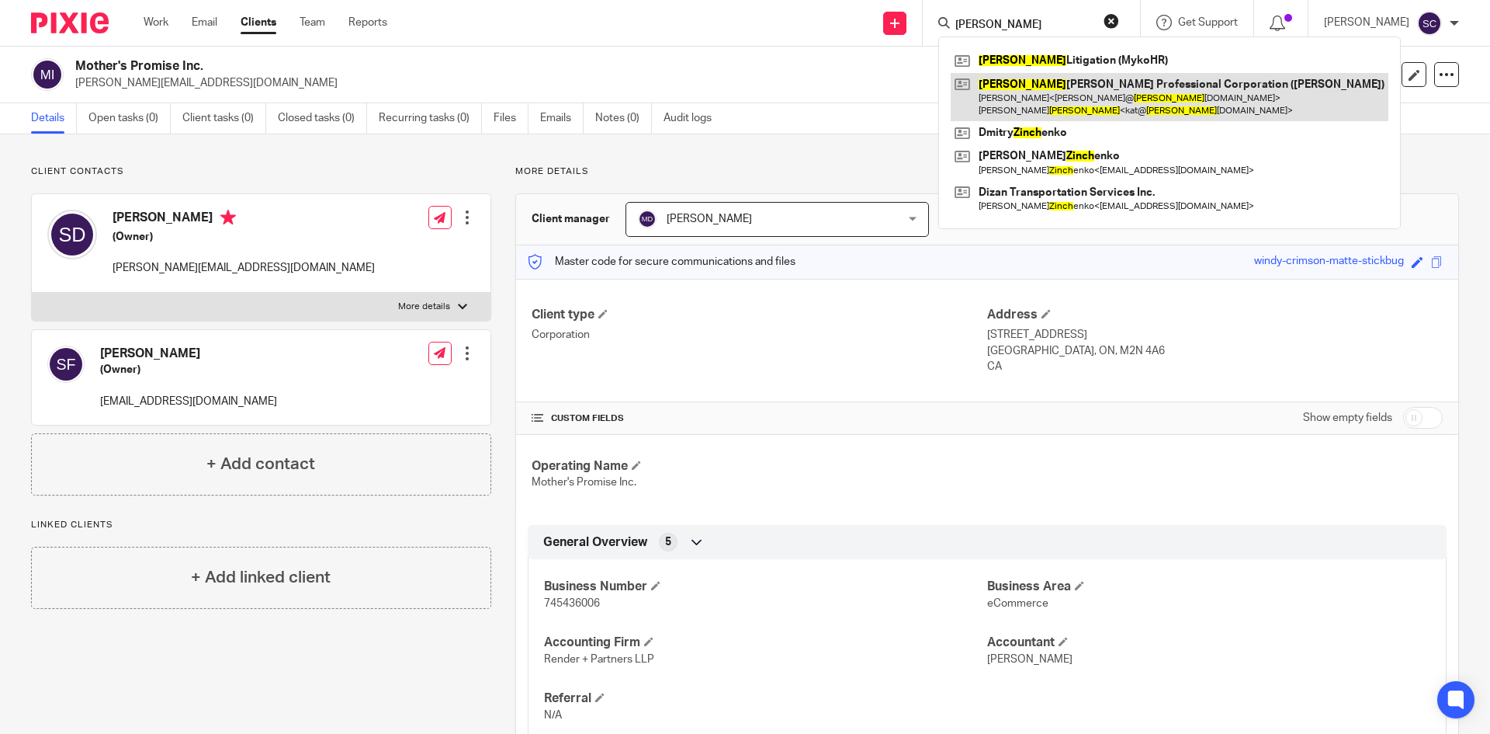
type input "[PERSON_NAME]"
click at [1057, 98] on link at bounding box center [1170, 97] width 438 height 48
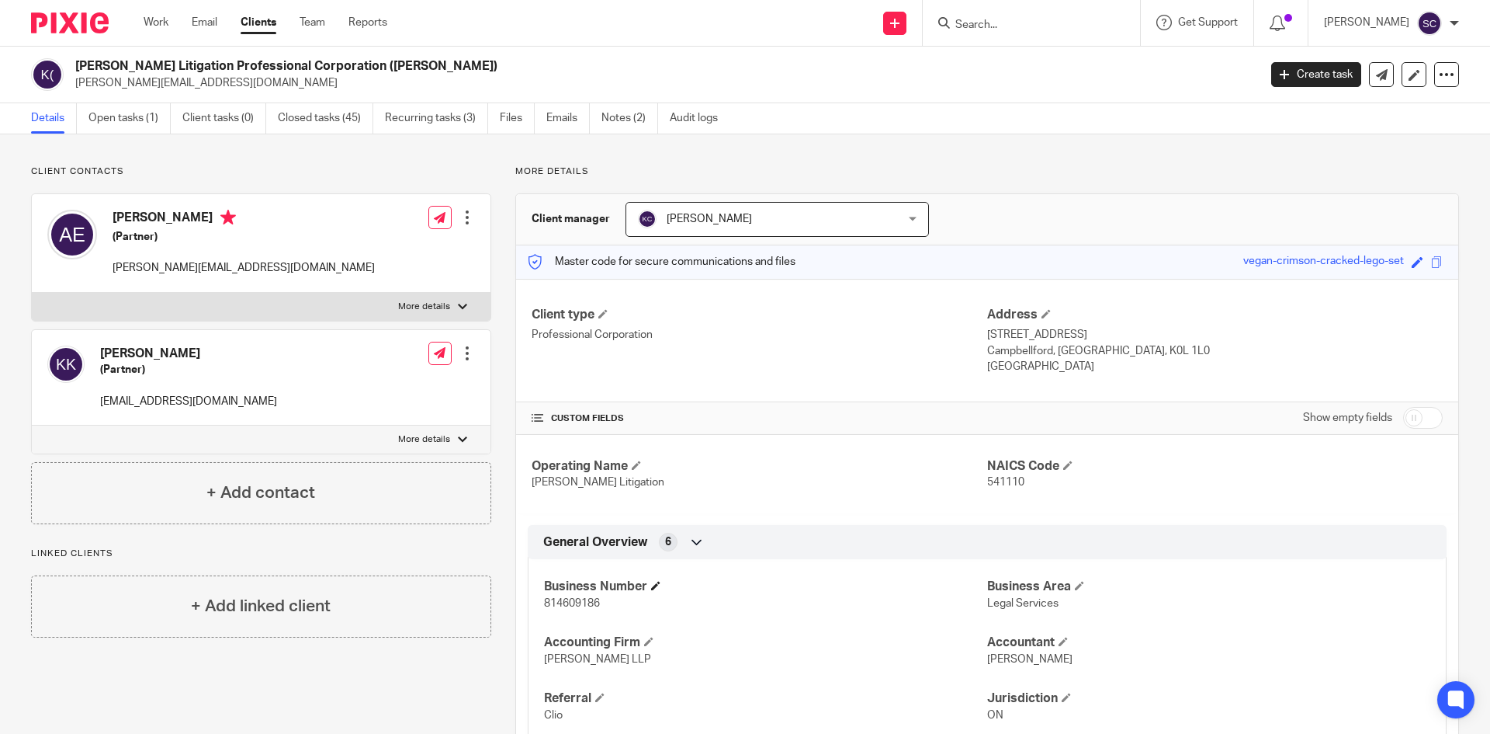
click at [596, 594] on h4 "Business Number" at bounding box center [765, 586] width 443 height 16
click at [595, 598] on span "814609186" at bounding box center [572, 603] width 56 height 11
click at [593, 604] on span "814609186" at bounding box center [572, 603] width 56 height 11
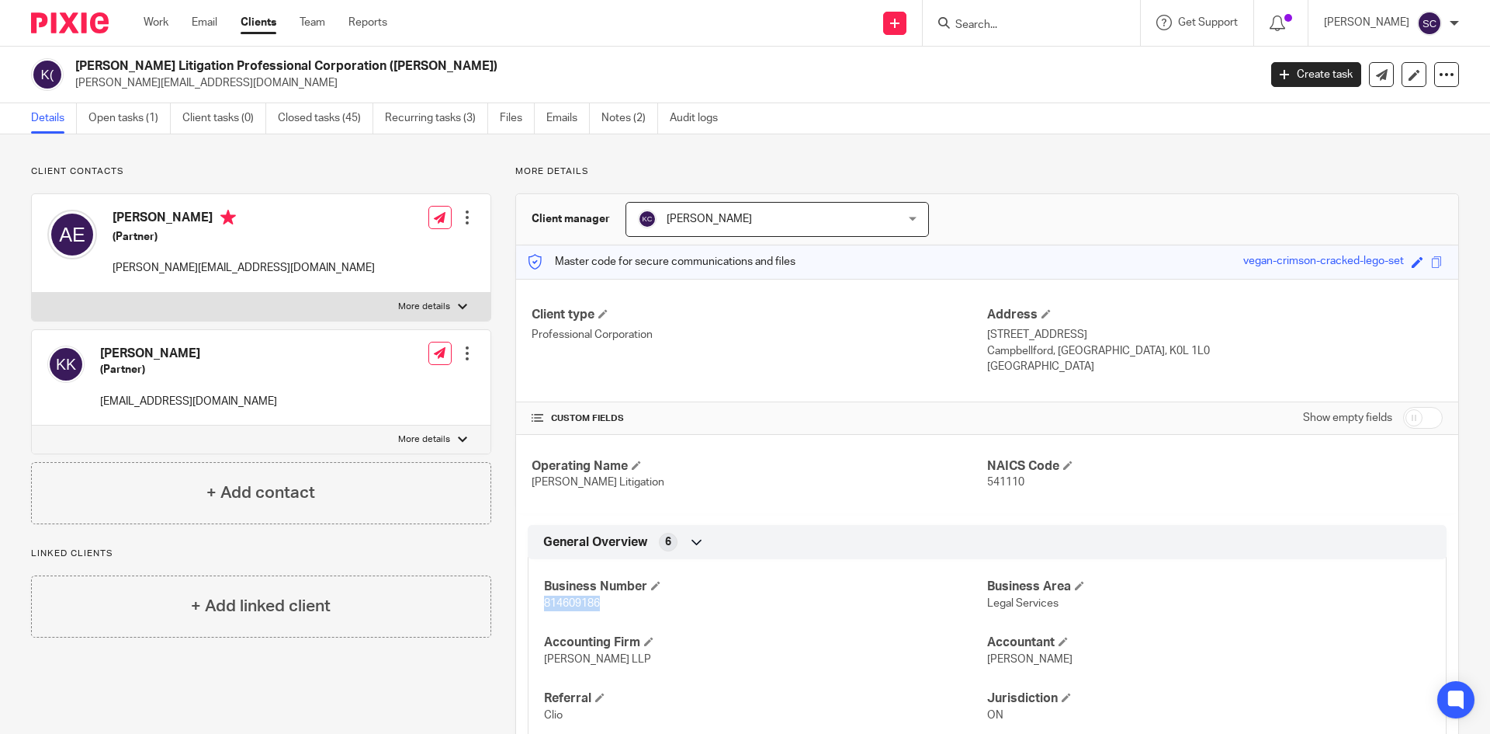
click at [592, 603] on span "814609186" at bounding box center [572, 603] width 56 height 11
copy span "814609186"
click at [982, 16] on form at bounding box center [1036, 22] width 165 height 19
click at [999, 35] on div at bounding box center [1031, 23] width 217 height 46
click at [995, 27] on input "Search" at bounding box center [1024, 26] width 140 height 14
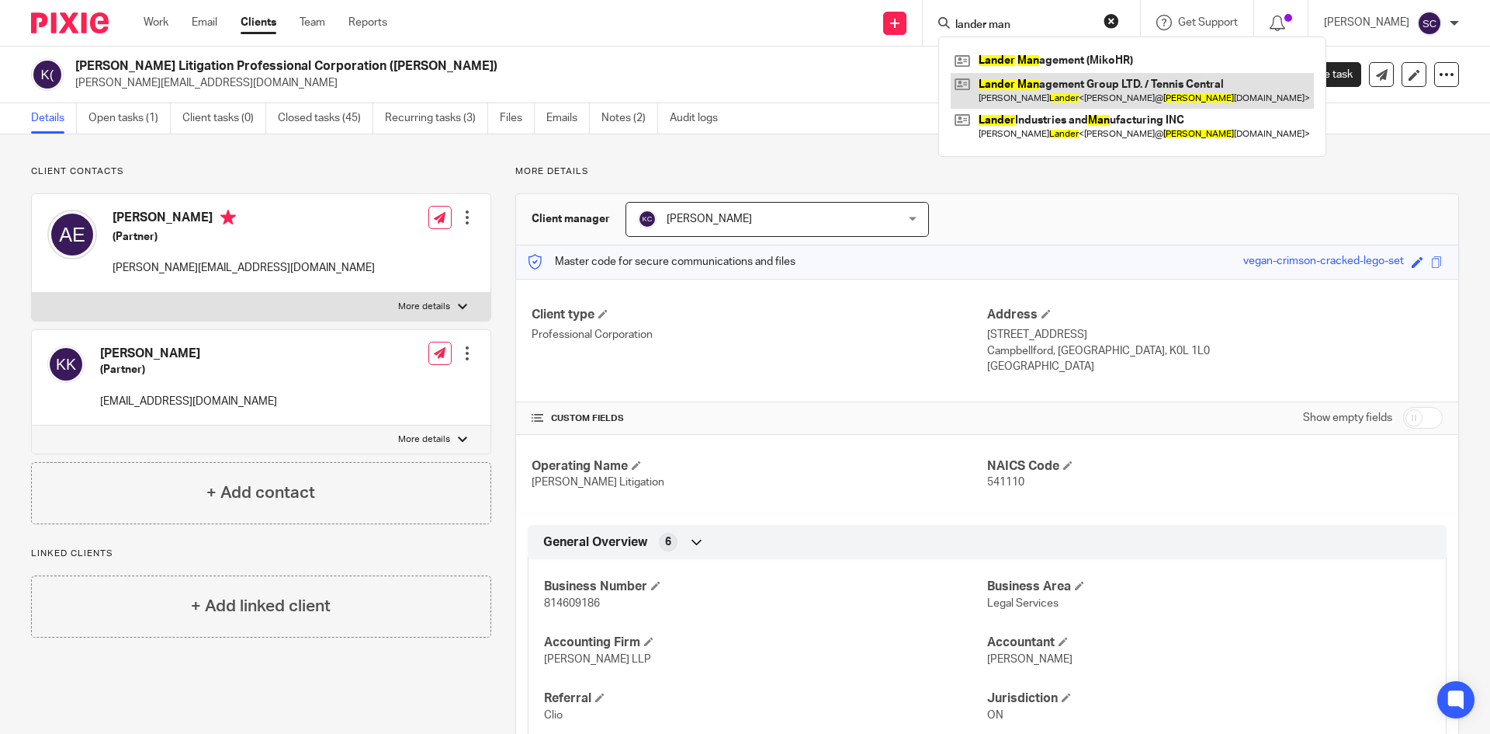
type input "lander man"
click at [1055, 99] on link at bounding box center [1132, 91] width 363 height 36
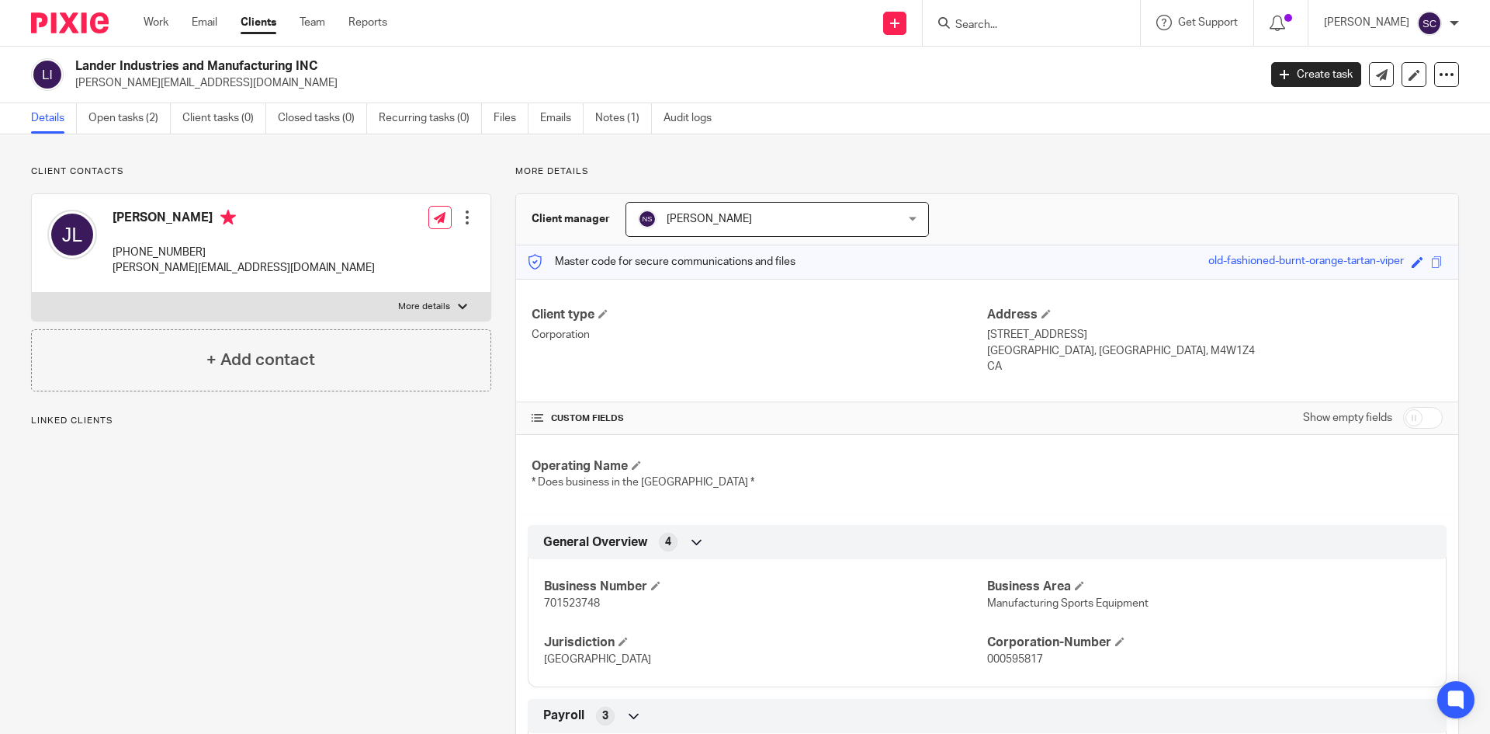
scroll to position [78, 0]
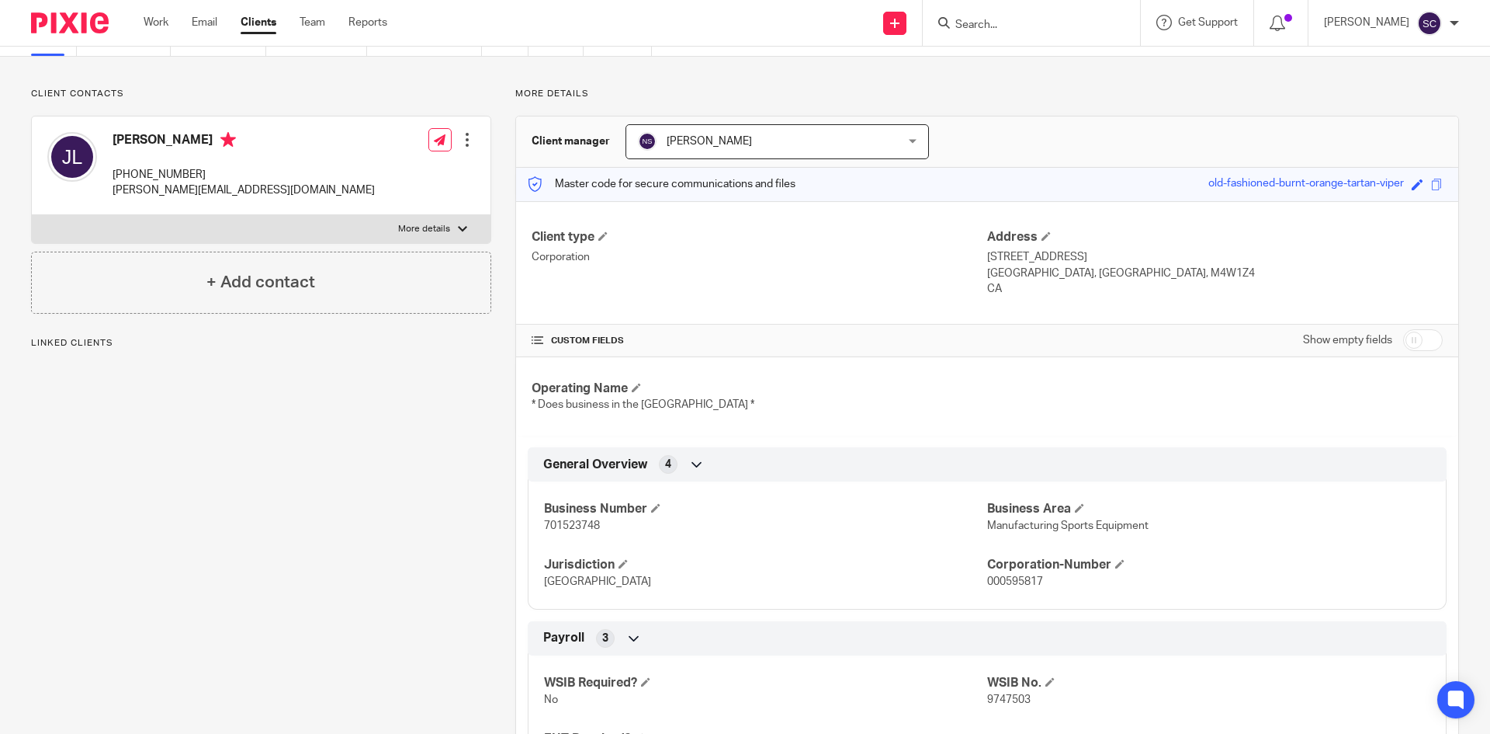
click at [591, 526] on span "701523748" at bounding box center [572, 525] width 56 height 11
copy span "701523748"
